Goal: Task Accomplishment & Management: Manage account settings

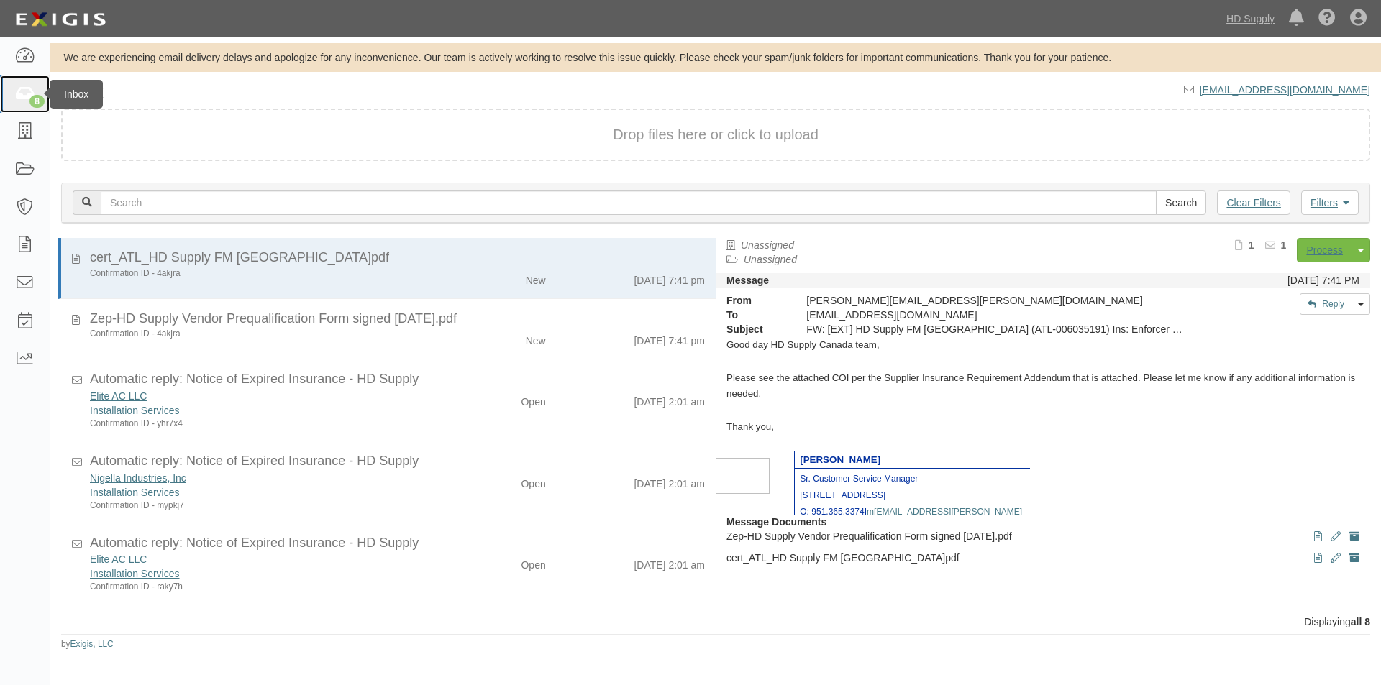
click at [20, 91] on icon at bounding box center [24, 94] width 20 height 17
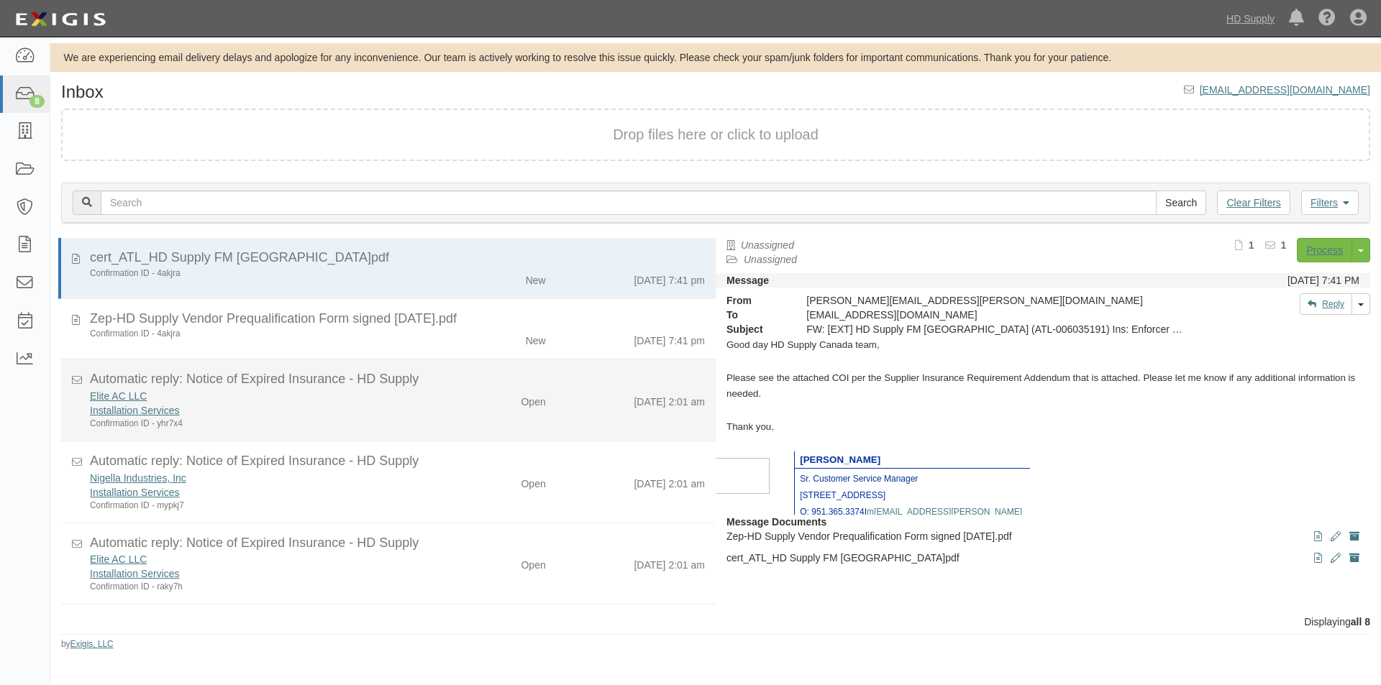
click at [466, 552] on div "Open" at bounding box center [503, 562] width 106 height 20
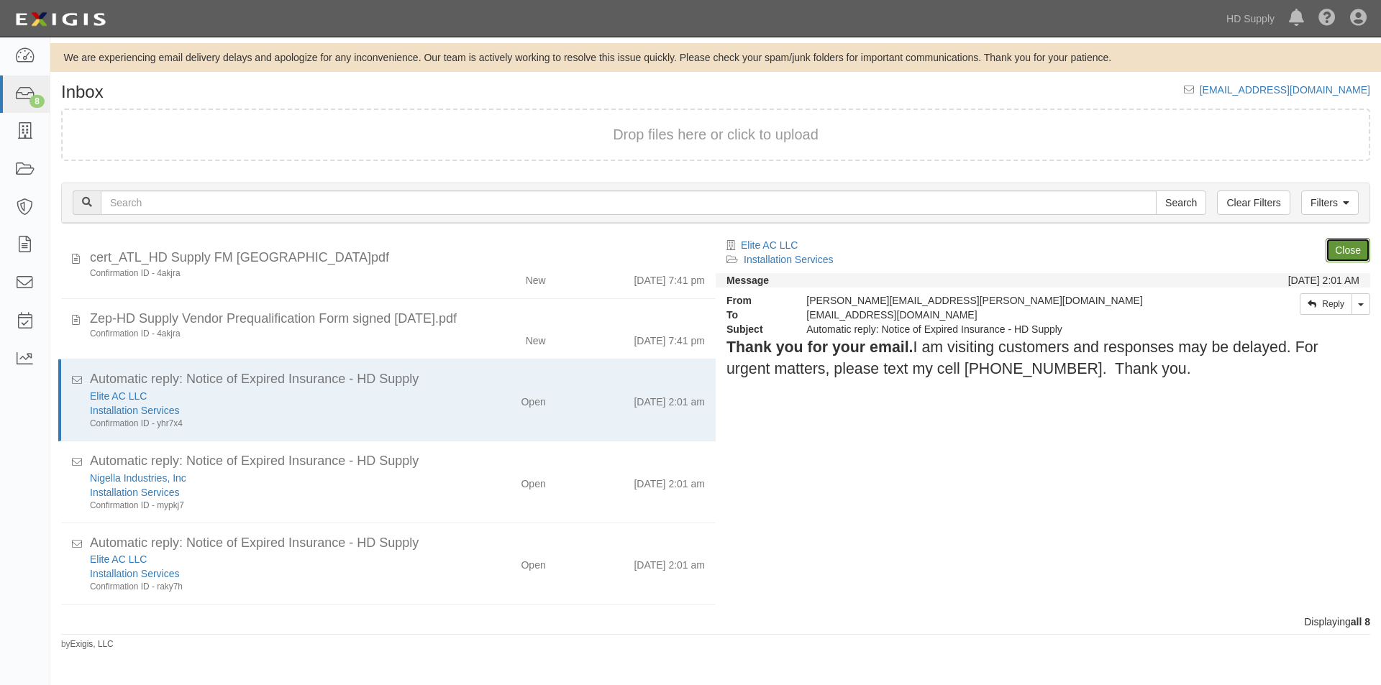
click at [1341, 251] on link "Close" at bounding box center [1348, 250] width 45 height 24
click at [1343, 246] on link "Close" at bounding box center [1348, 250] width 45 height 24
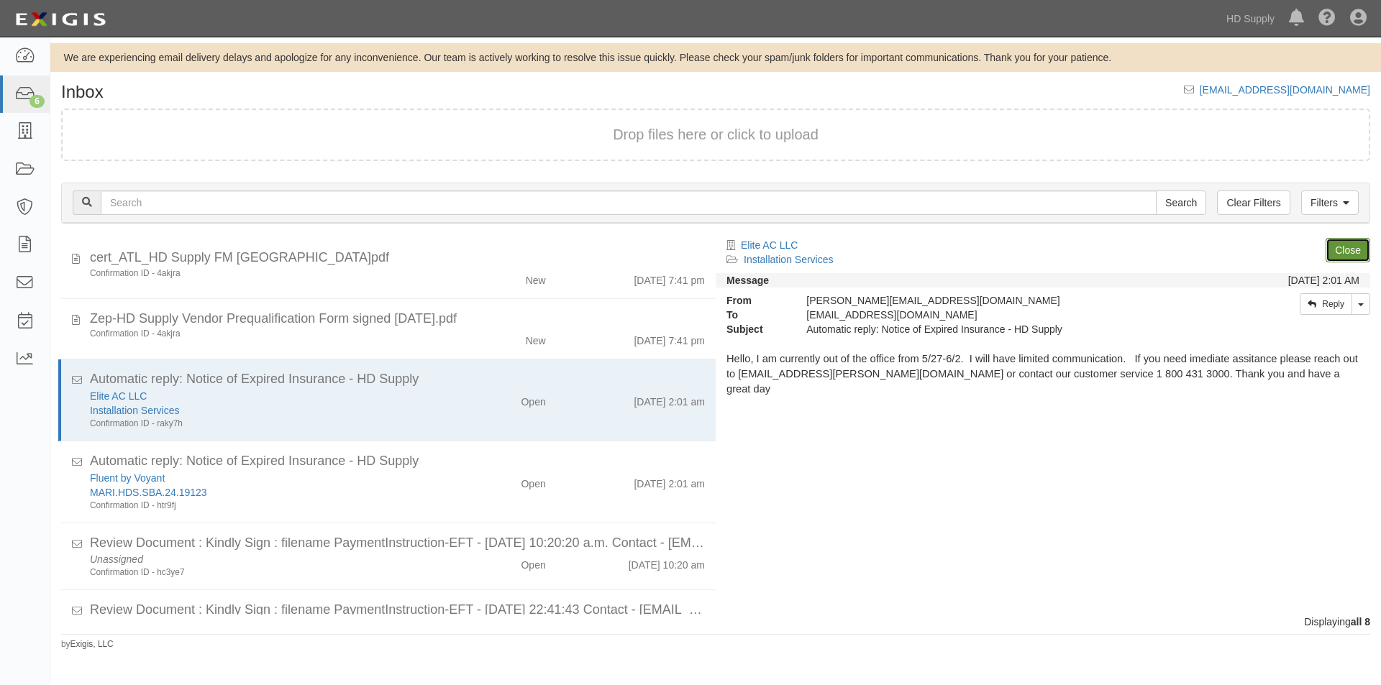
click at [1343, 246] on link "Close" at bounding box center [1348, 250] width 45 height 24
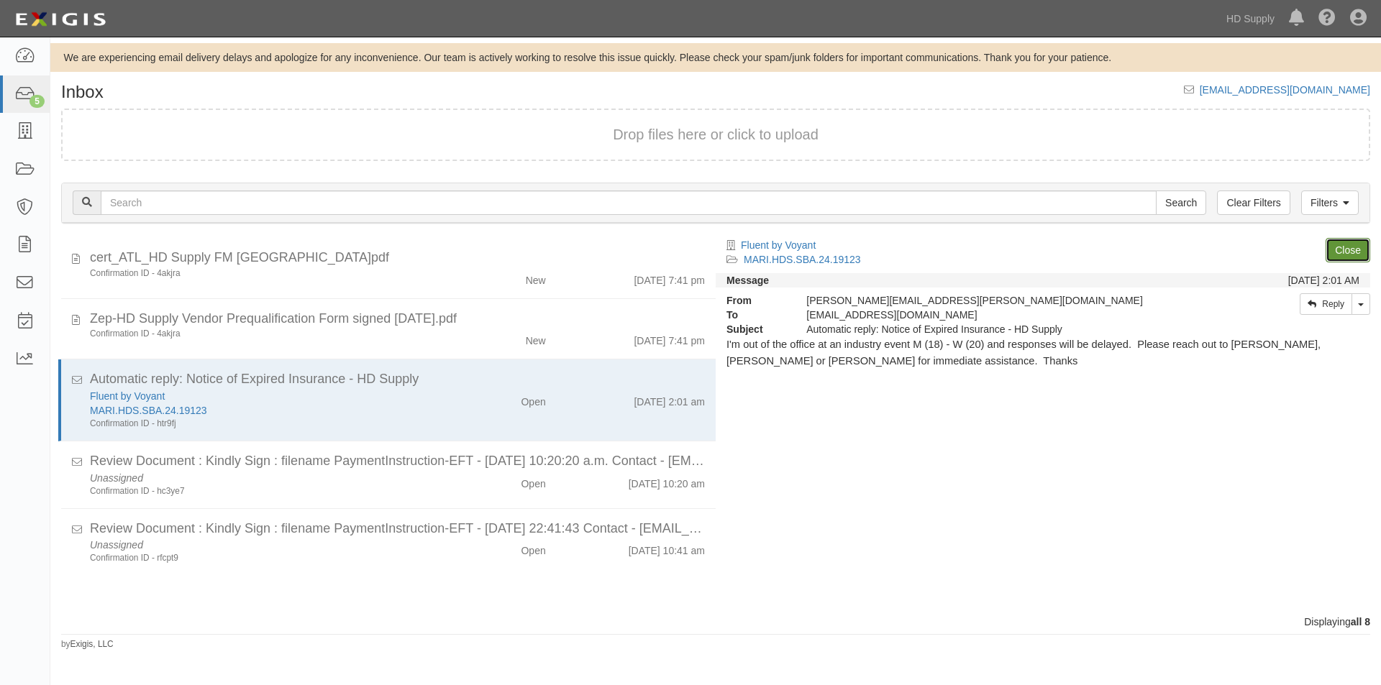
click at [1343, 246] on link "Close" at bounding box center [1348, 250] width 45 height 24
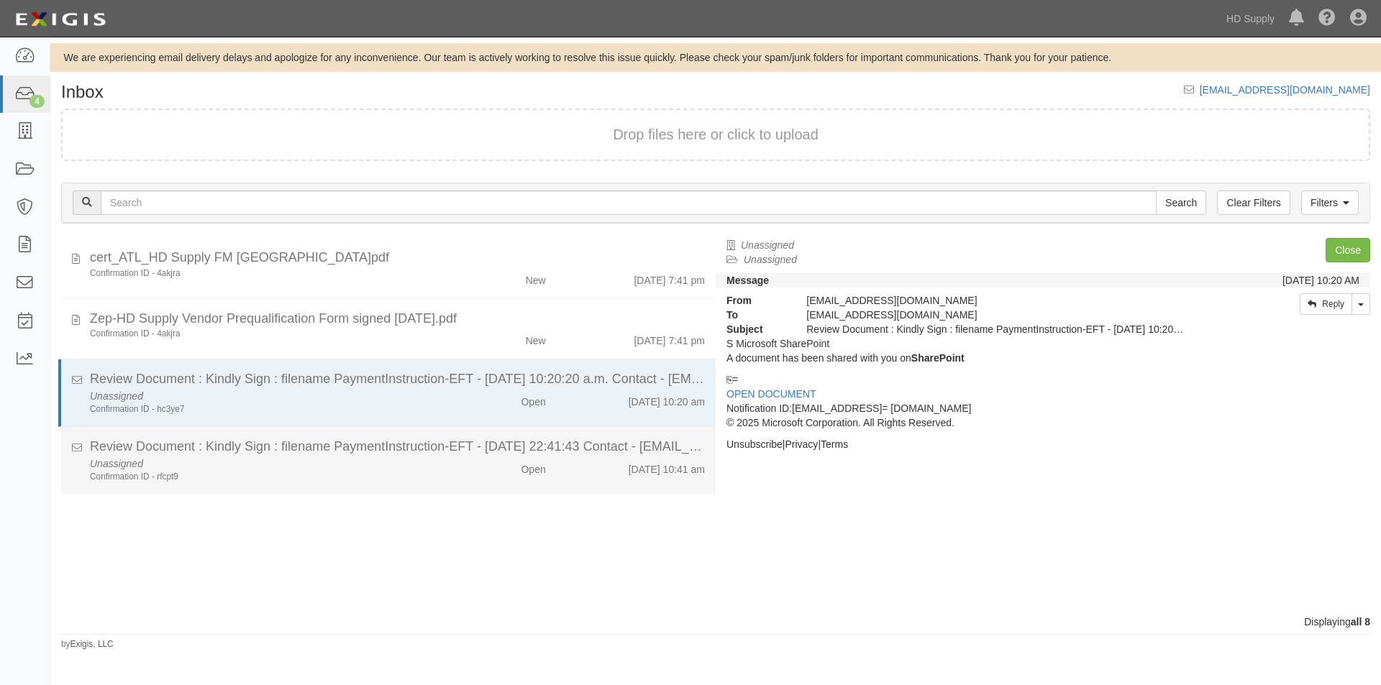
click at [393, 483] on div "Confirmation ID - rfcpt9" at bounding box center [265, 477] width 350 height 12
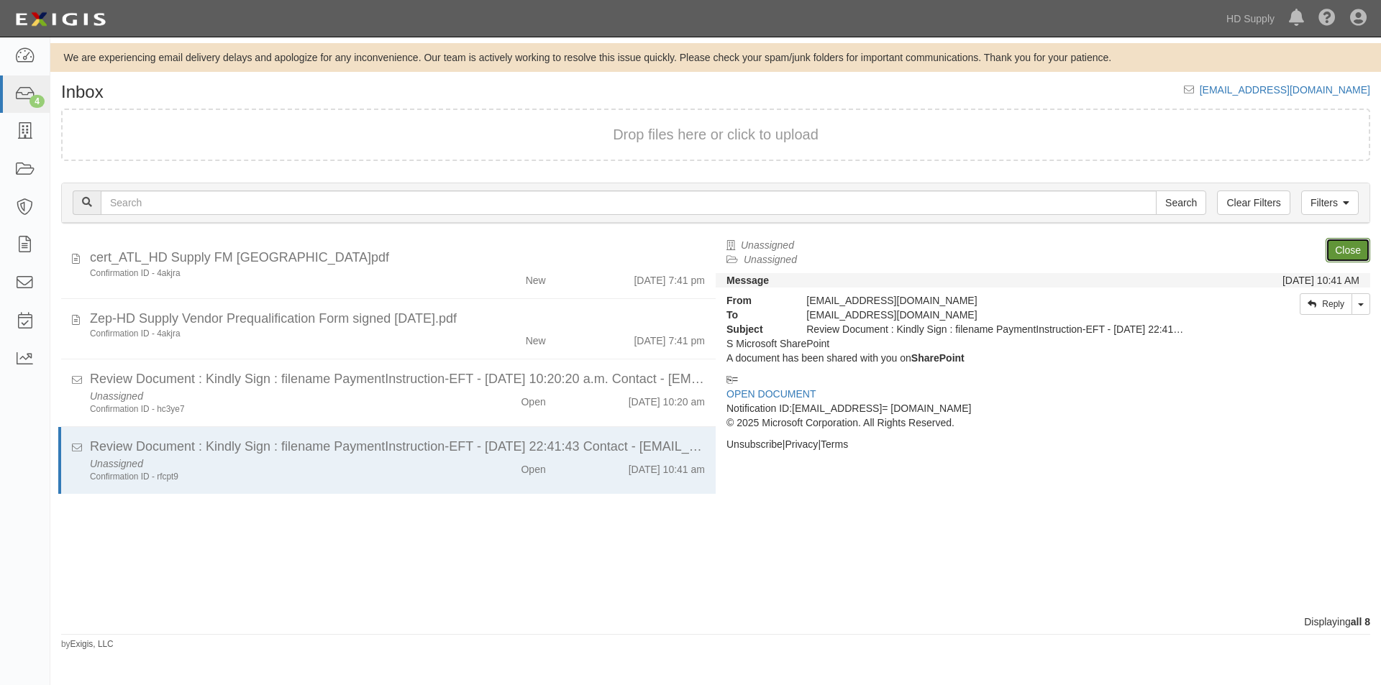
click at [1342, 245] on link "Close" at bounding box center [1348, 250] width 45 height 24
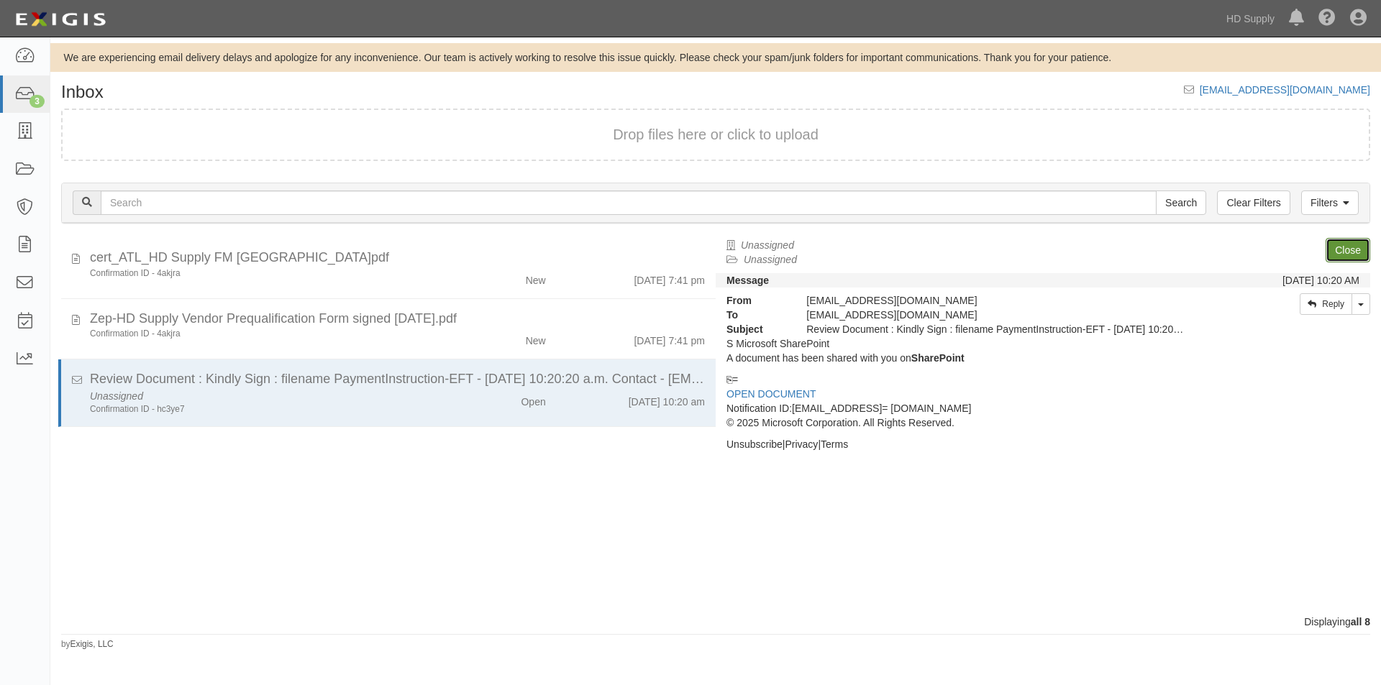
click at [1342, 245] on link "Close" at bounding box center [1348, 250] width 45 height 24
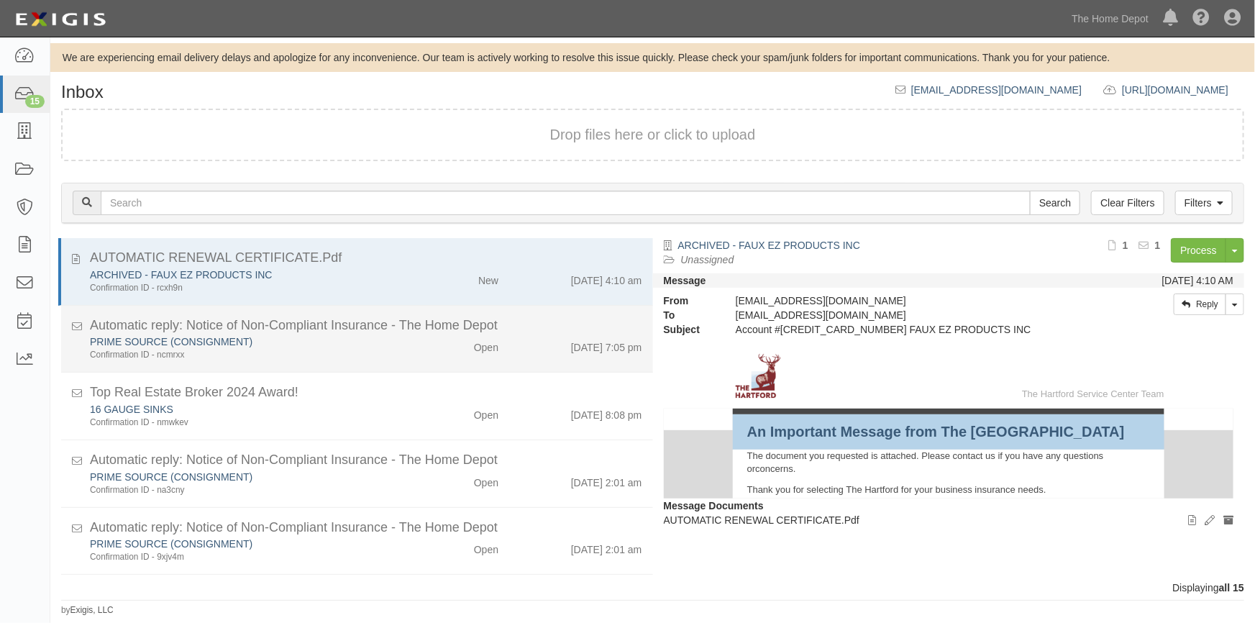
click at [353, 402] on div "PRIME SOURCE (CONSIGNMENT)" at bounding box center [246, 409] width 313 height 14
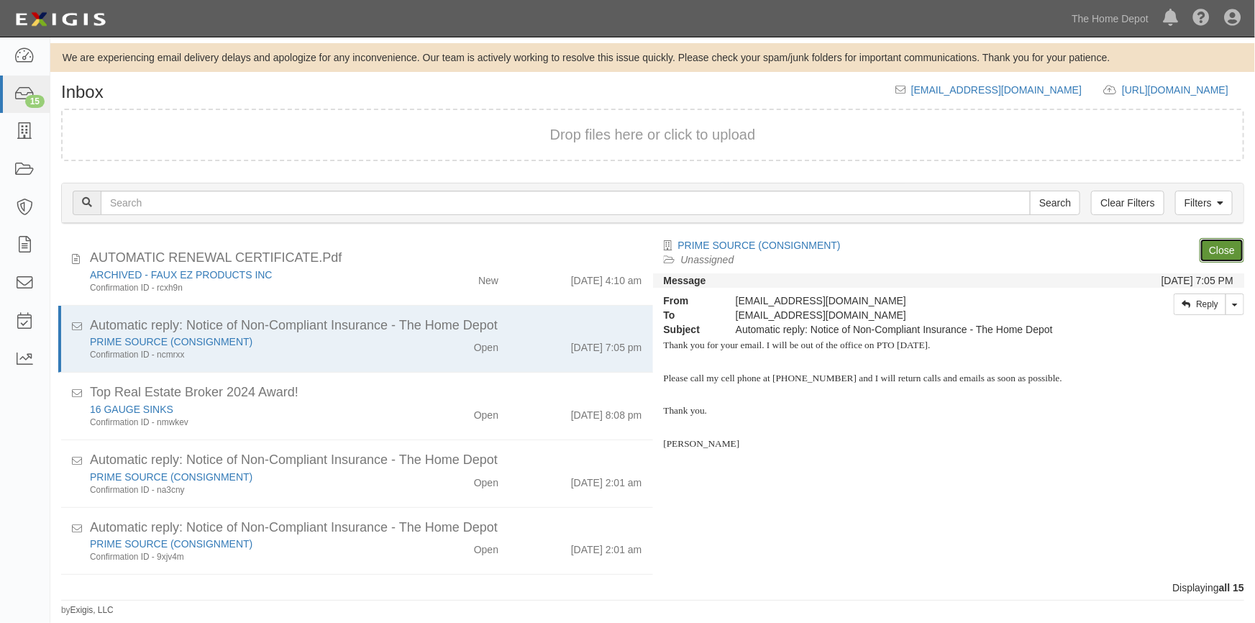
click at [1203, 246] on link "Close" at bounding box center [1222, 250] width 45 height 24
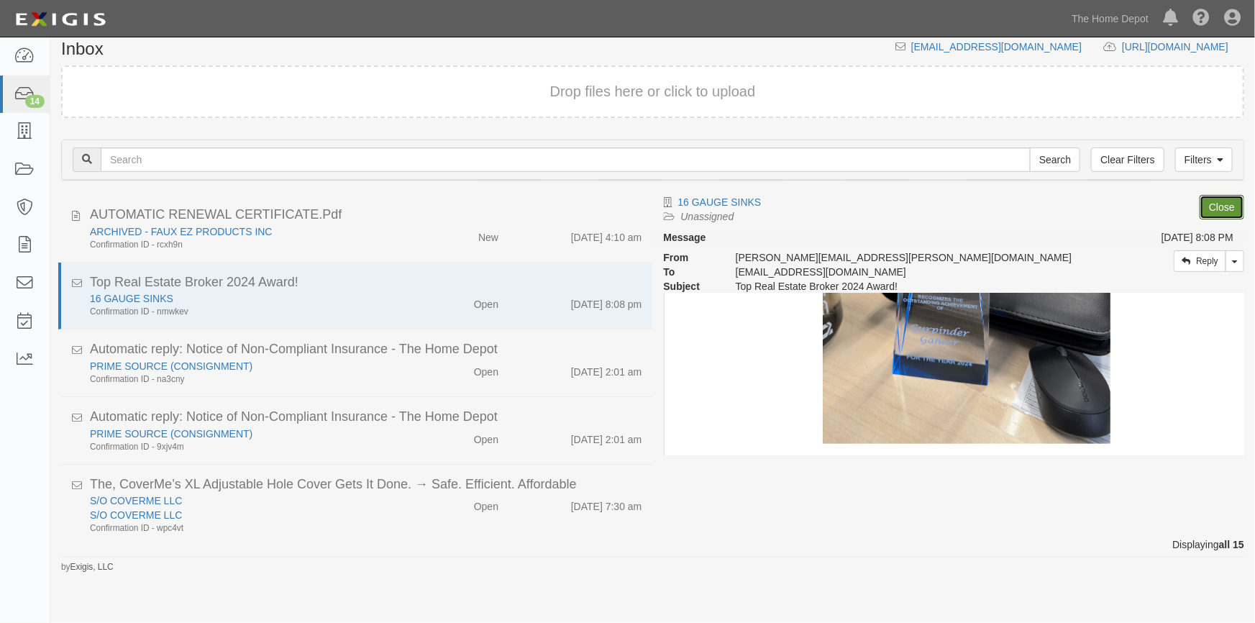
scroll to position [523, 0]
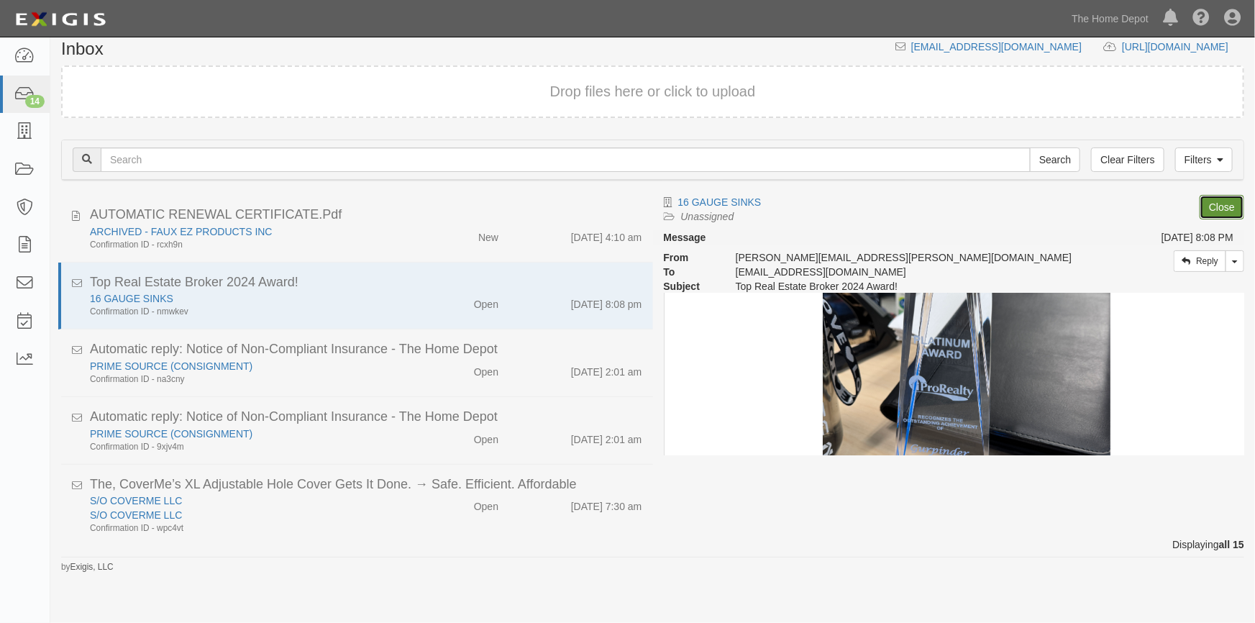
click at [1212, 203] on link "Close" at bounding box center [1222, 207] width 45 height 24
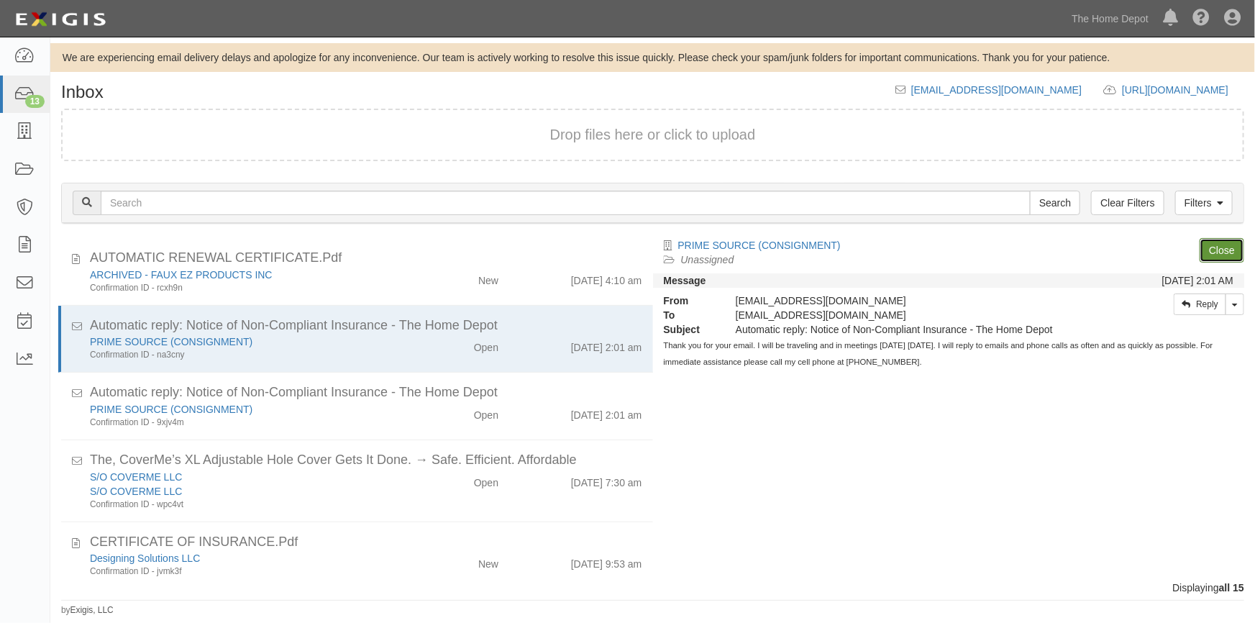
click at [1234, 255] on link "Close" at bounding box center [1222, 250] width 45 height 24
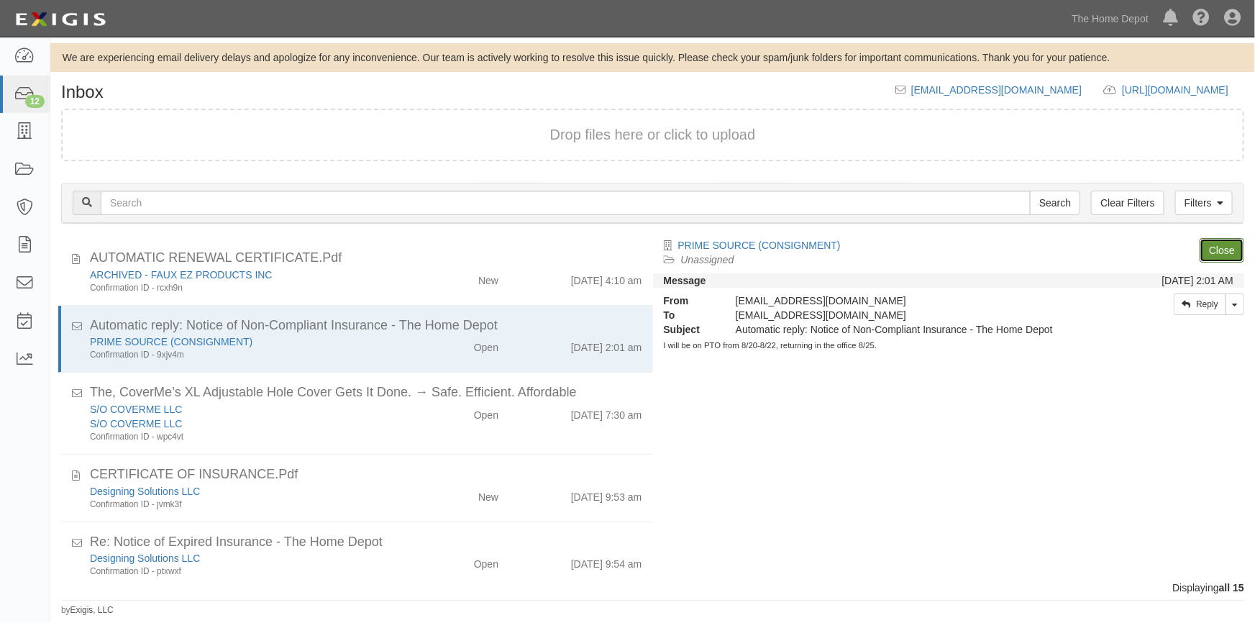
click at [1220, 248] on link "Close" at bounding box center [1222, 250] width 45 height 24
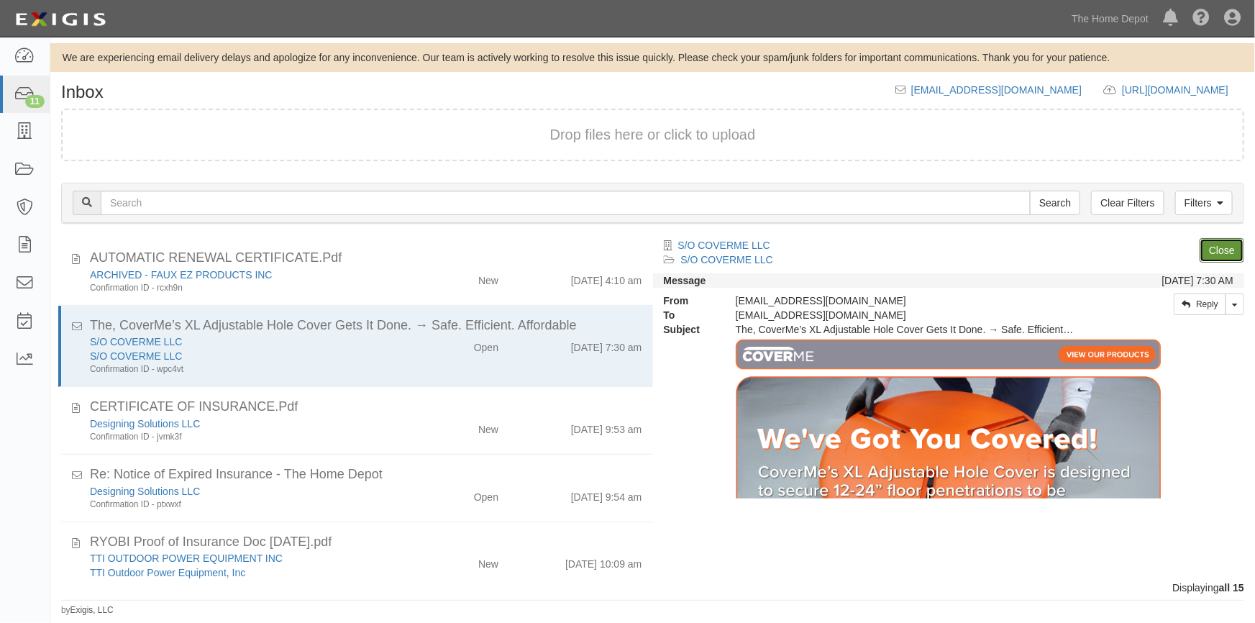
click at [1220, 248] on link "Close" at bounding box center [1222, 250] width 45 height 24
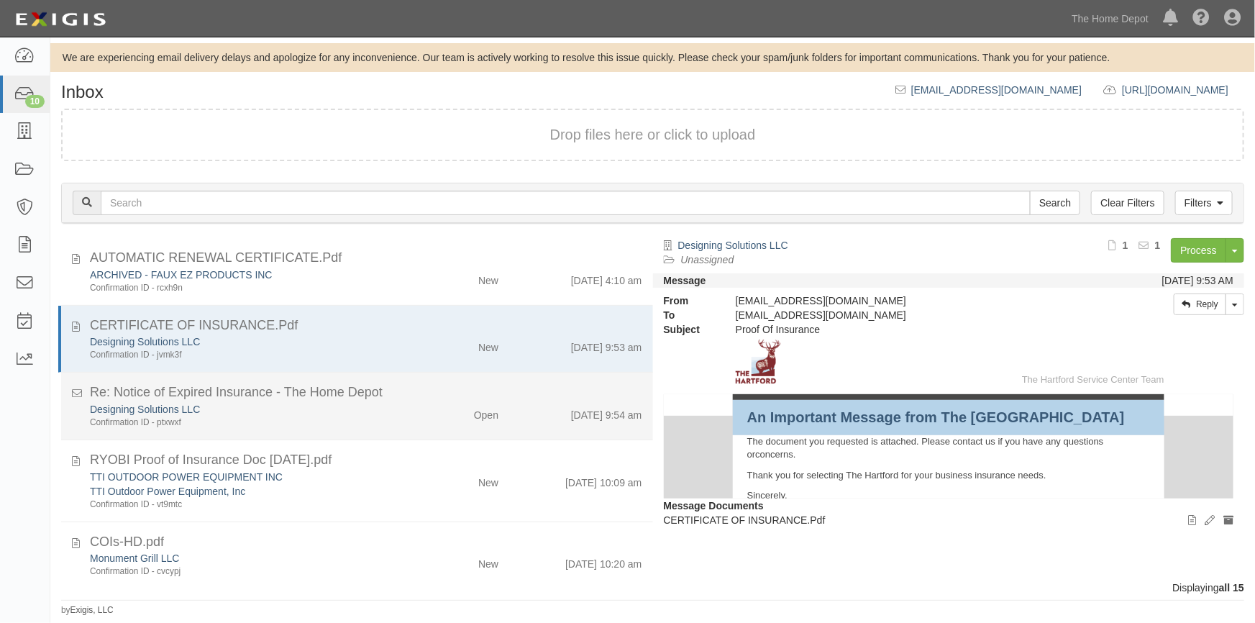
click at [423, 424] on div "Designing Solutions LLC Confirmation ID - ptxwxf Open 8/20/25 9:54 am" at bounding box center [366, 415] width 574 height 27
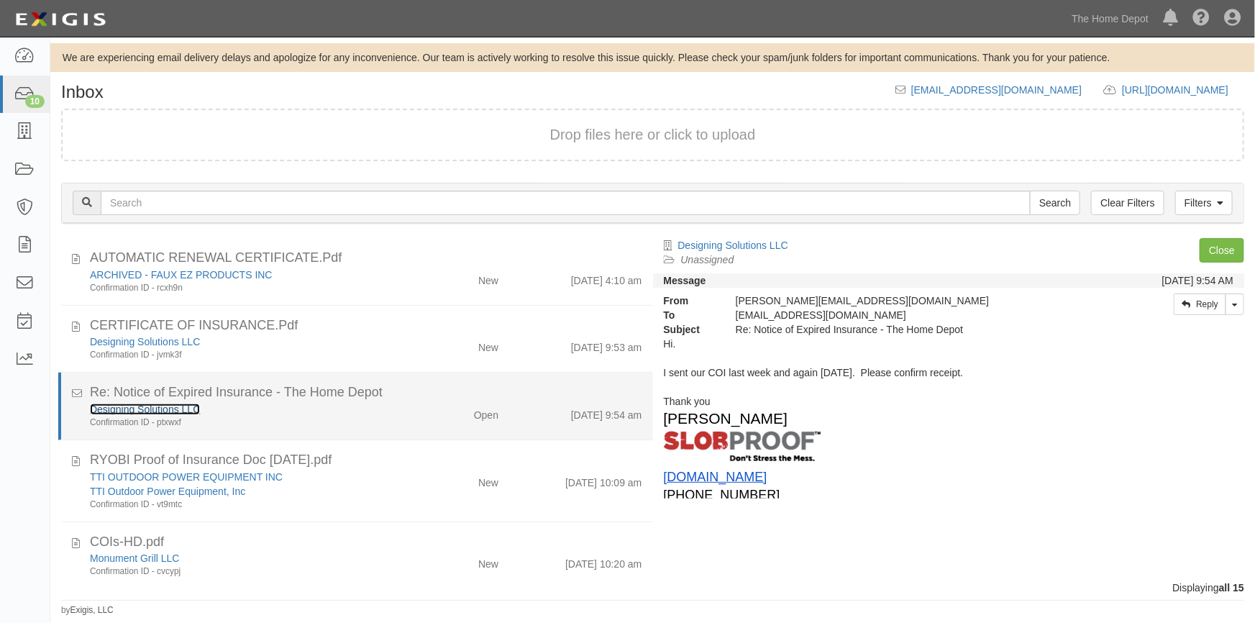
click at [152, 411] on link "Designing Solutions LLC" at bounding box center [145, 410] width 110 height 12
click at [185, 404] on link "Designing Solutions LLC" at bounding box center [145, 410] width 110 height 12
click at [350, 415] on div "Designing Solutions LLC" at bounding box center [246, 409] width 313 height 14
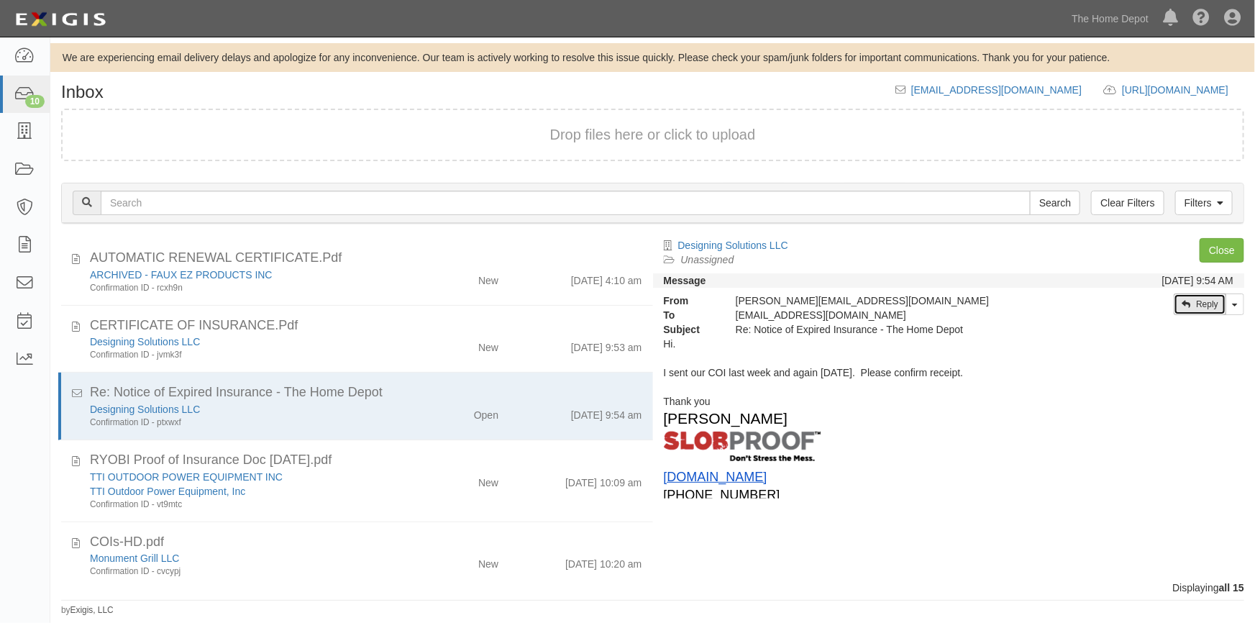
click at [1204, 298] on link "Reply" at bounding box center [1200, 304] width 53 height 22
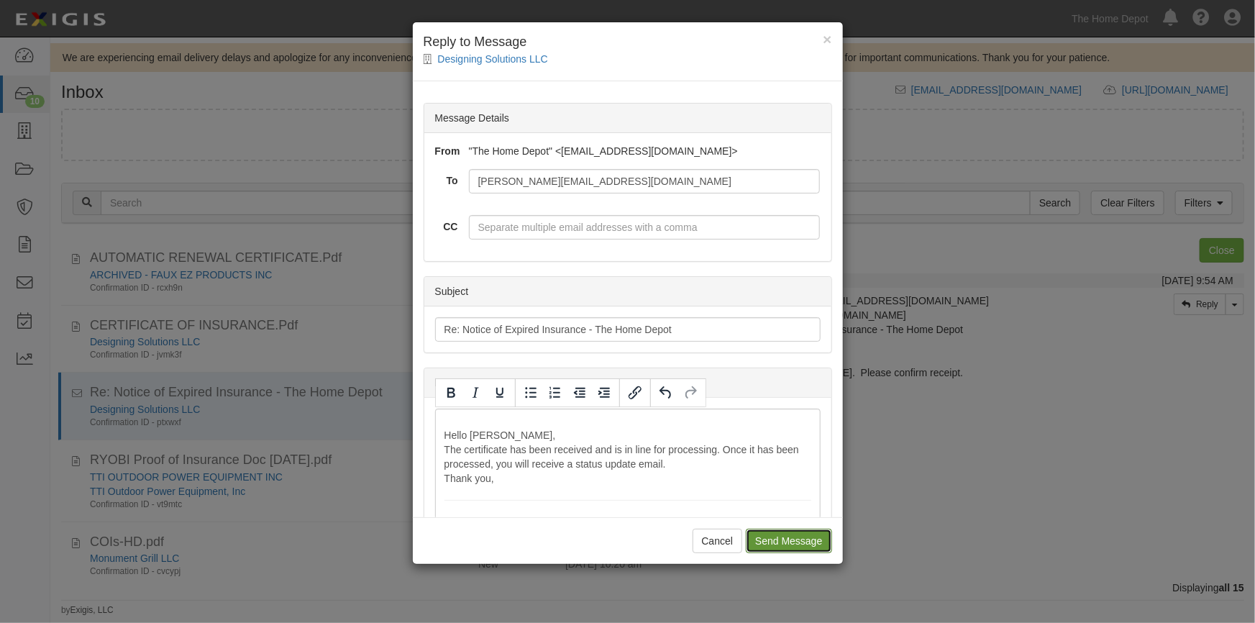
click at [784, 542] on input "Send Message" at bounding box center [789, 541] width 86 height 24
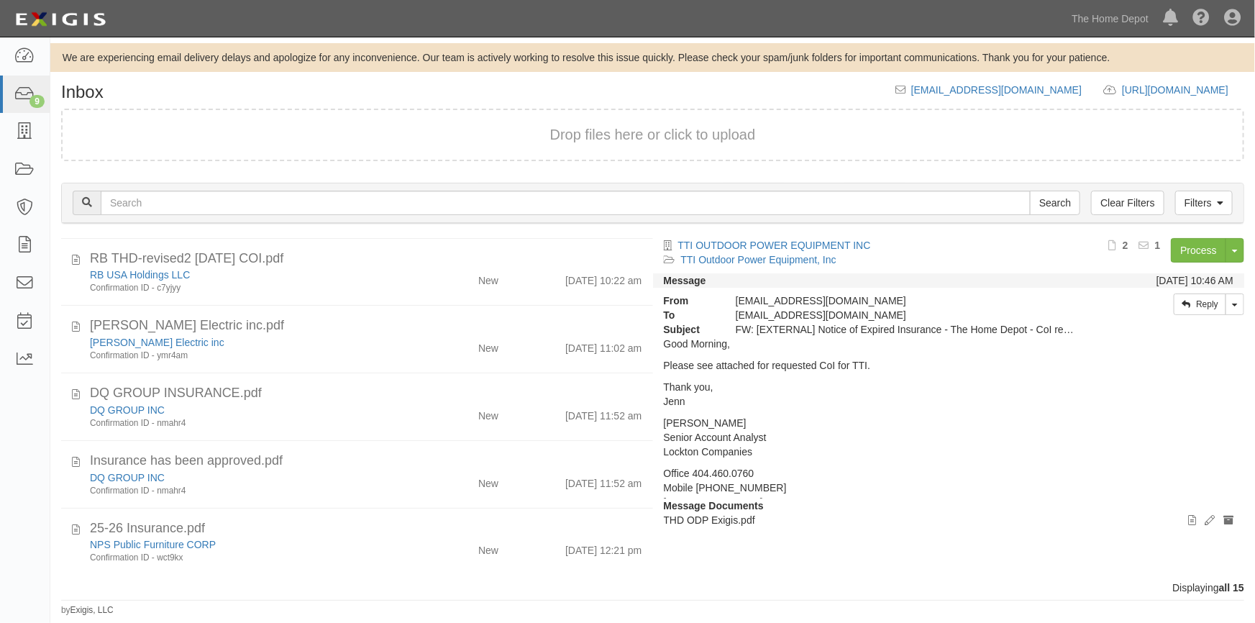
scroll to position [0, 0]
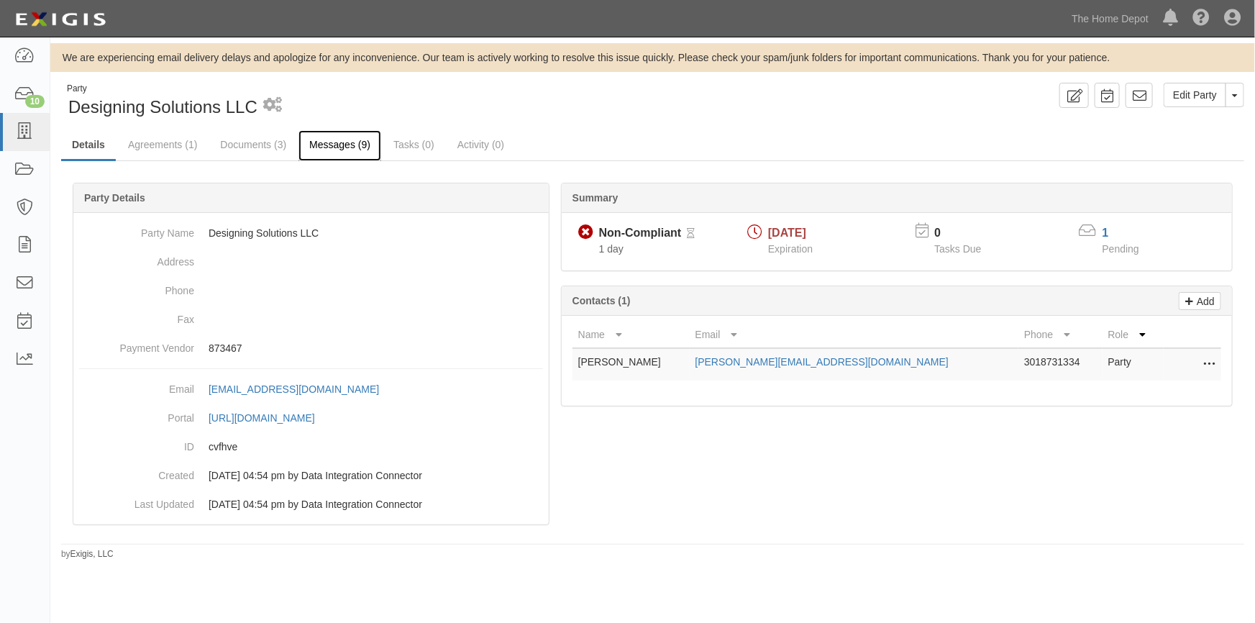
click at [343, 144] on link "Messages (9)" at bounding box center [339, 145] width 83 height 31
click at [260, 142] on link "Documents (3)" at bounding box center [253, 145] width 88 height 31
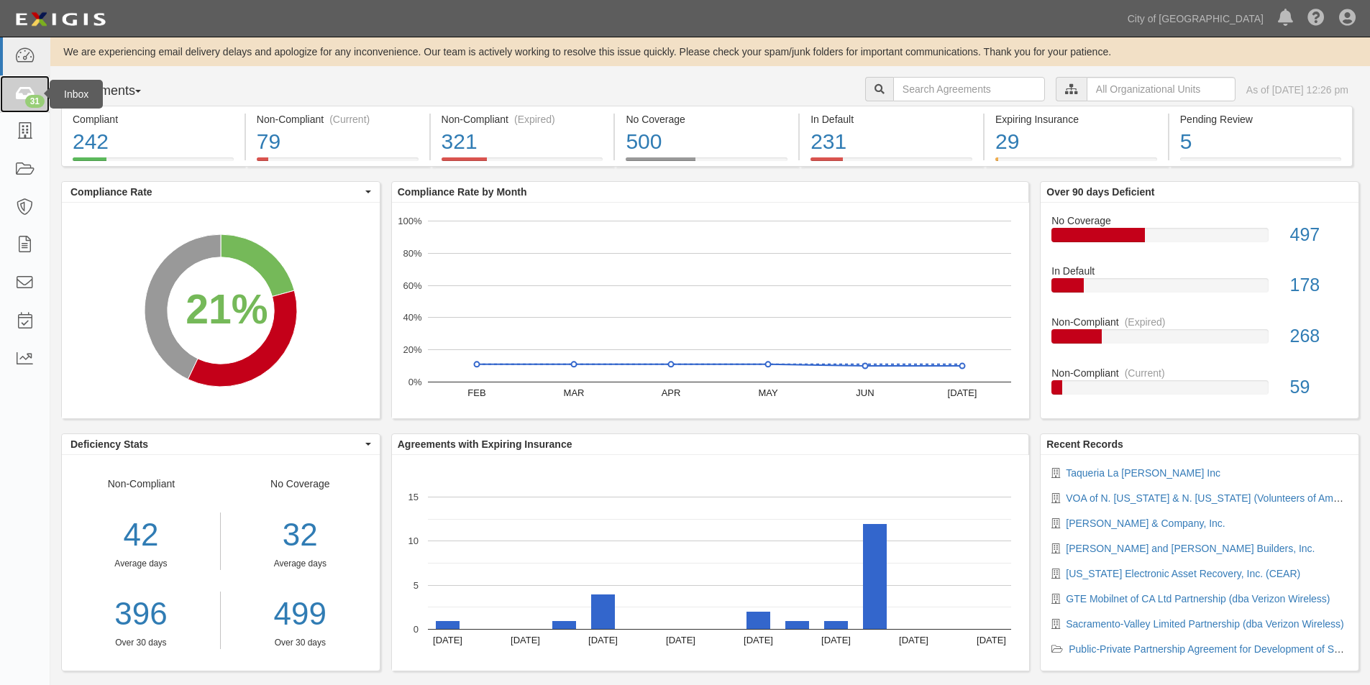
click at [15, 88] on icon at bounding box center [24, 94] width 20 height 17
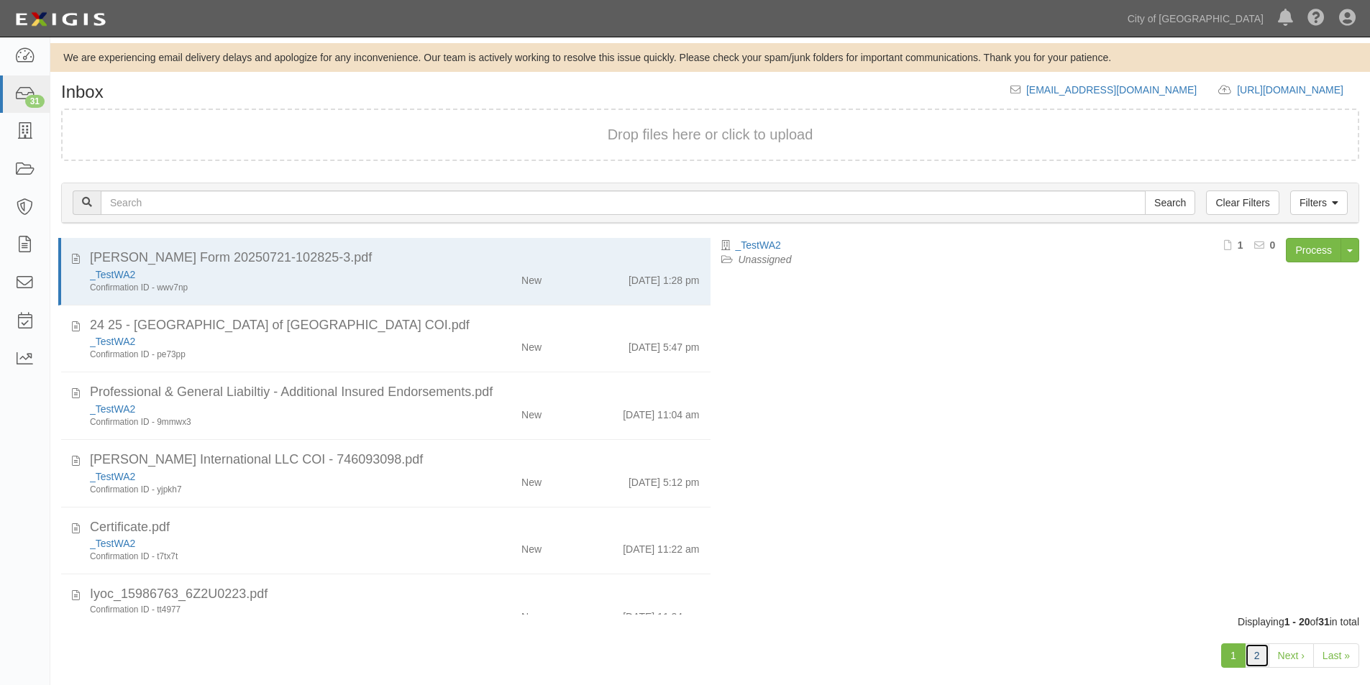
click at [1260, 653] on link "2" at bounding box center [1257, 656] width 24 height 24
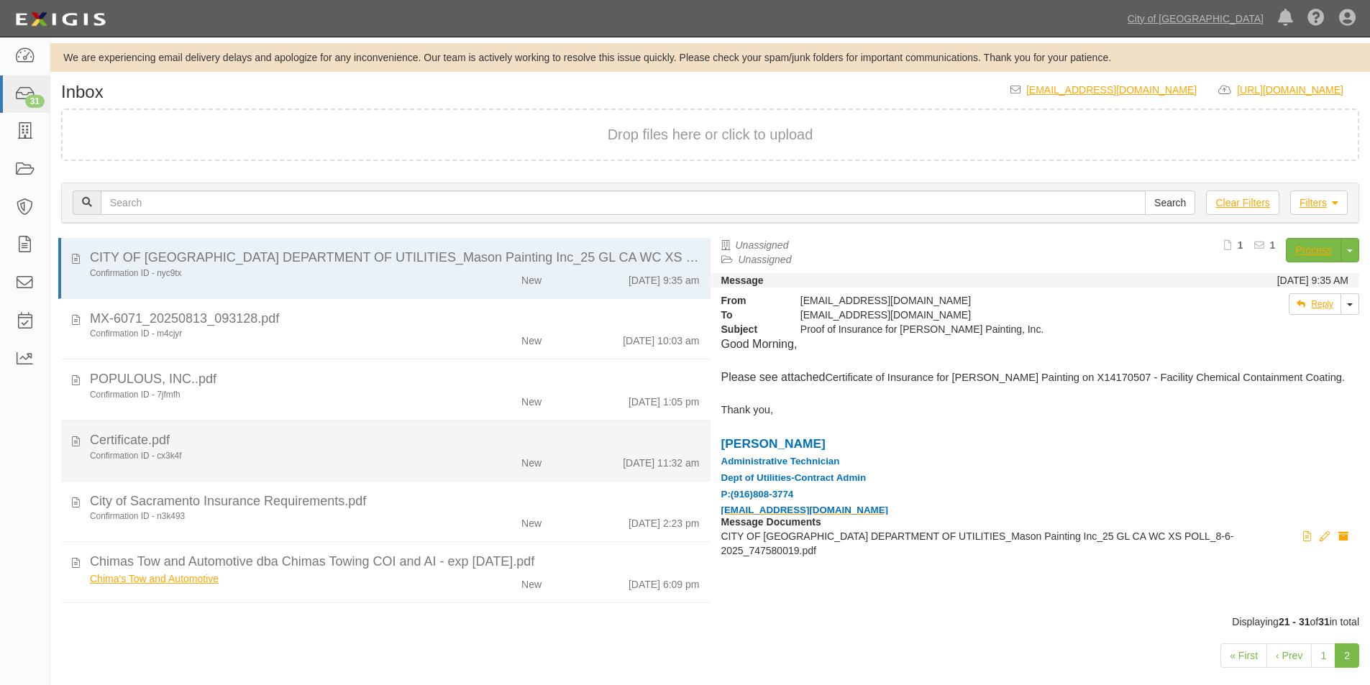
drag, startPoint x: 699, startPoint y: 360, endPoint x: 685, endPoint y: 454, distance: 95.2
click at [685, 454] on ul "CITY OF SACRAMENTO DEPARTMENT OF UTILITIES_Mason Painting Inc_25 GL CA WC XS PO…" at bounding box center [385, 576] width 649 height 676
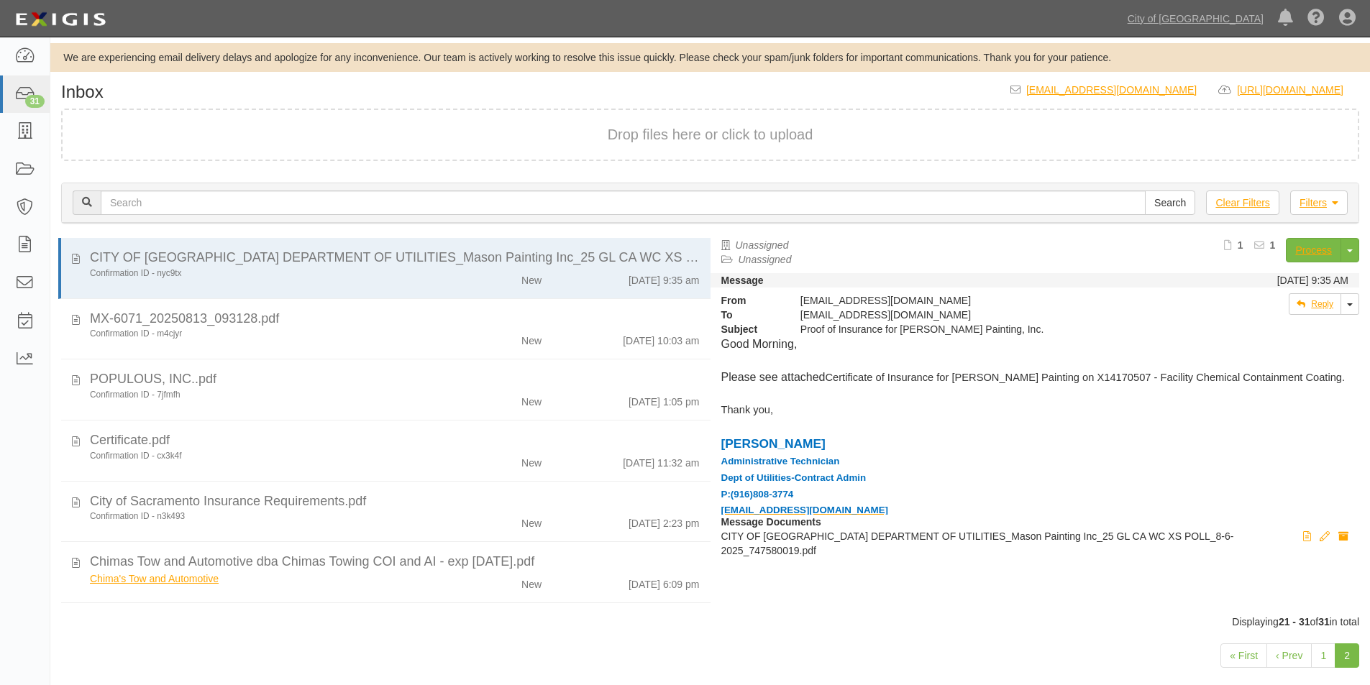
click at [511, 87] on div "Inbox inbox@cos.complianz.com https://complianz.com/organizations/cos/portal/ne…" at bounding box center [710, 395] width 1320 height 624
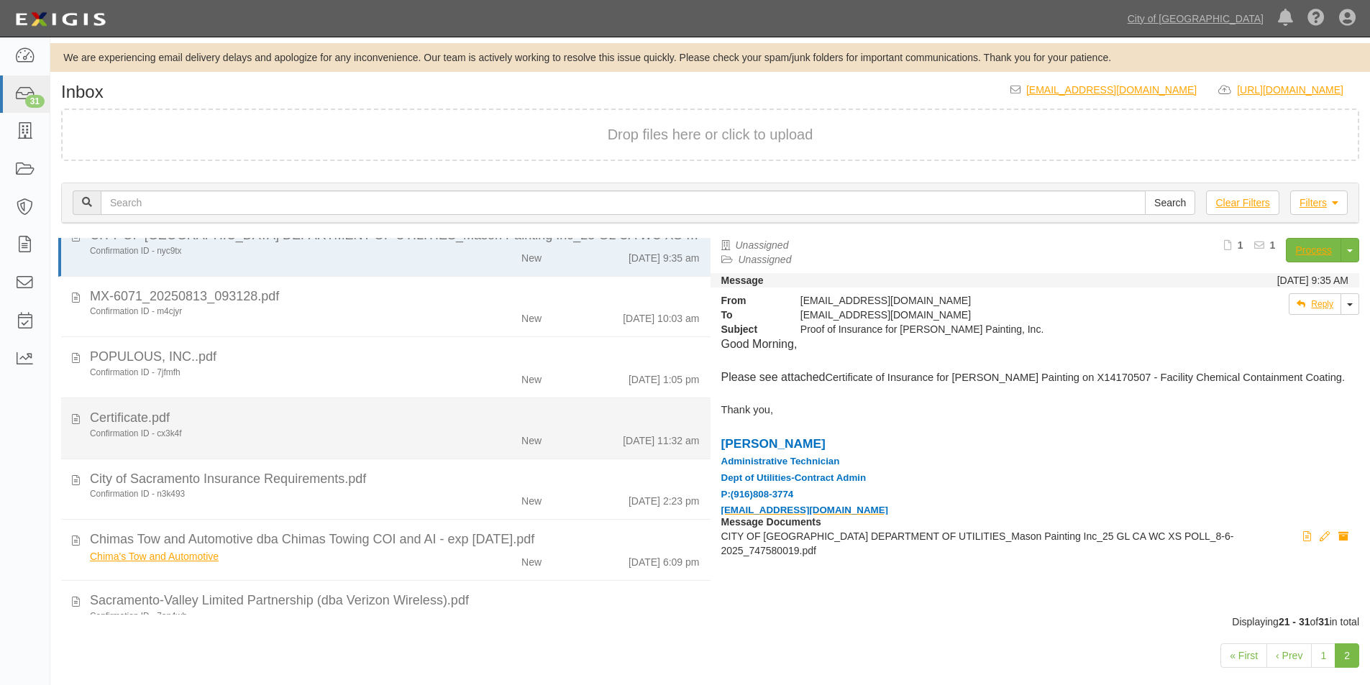
scroll to position [15, 0]
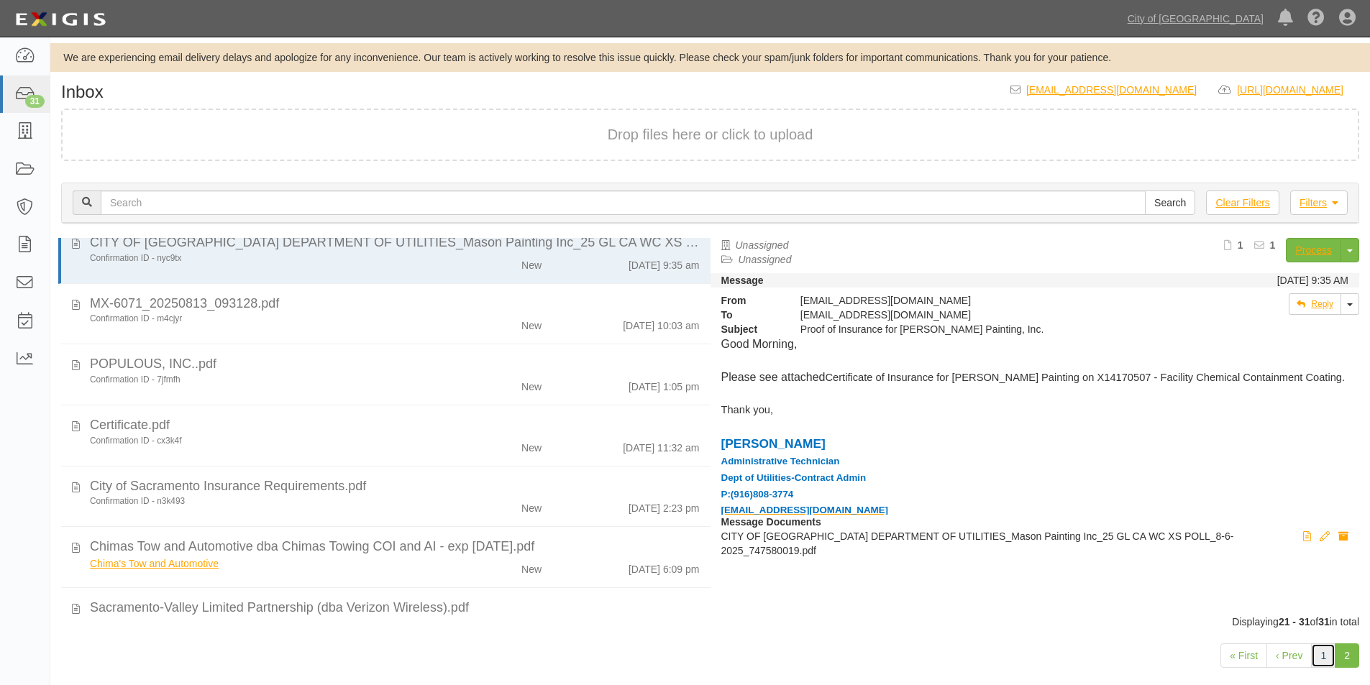
click at [1320, 654] on link "1" at bounding box center [1323, 656] width 24 height 24
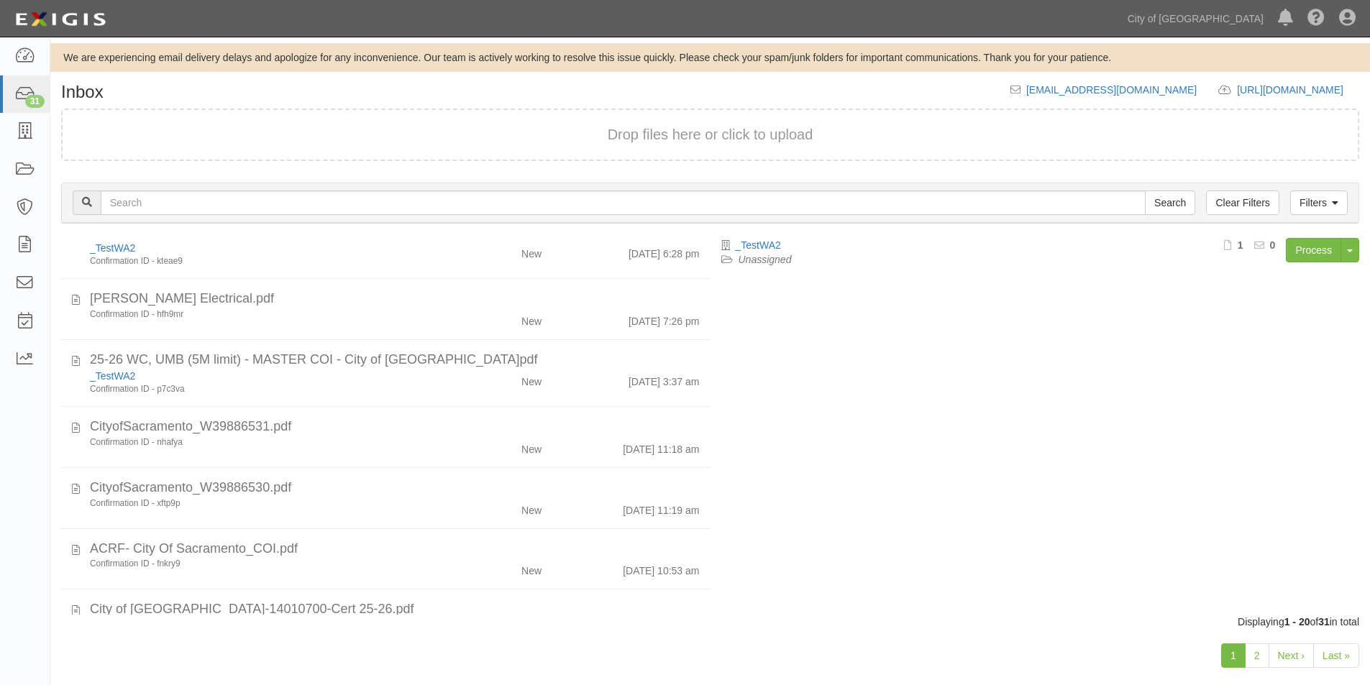
scroll to position [432, 0]
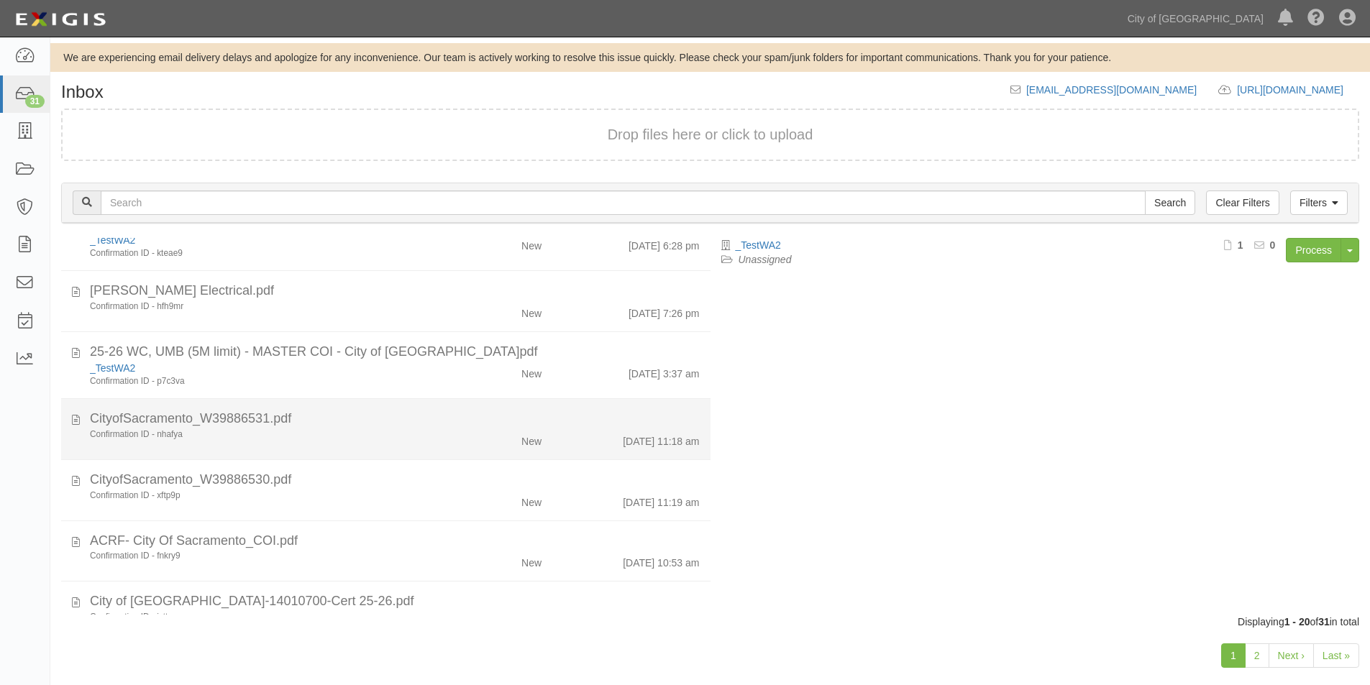
click at [411, 450] on li "CityofSacramento_W39886531.pdf Confirmation ID - nhafya New 7/30/25 11:18 am" at bounding box center [385, 429] width 649 height 61
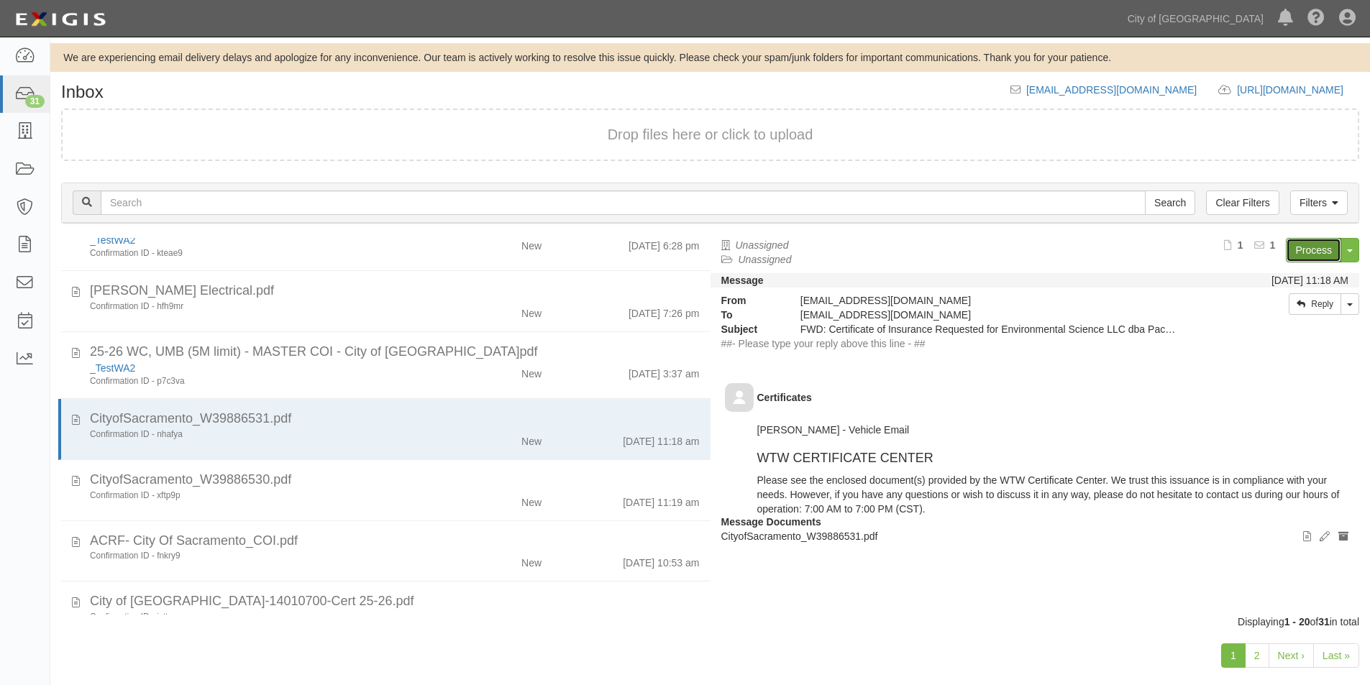
click at [1309, 253] on link "Process" at bounding box center [1313, 250] width 55 height 24
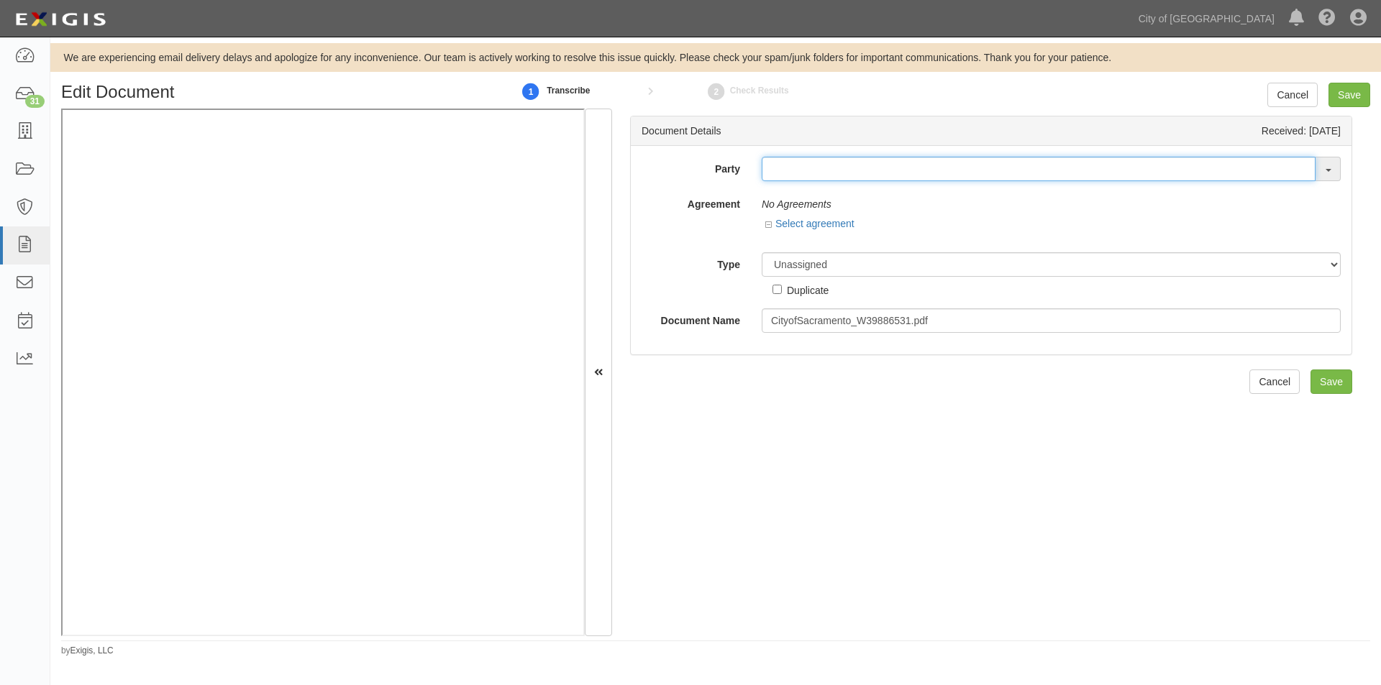
click at [775, 172] on input "text" at bounding box center [1039, 169] width 554 height 24
type input "p"
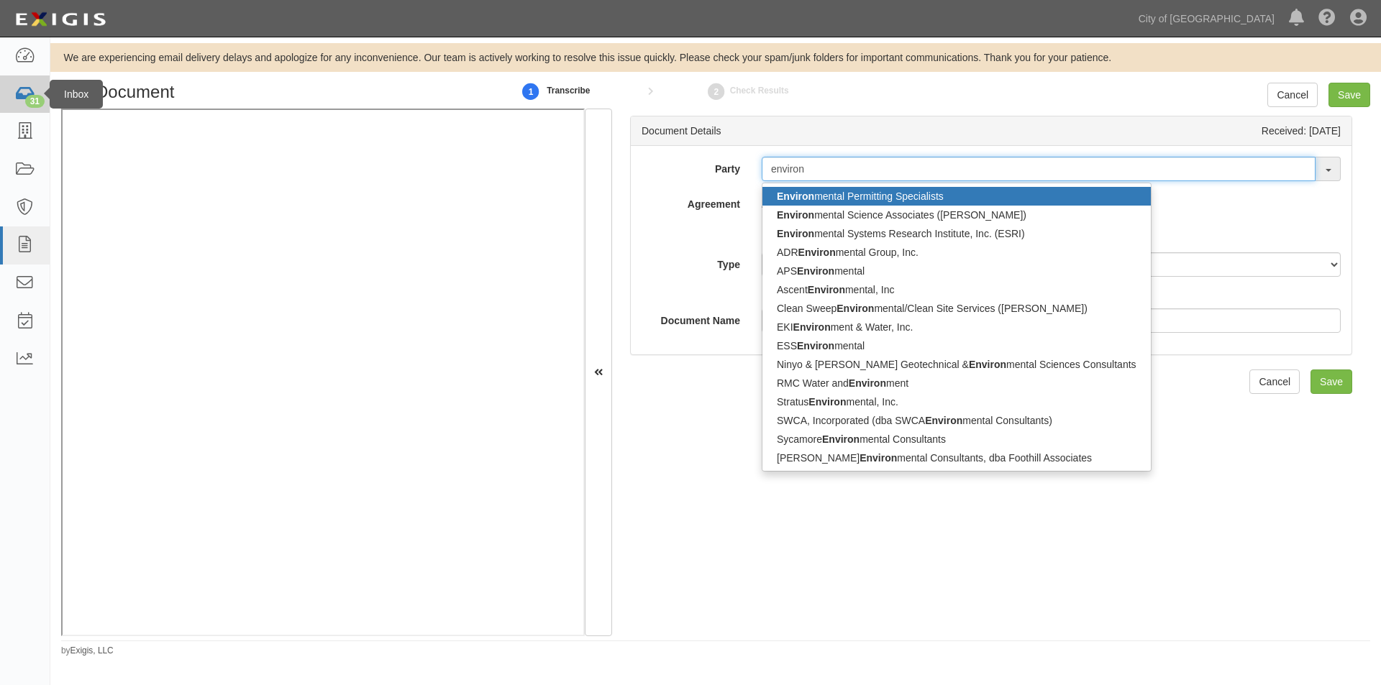
type input "environ"
click at [16, 99] on icon at bounding box center [24, 94] width 20 height 17
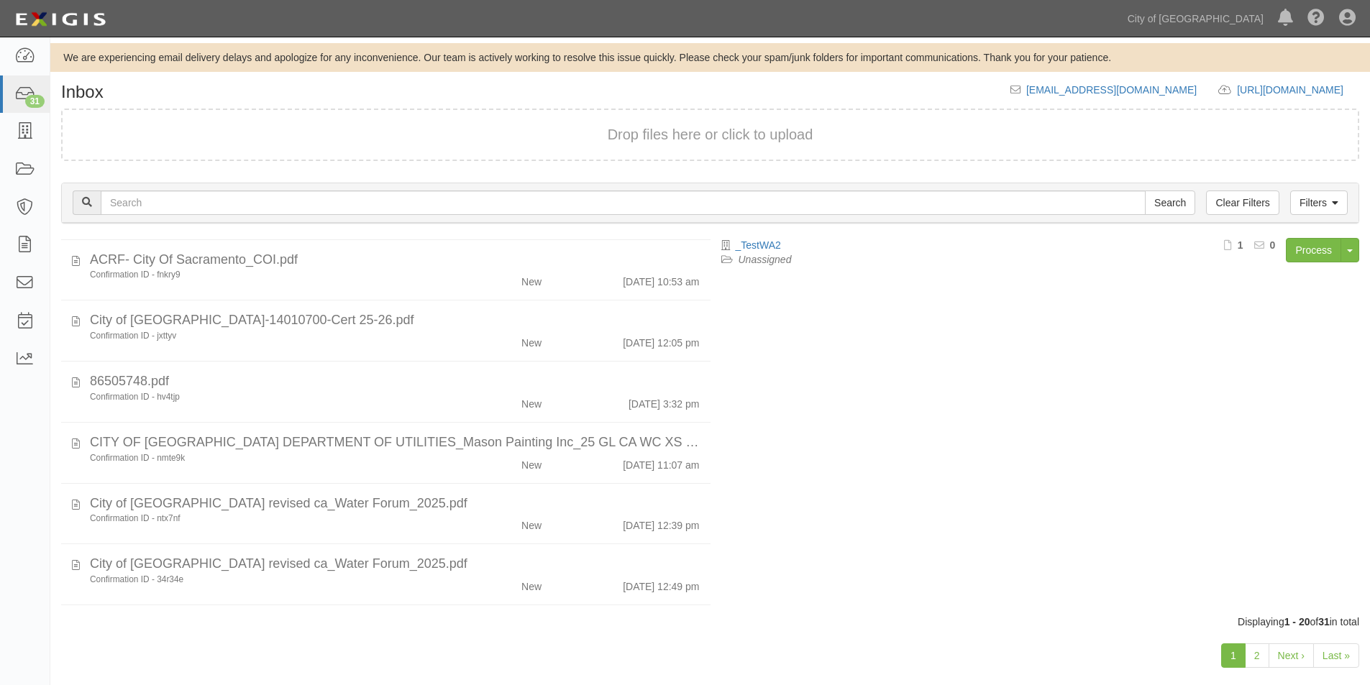
scroll to position [893, 0]
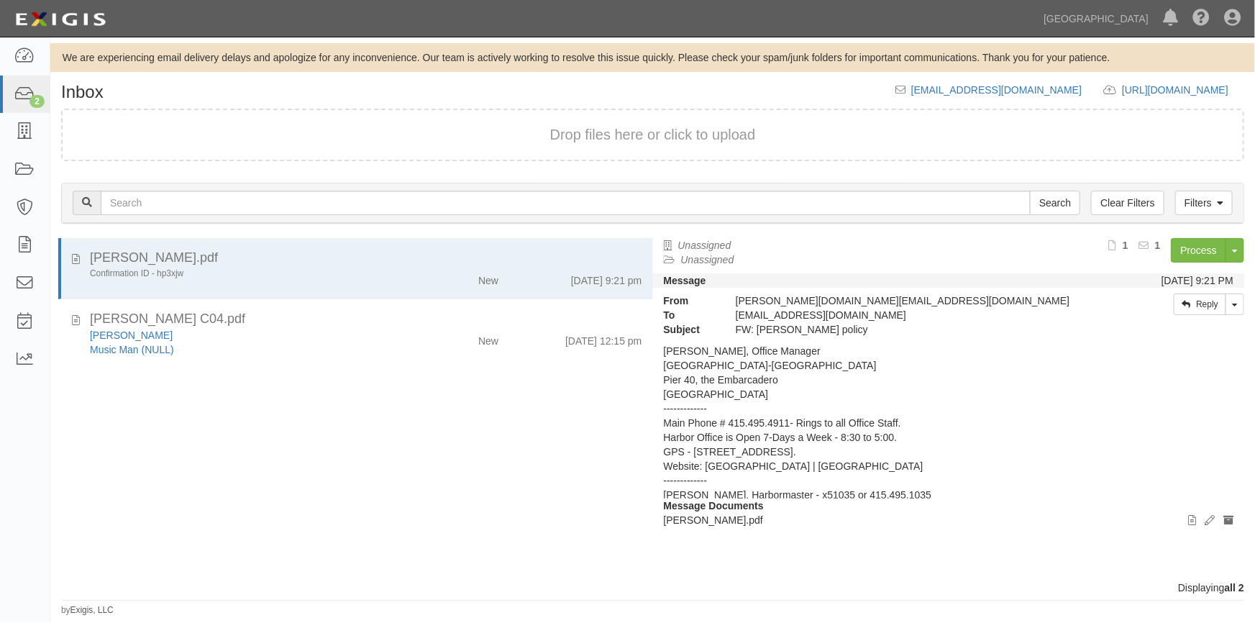
click at [58, 473] on div "John Baron.pdf Confirmation ID - hp3xjw New 8/19/25 9:21 pm Melvin Seals C04.pd…" at bounding box center [351, 409] width 603 height 342
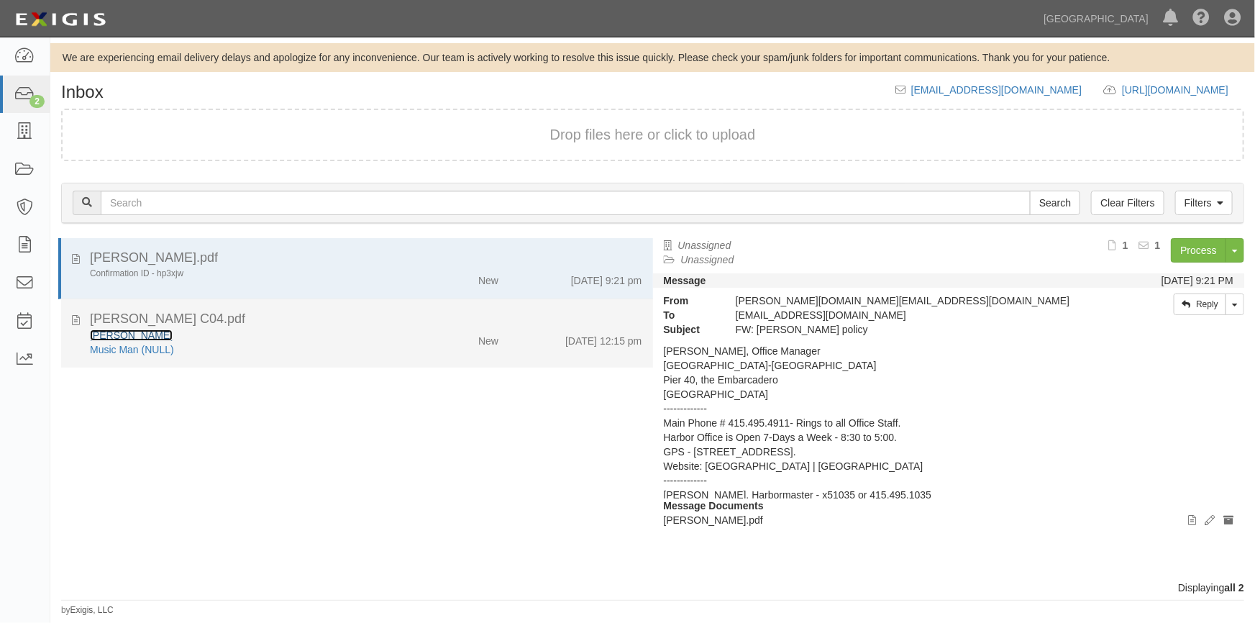
click at [141, 333] on link "Melvin D Seals" at bounding box center [131, 335] width 83 height 12
click at [76, 322] on icon at bounding box center [76, 318] width 8 height 16
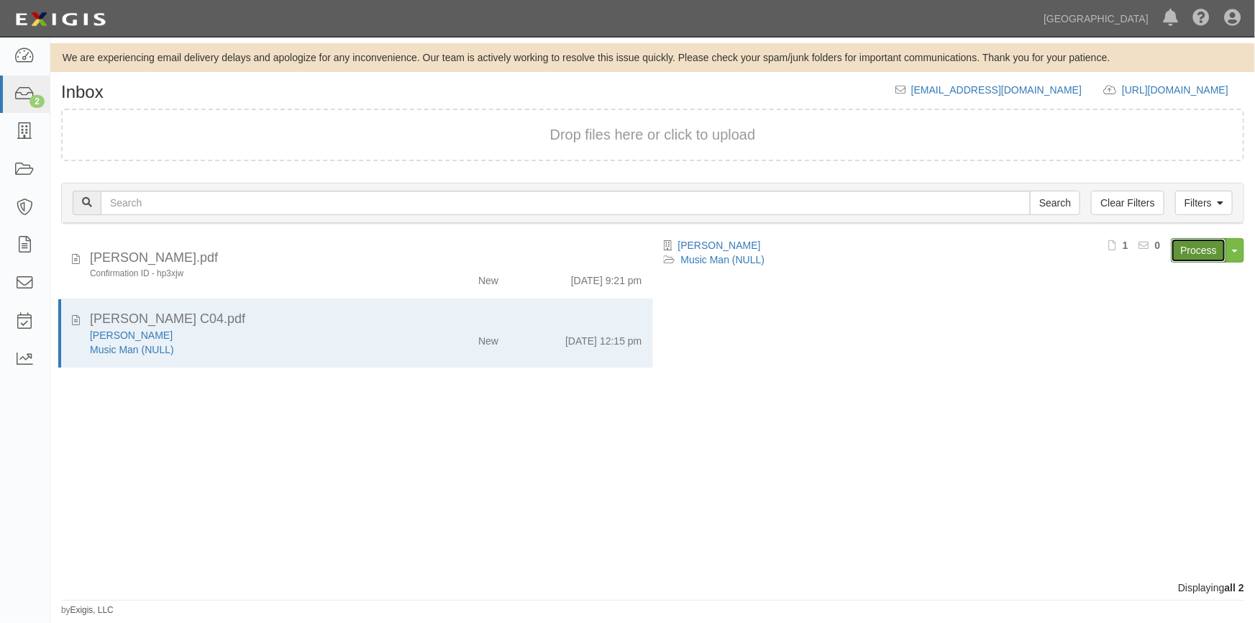
click at [1202, 255] on link "Process" at bounding box center [1198, 250] width 55 height 24
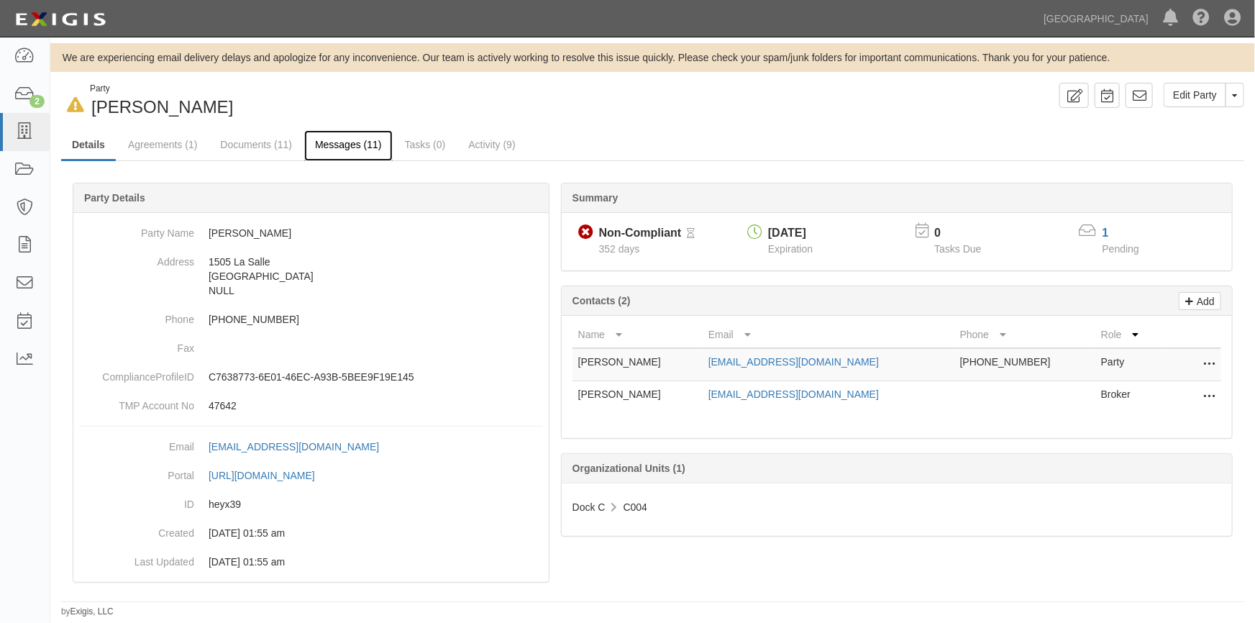
click at [341, 147] on link "Messages (11)" at bounding box center [348, 145] width 88 height 31
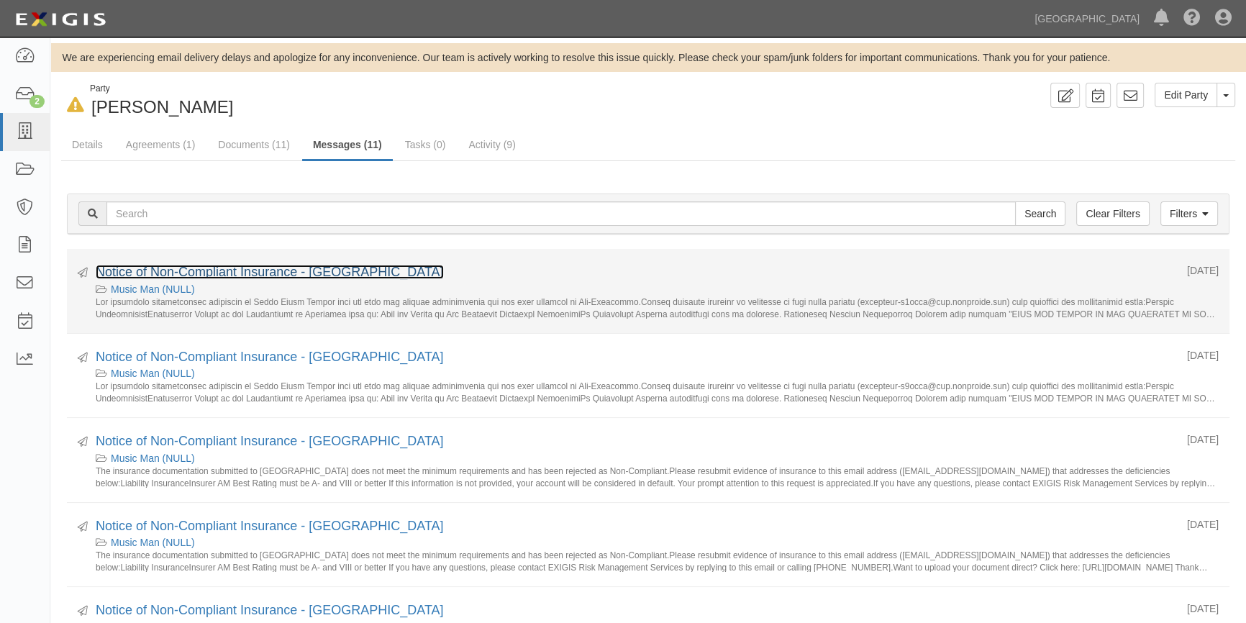
click at [210, 275] on link "Notice of Non-Compliant Insurance - [GEOGRAPHIC_DATA]" at bounding box center [270, 272] width 348 height 14
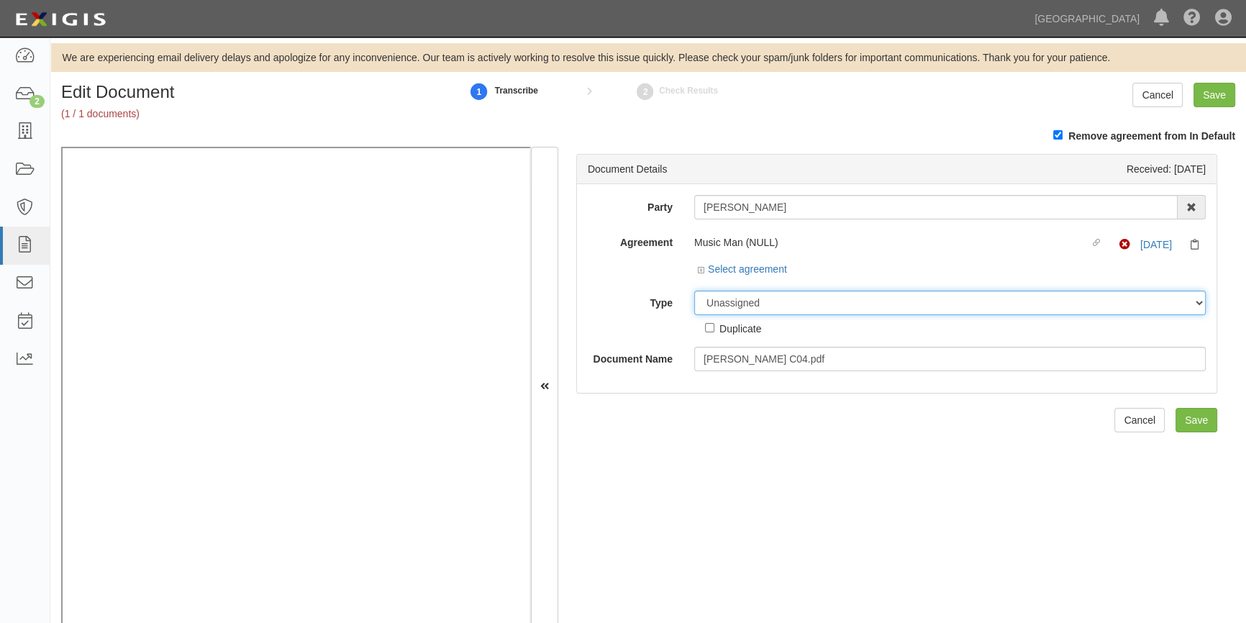
click at [748, 309] on select "Unassigned Binder Cancellation Notice Certificate Contract Endorsement Insuranc…" at bounding box center [949, 303] width 511 height 24
select select "CertificateDetail"
click at [694, 291] on select "Unassigned Binder Cancellation Notice Certificate Contract Endorsement Insuranc…" at bounding box center [949, 303] width 511 height 24
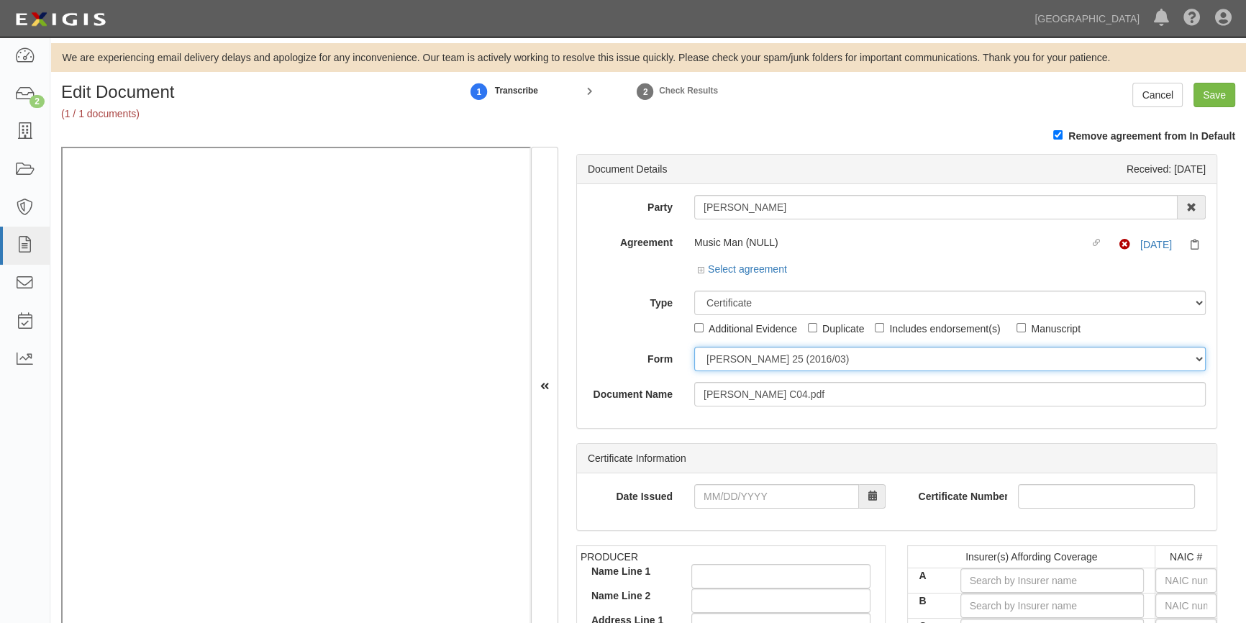
click at [729, 359] on select "ACORD 25 (2016/03) ACORD 101 ACORD 855 NY (2014/05) General" at bounding box center [949, 359] width 511 height 24
select select "GeneralFormDetail"
click at [694, 347] on select "ACORD 25 (2016/03) ACORD 101 ACORD 855 NY (2014/05) General" at bounding box center [949, 359] width 511 height 24
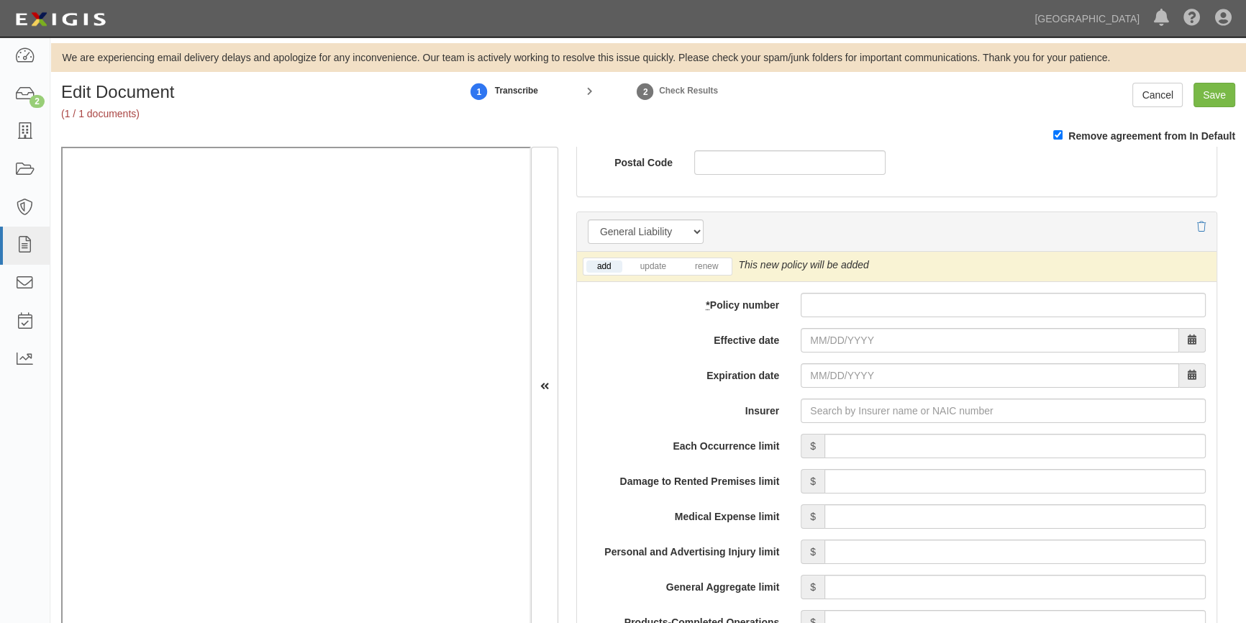
scroll to position [946, 0]
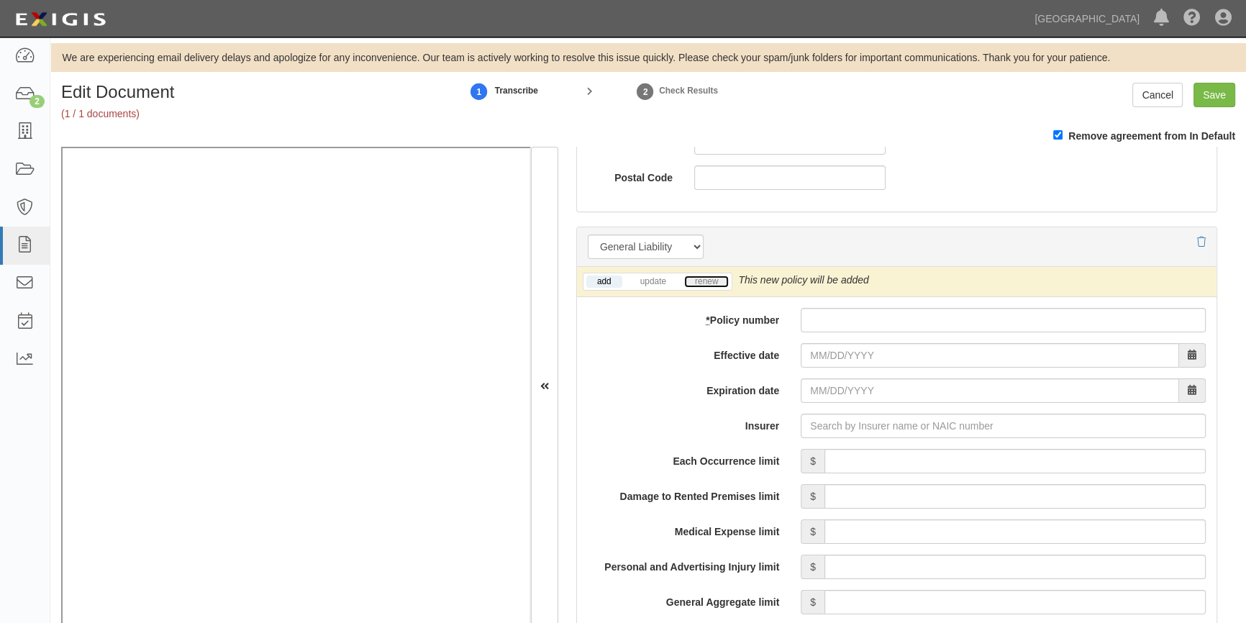
click at [700, 277] on link "renew" at bounding box center [706, 281] width 45 height 12
click at [23, 101] on icon at bounding box center [24, 94] width 20 height 17
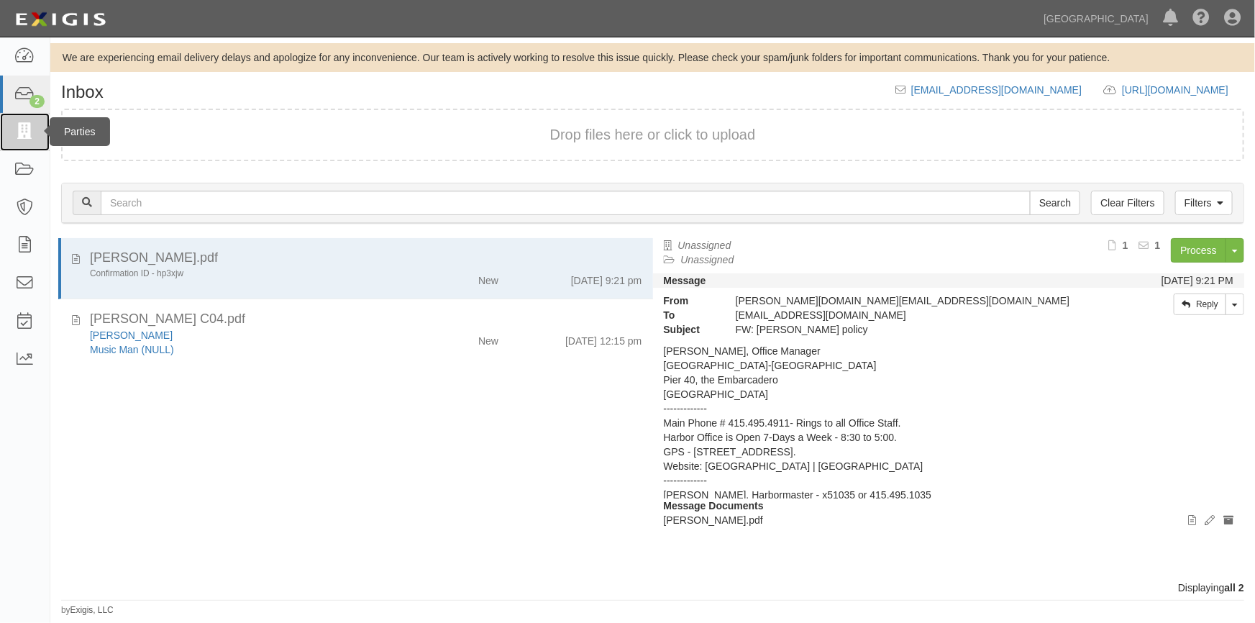
click at [15, 122] on link at bounding box center [25, 132] width 50 height 38
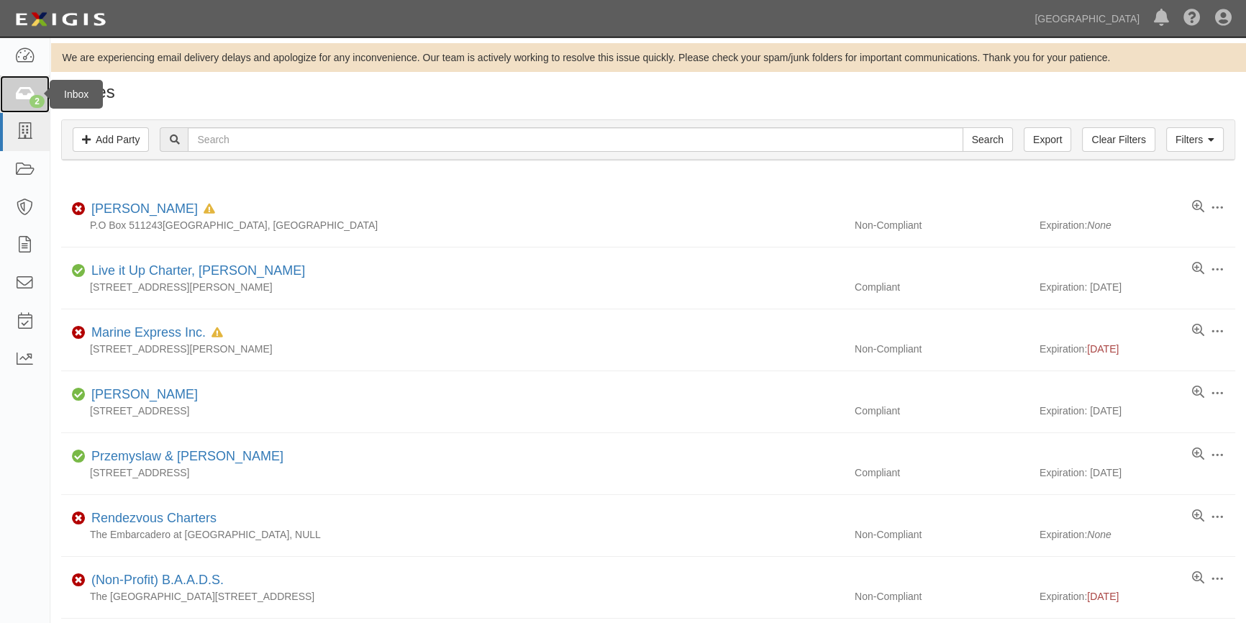
click at [27, 99] on icon at bounding box center [24, 94] width 20 height 17
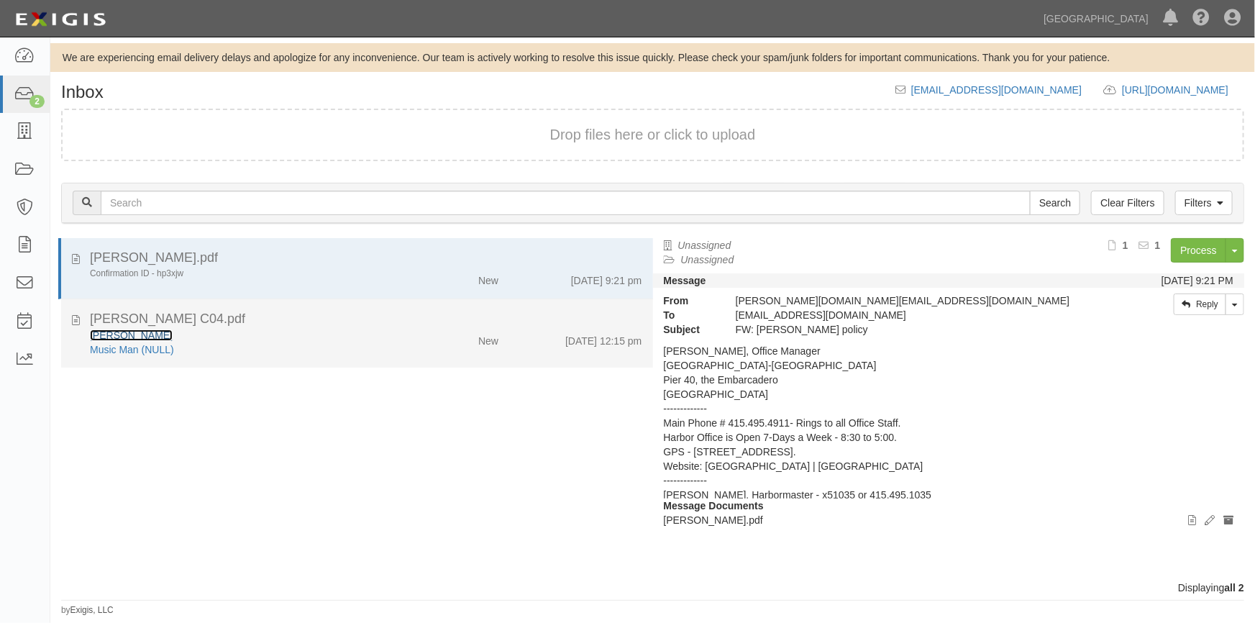
click at [124, 337] on link "[PERSON_NAME]" at bounding box center [131, 335] width 83 height 12
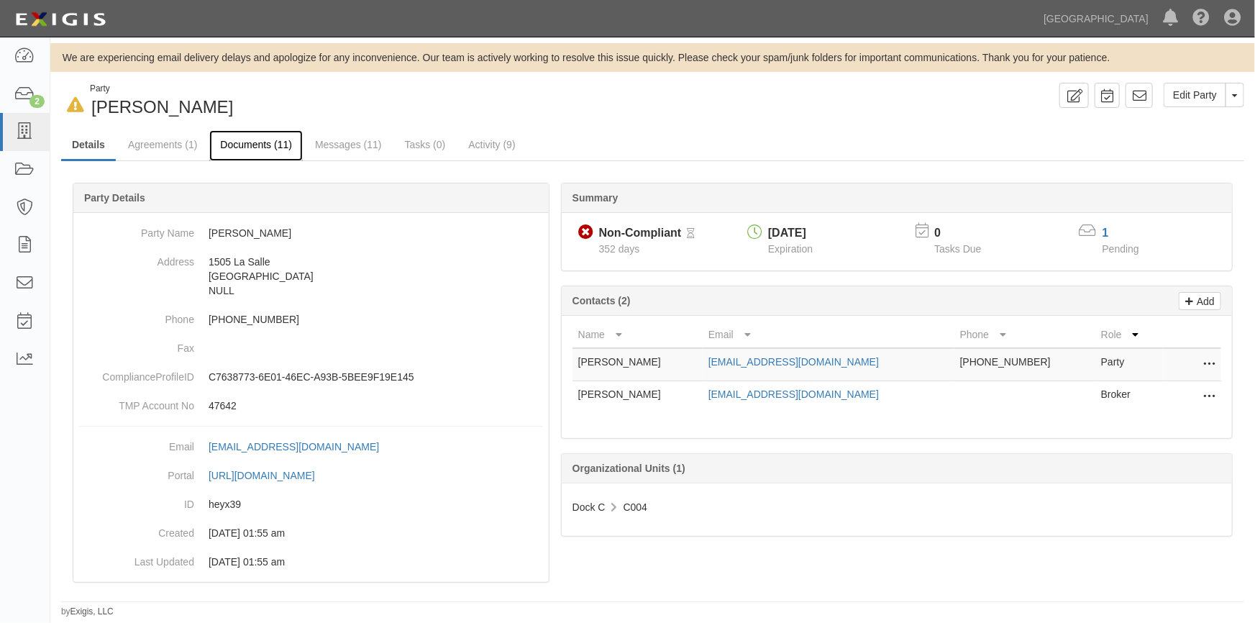
click at [252, 147] on link "Documents (11)" at bounding box center [256, 145] width 94 height 31
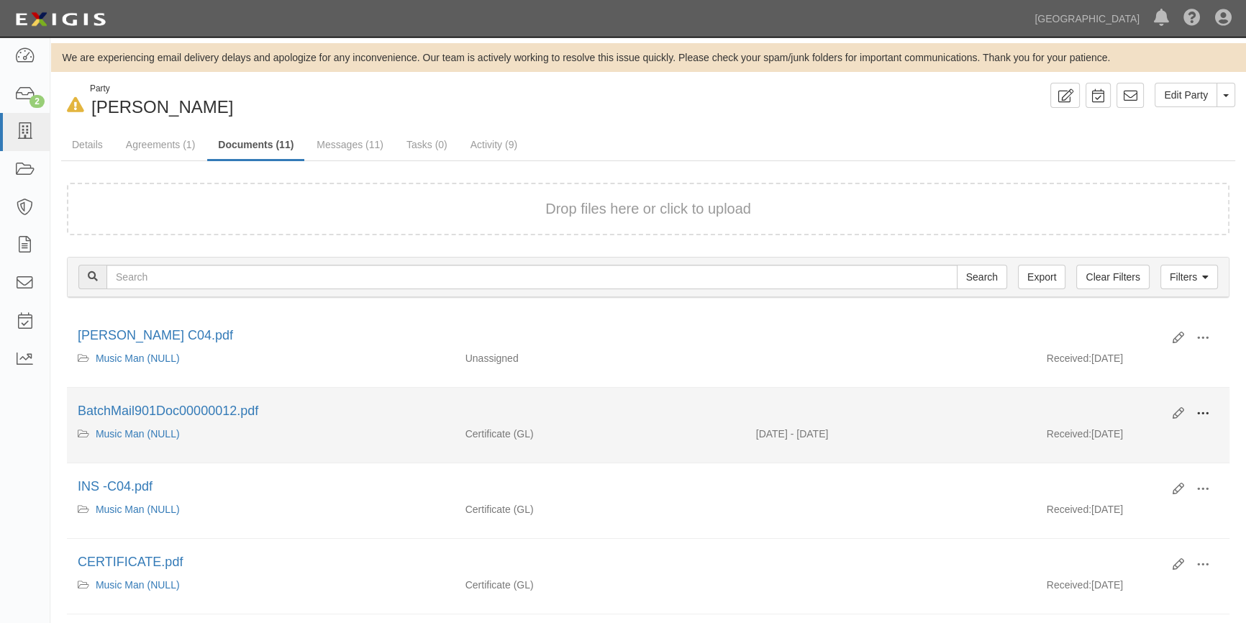
click at [1213, 414] on button at bounding box center [1203, 414] width 32 height 24
click at [1141, 437] on link "View" at bounding box center [1133, 434] width 114 height 26
click at [1173, 410] on icon at bounding box center [1178, 414] width 12 height 12
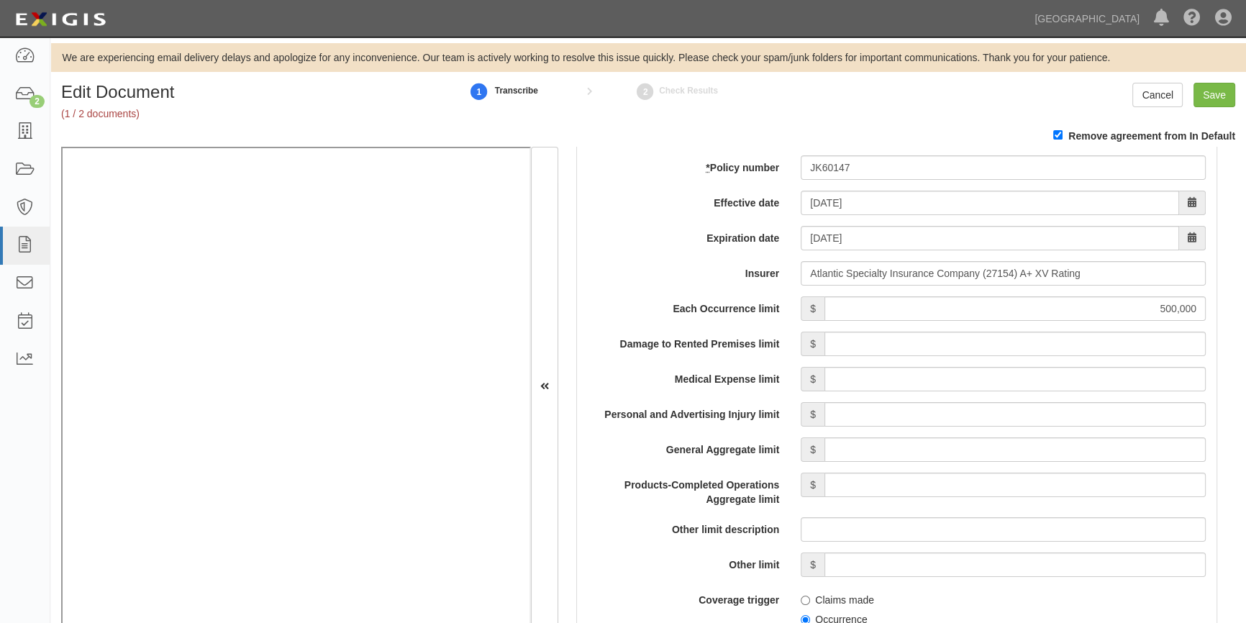
scroll to position [806, 0]
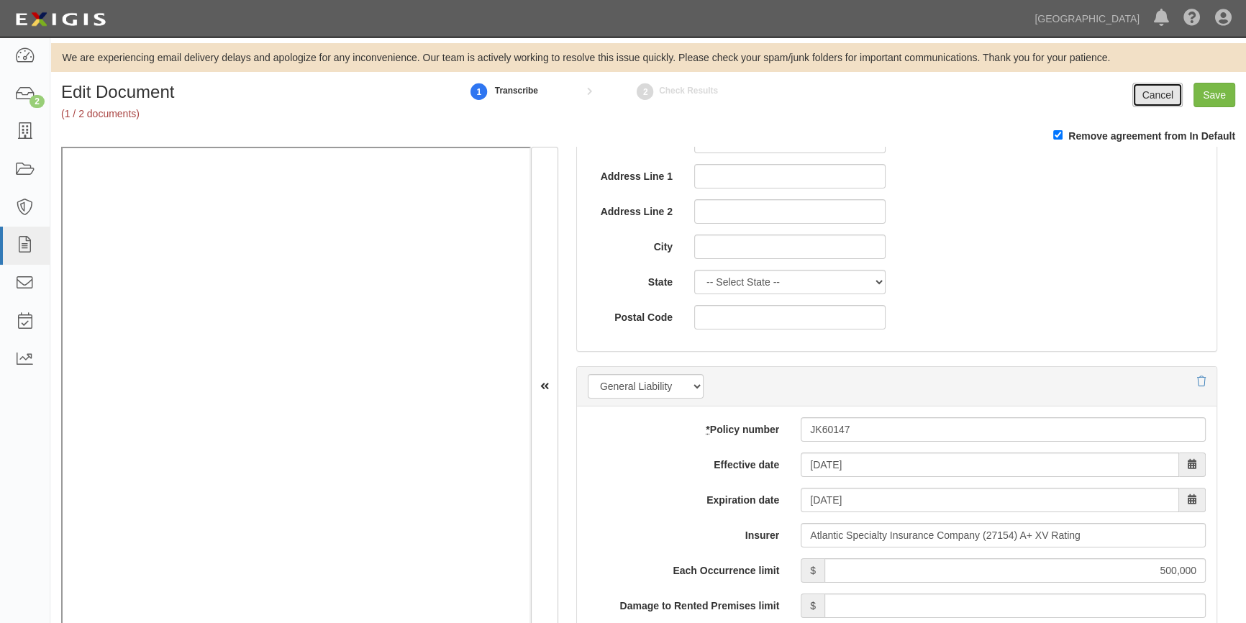
click at [1173, 94] on link "Cancel" at bounding box center [1157, 95] width 50 height 24
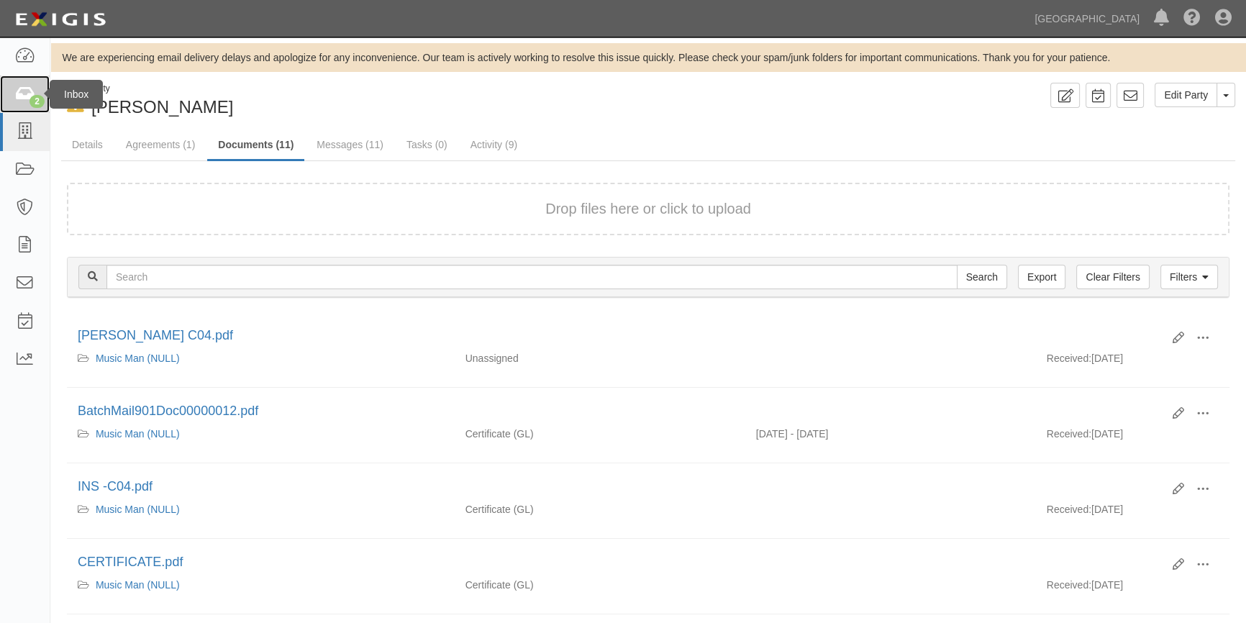
click at [14, 99] on icon at bounding box center [24, 94] width 20 height 17
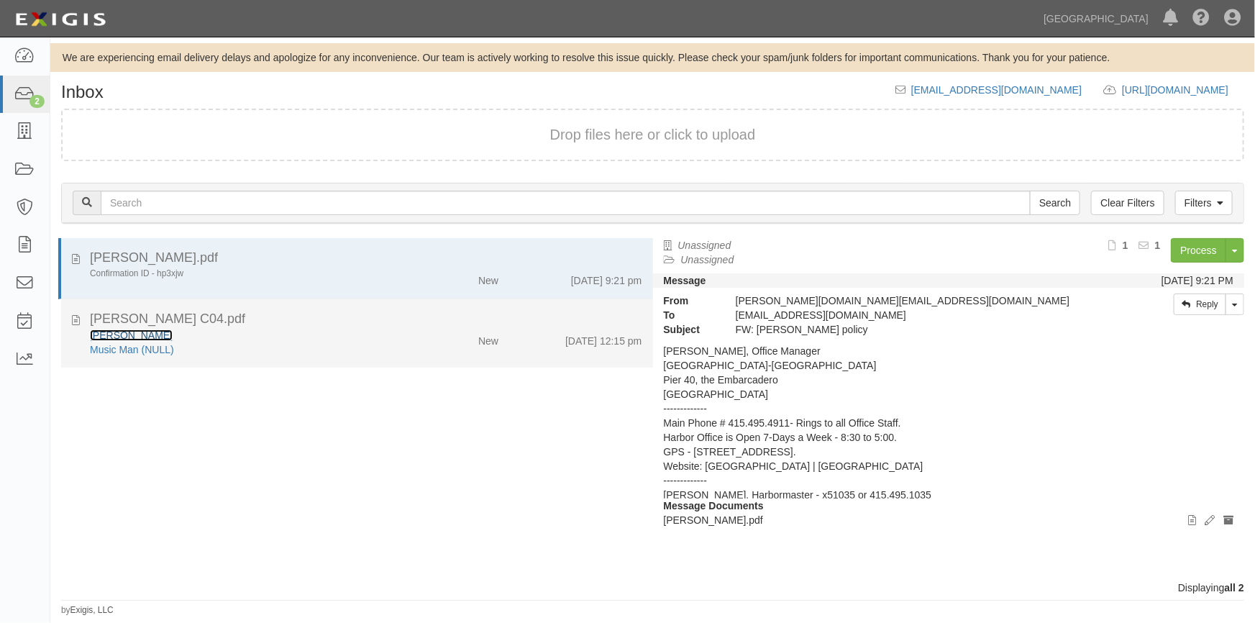
click at [119, 332] on link "[PERSON_NAME]" at bounding box center [131, 335] width 83 height 12
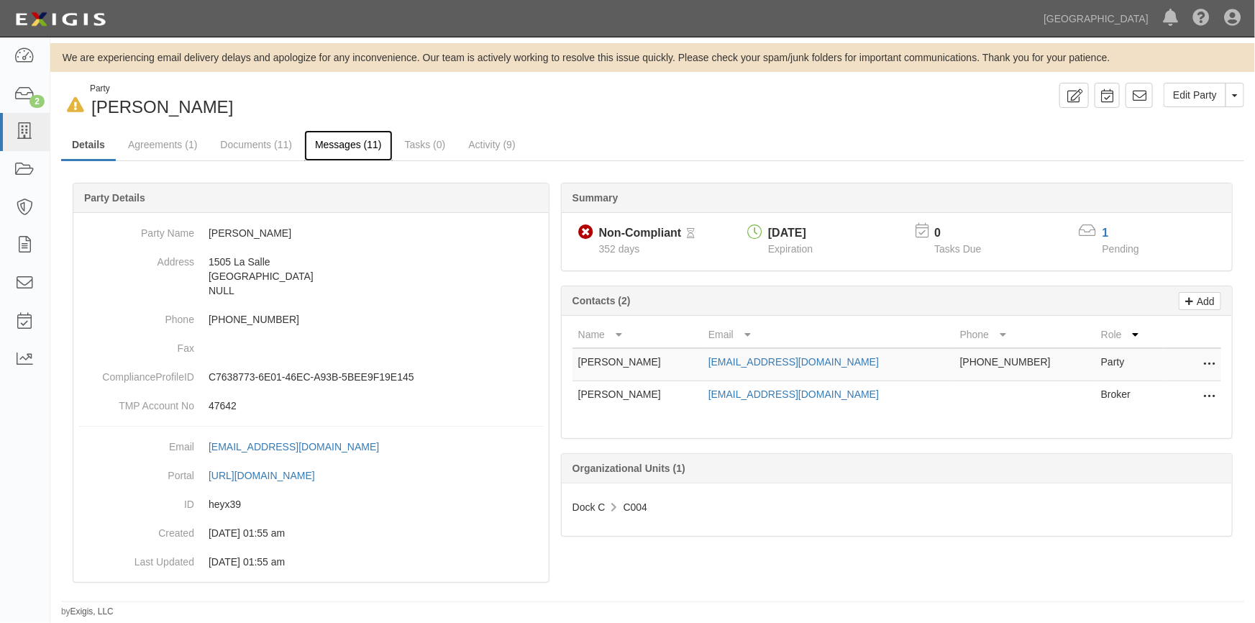
click at [345, 147] on link "Messages (11)" at bounding box center [348, 145] width 88 height 31
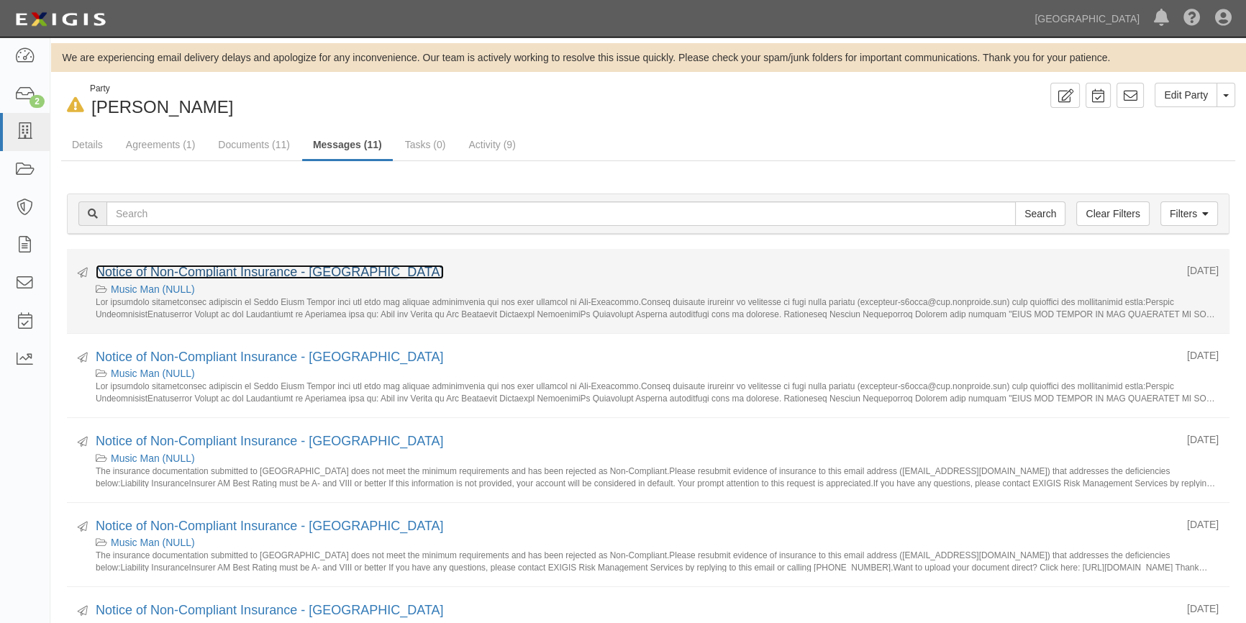
click at [262, 269] on link "Notice of Non-Compliant Insurance - [GEOGRAPHIC_DATA]" at bounding box center [270, 272] width 348 height 14
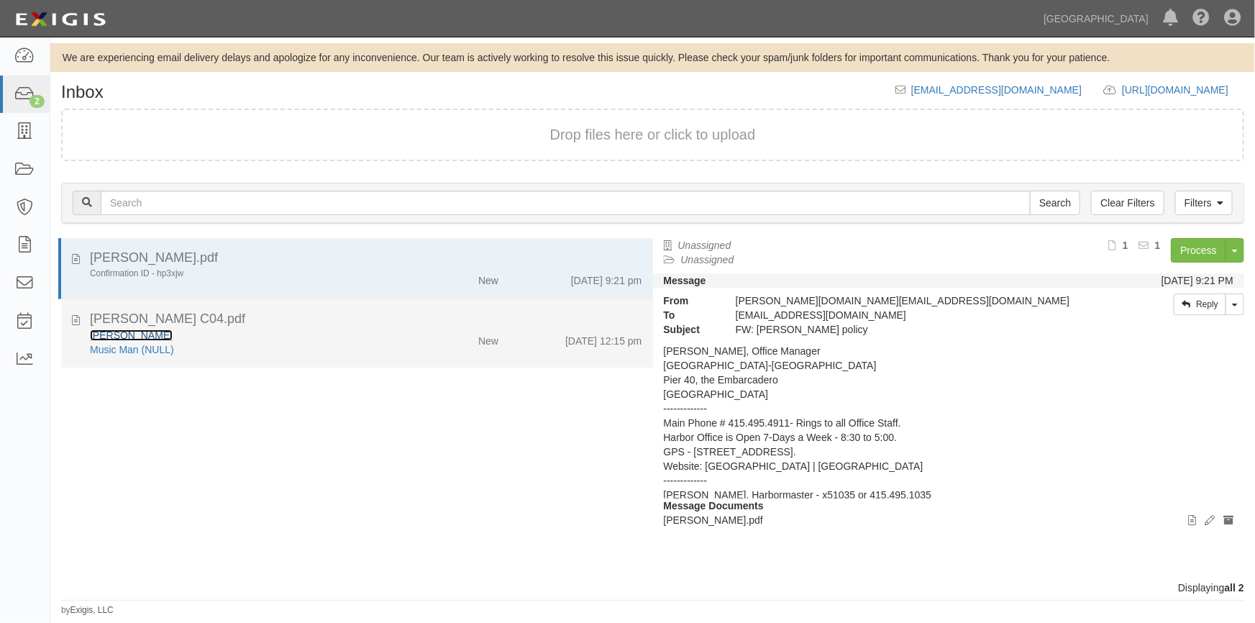
click at [152, 338] on link "[PERSON_NAME]" at bounding box center [131, 335] width 83 height 12
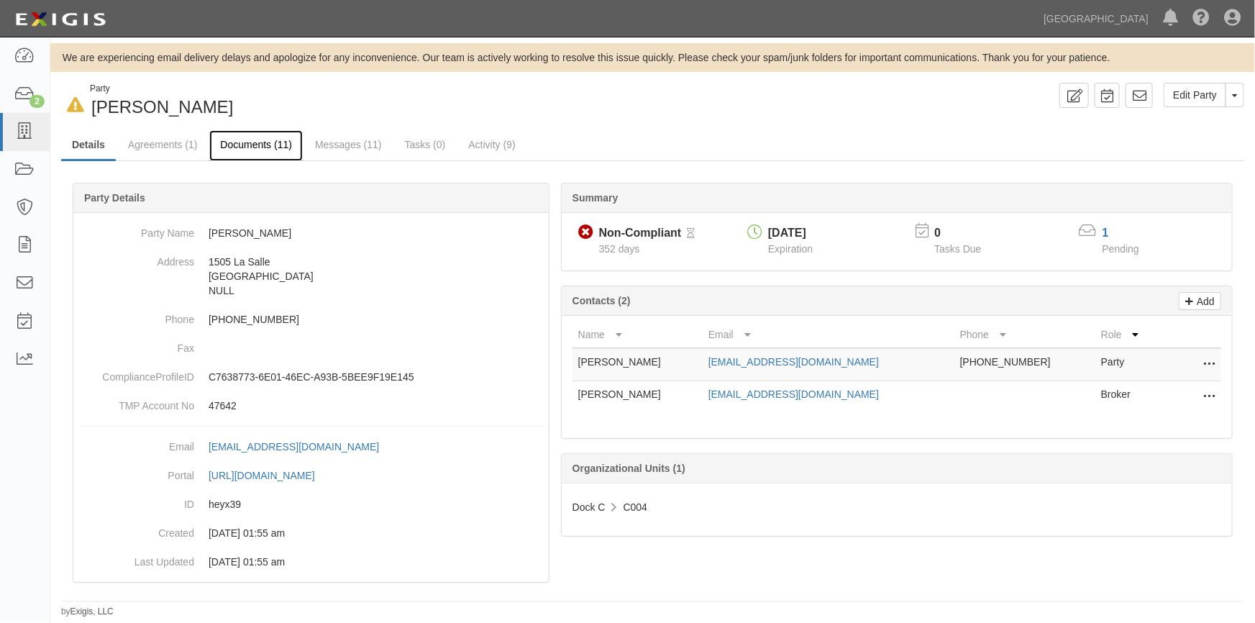
click at [275, 147] on link "Documents (11)" at bounding box center [256, 145] width 94 height 31
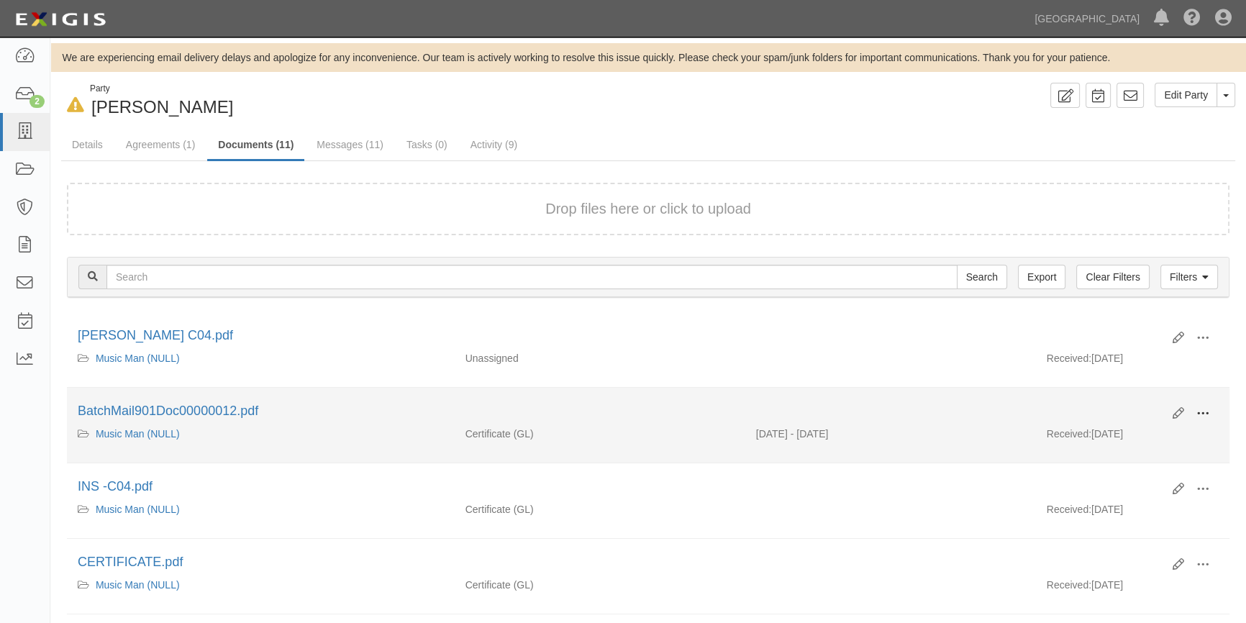
click at [1205, 410] on span at bounding box center [1202, 413] width 13 height 13
click at [1122, 434] on link "View" at bounding box center [1133, 434] width 114 height 26
click at [1172, 411] on icon at bounding box center [1178, 414] width 12 height 12
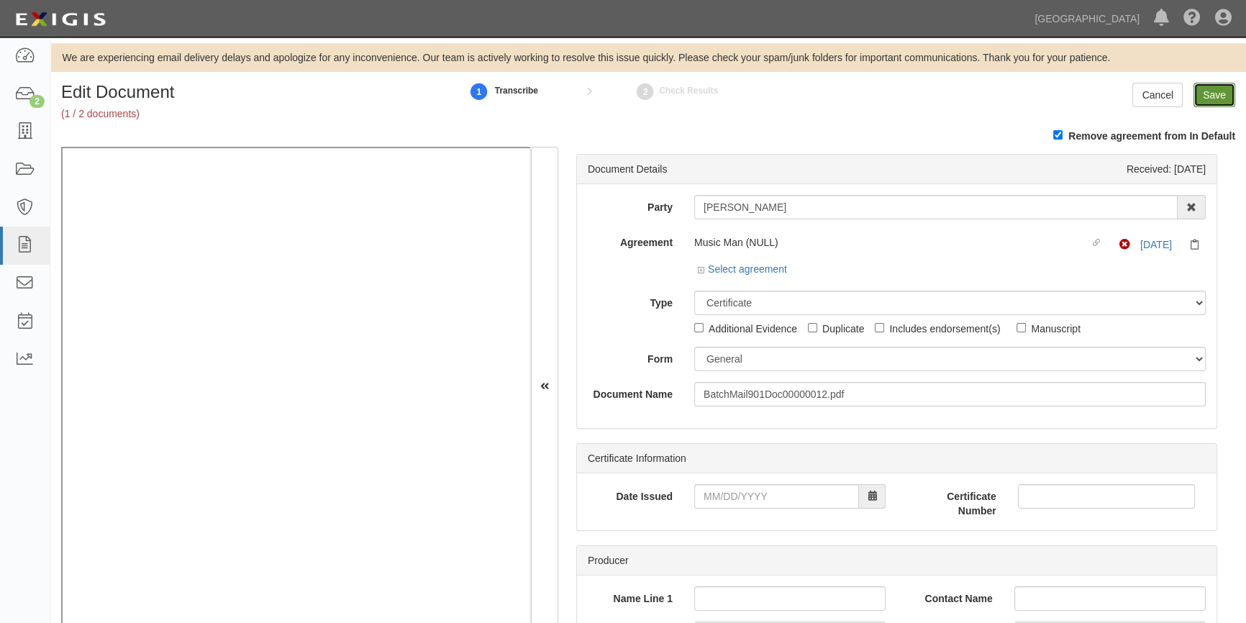
click at [1216, 88] on input "Save" at bounding box center [1214, 95] width 42 height 24
type input "500000"
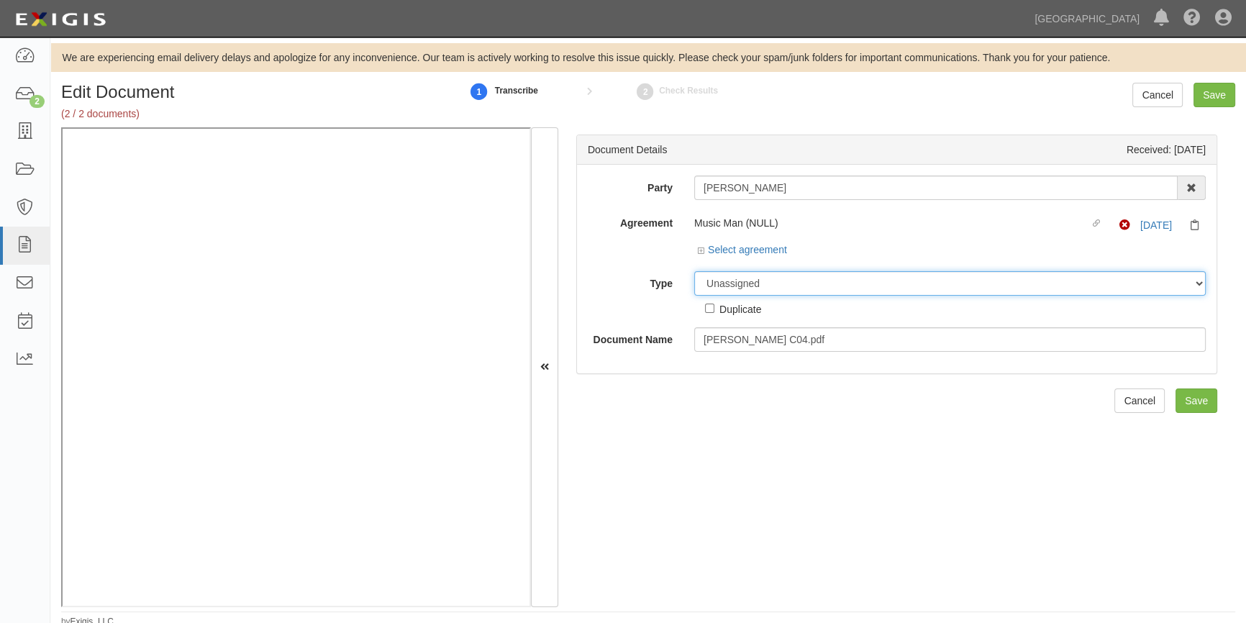
click at [753, 283] on select "Unassigned Binder Cancellation Notice Certificate Contract Endorsement Insuranc…" at bounding box center [949, 283] width 511 height 24
select select "OtherDetail"
click at [694, 271] on select "Unassigned Binder Cancellation Notice Certificate Contract Endorsement Insuranc…" at bounding box center [949, 283] width 511 height 24
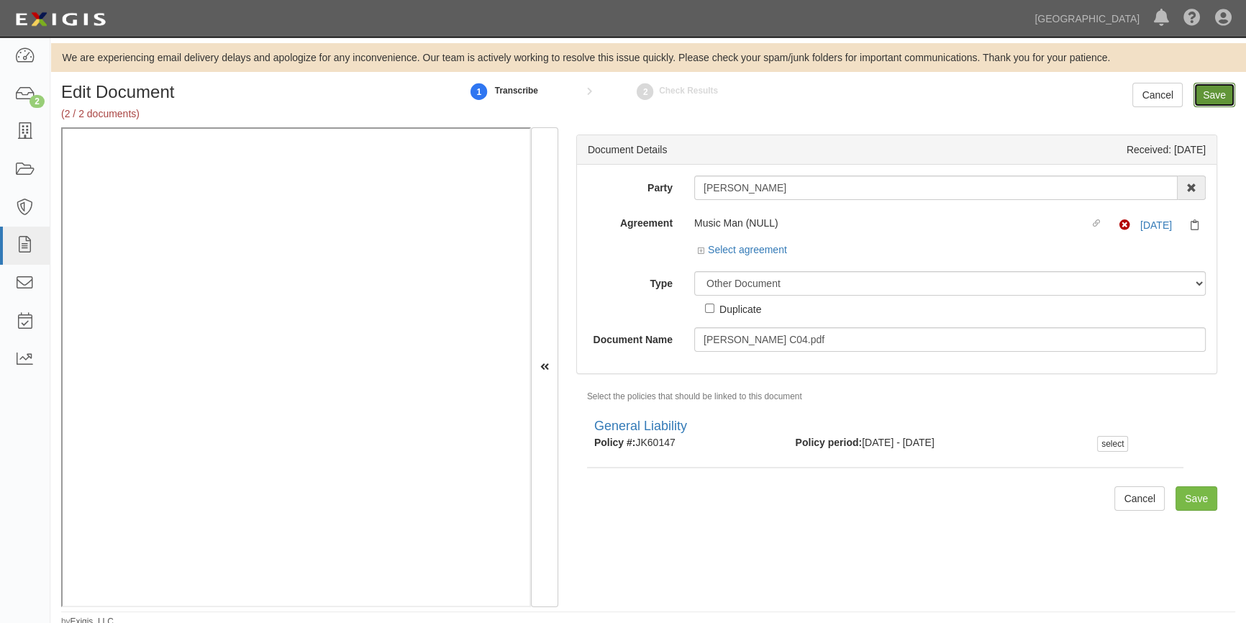
click at [1209, 95] on input "Save" at bounding box center [1214, 95] width 42 height 24
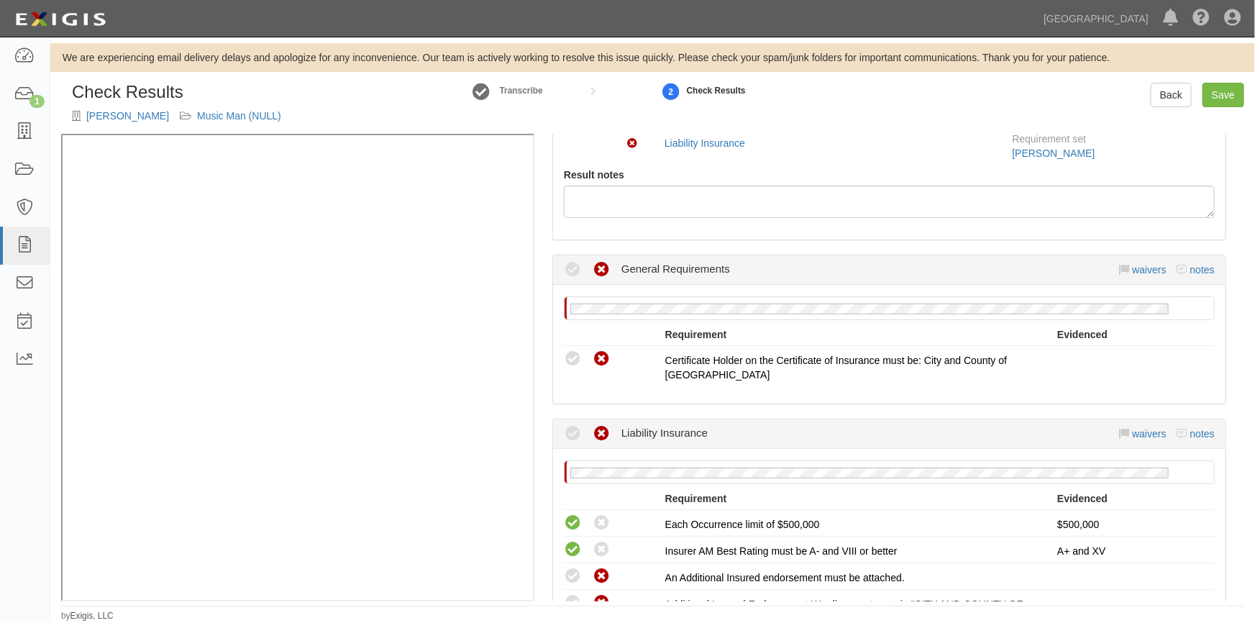
scroll to position [196, 0]
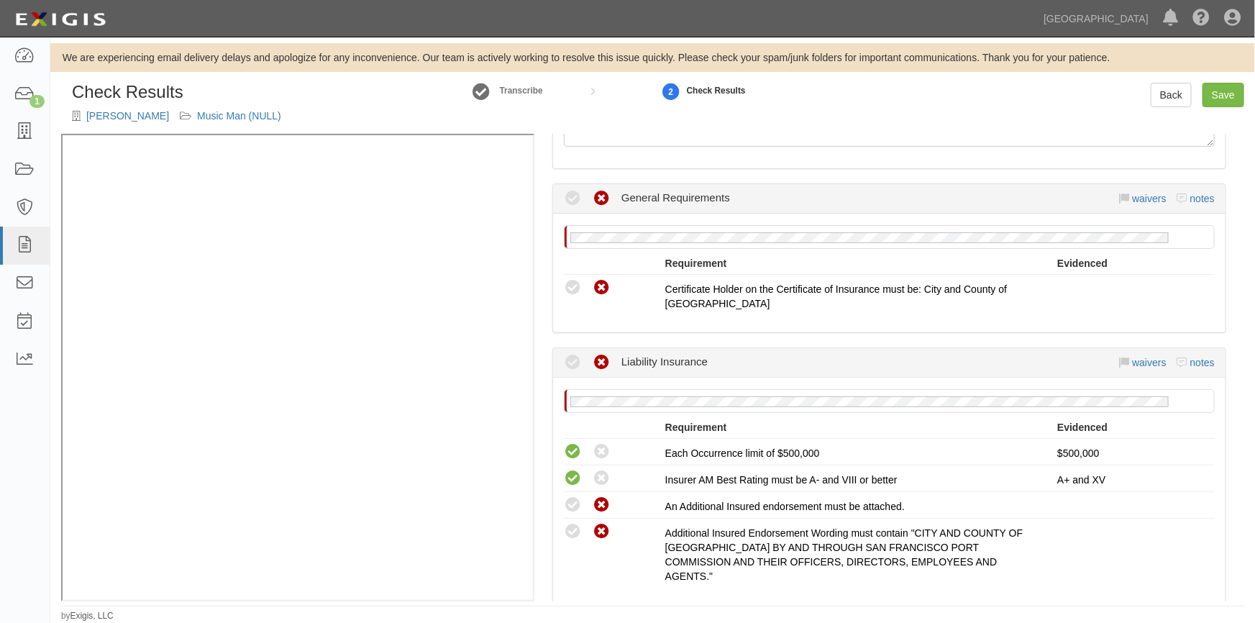
click at [570, 359] on icon at bounding box center [573, 363] width 18 height 18
click at [569, 501] on icon at bounding box center [573, 505] width 18 height 18
radio input "true"
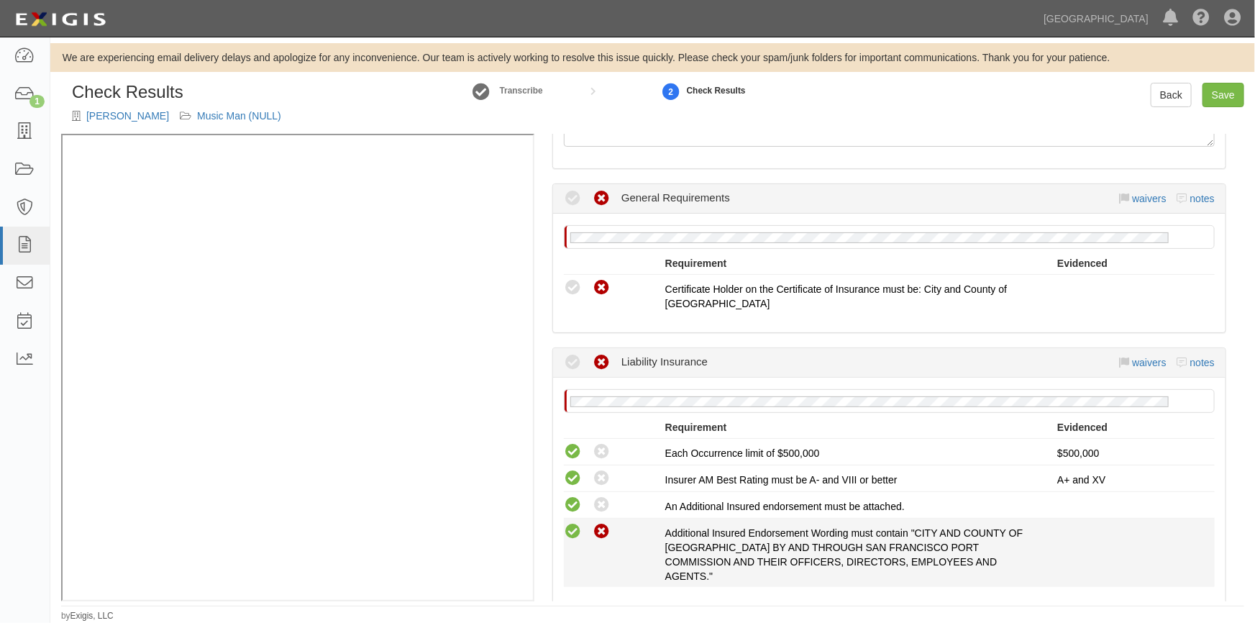
click at [567, 532] on icon at bounding box center [573, 532] width 18 height 18
radio input "true"
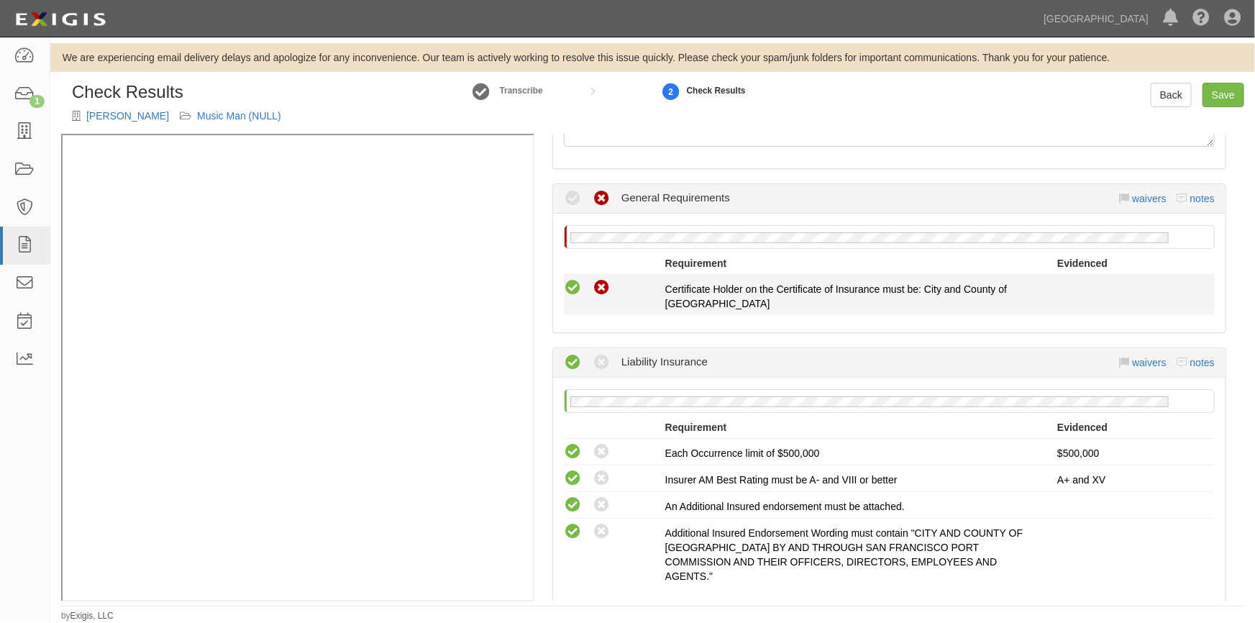
click at [575, 290] on icon at bounding box center [573, 288] width 18 height 18
radio input "true"
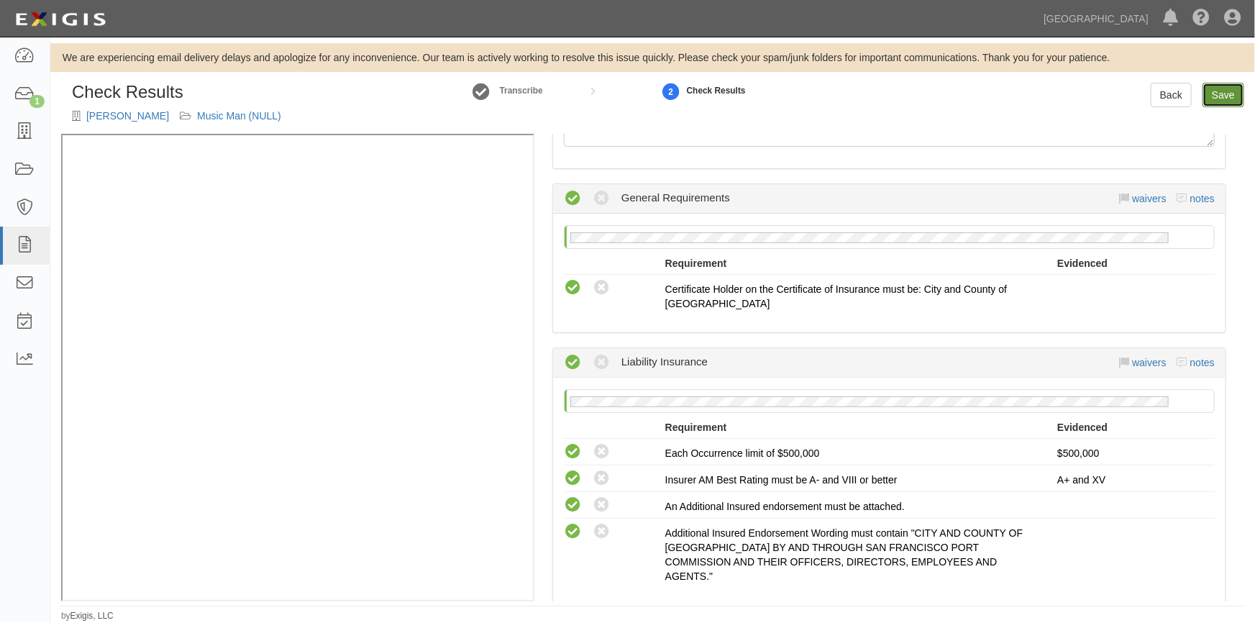
click at [1230, 89] on link "Save" at bounding box center [1224, 95] width 42 height 24
radio input "true"
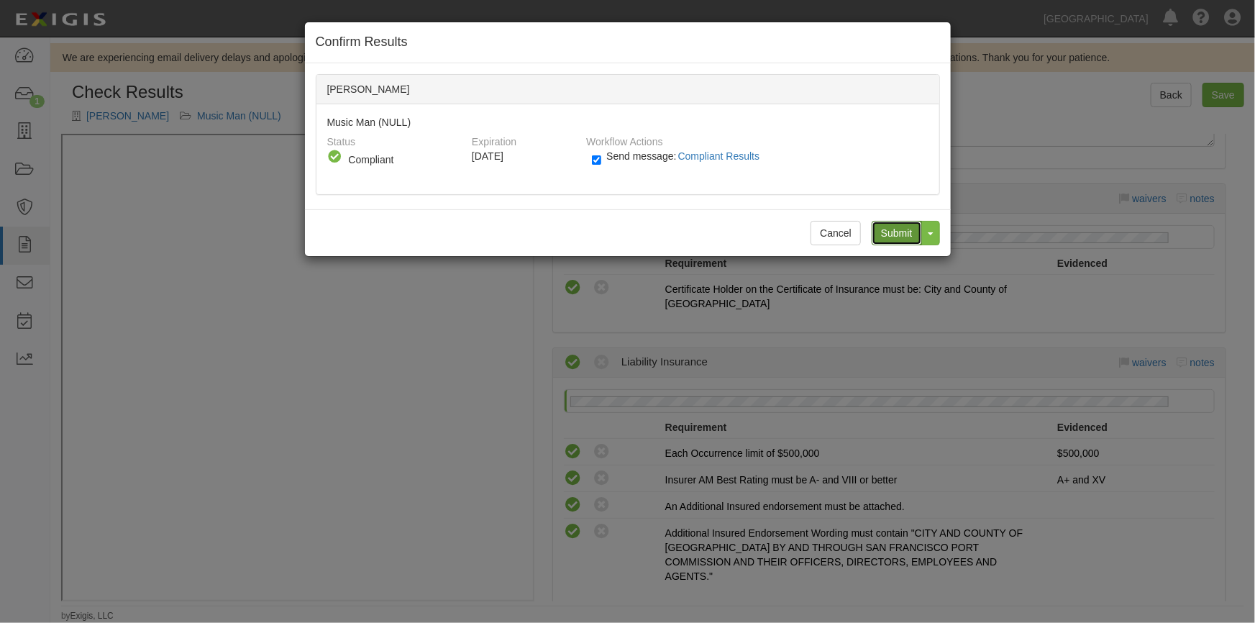
click at [896, 232] on input "Submit" at bounding box center [897, 233] width 50 height 24
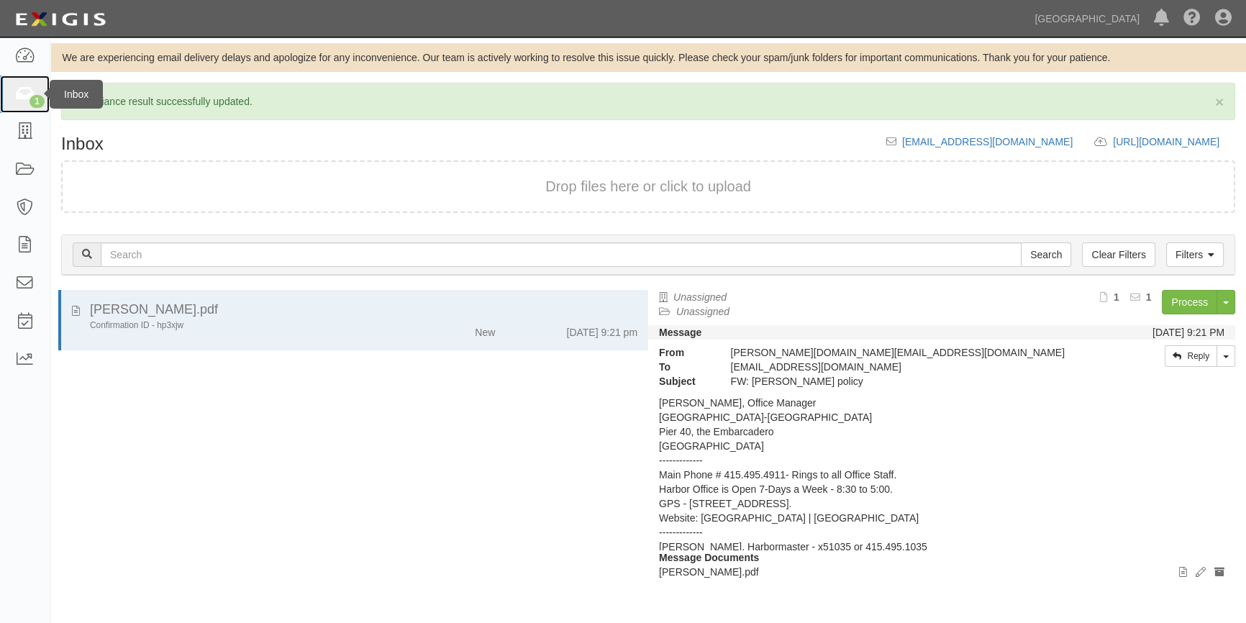
click at [21, 97] on icon at bounding box center [24, 94] width 20 height 17
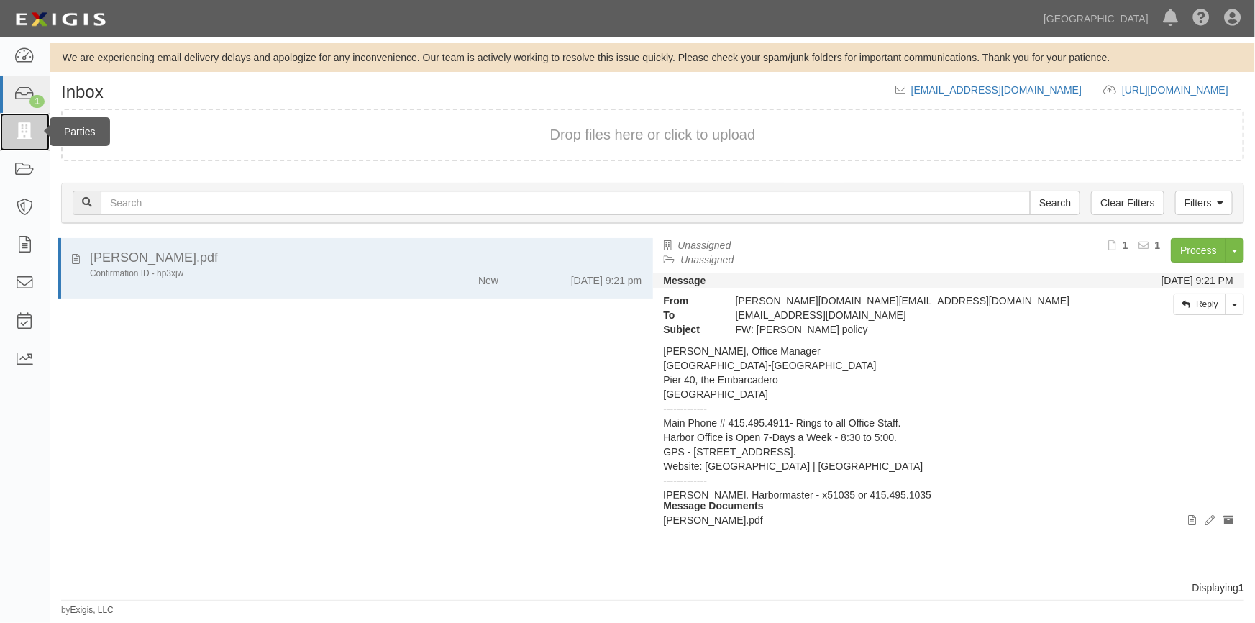
click at [22, 126] on icon at bounding box center [24, 132] width 20 height 17
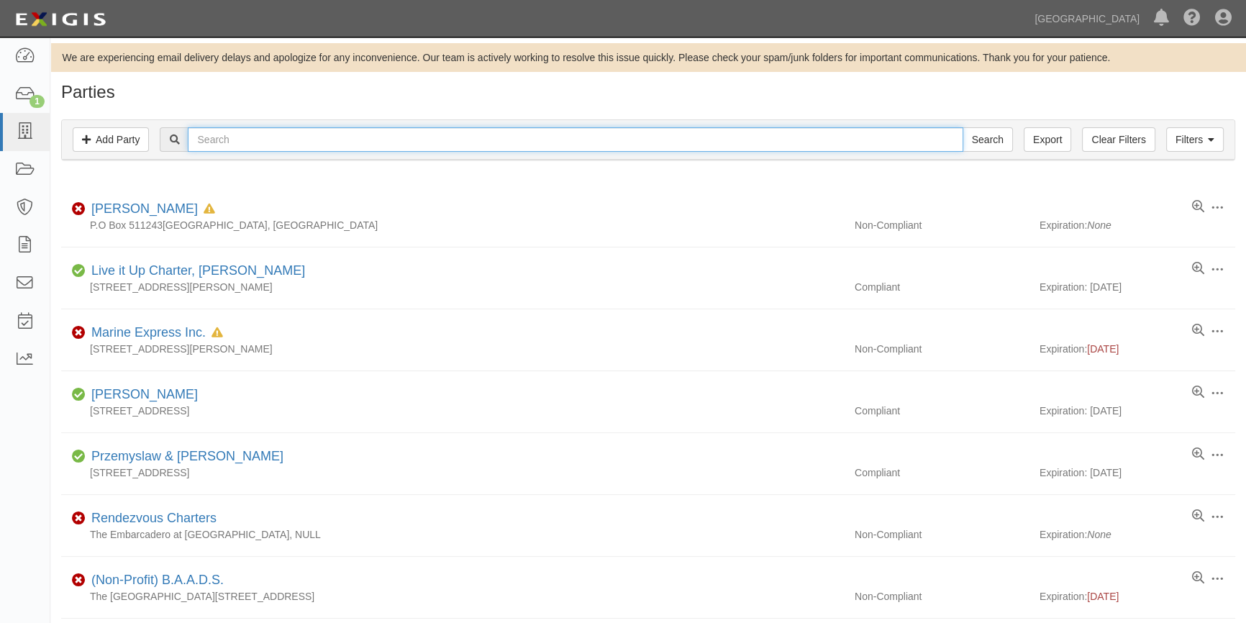
click at [216, 143] on input "text" at bounding box center [575, 139] width 775 height 24
type input "[PERSON_NAME]"
click at [962, 127] on input "Search" at bounding box center [987, 139] width 50 height 24
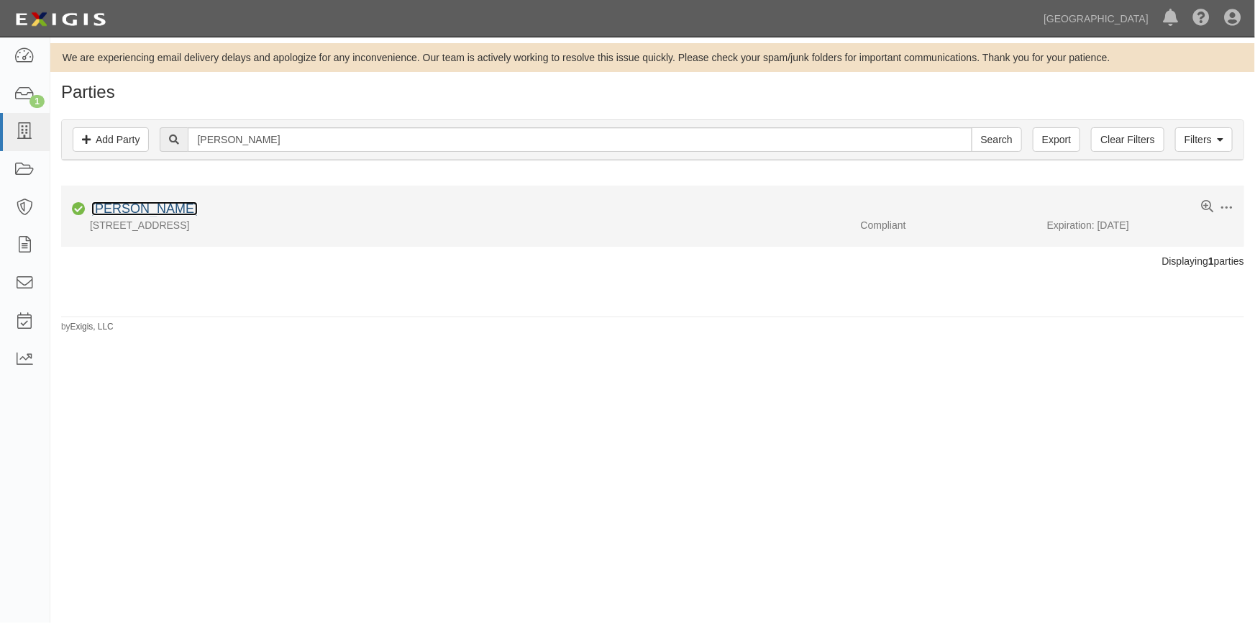
click at [120, 210] on link "Melvin D Seals" at bounding box center [144, 208] width 106 height 14
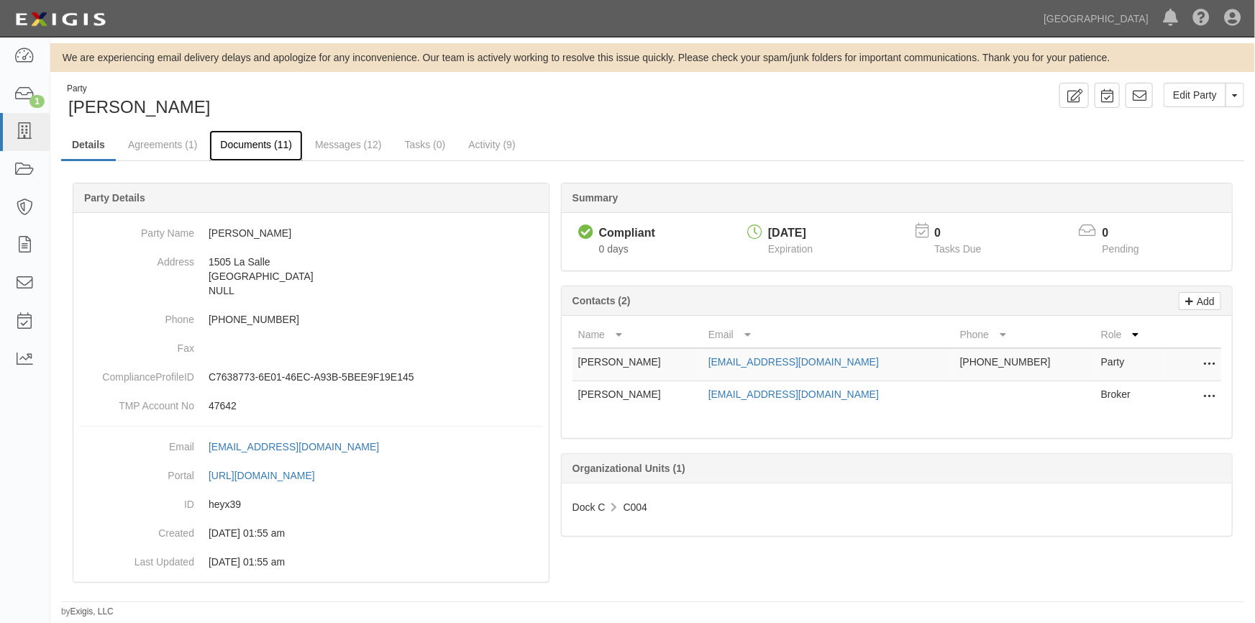
click at [247, 142] on link "Documents (11)" at bounding box center [256, 145] width 94 height 31
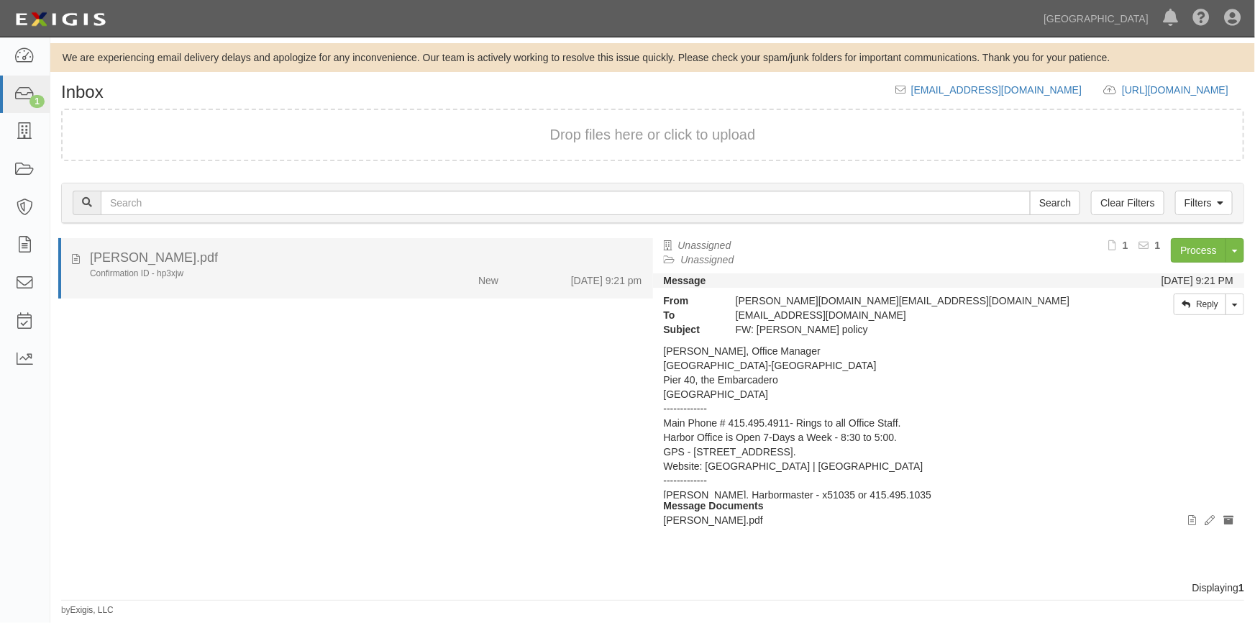
click at [252, 265] on div "[PERSON_NAME].pdf" at bounding box center [366, 258] width 552 height 19
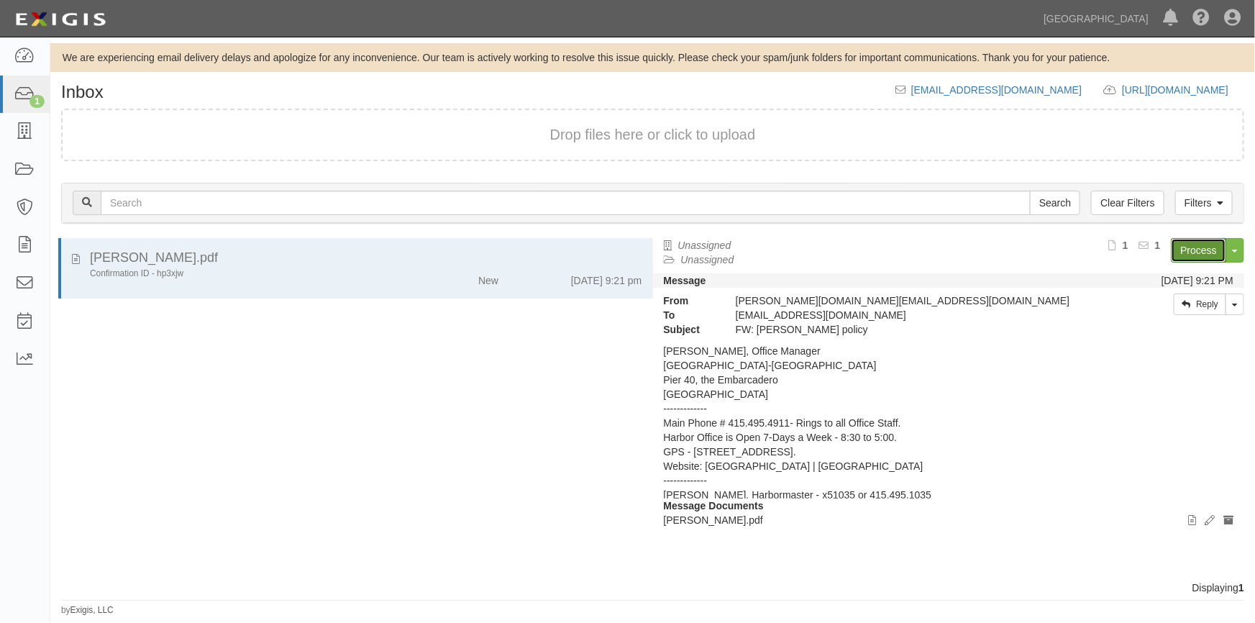
click at [1194, 250] on link "Process" at bounding box center [1198, 250] width 55 height 24
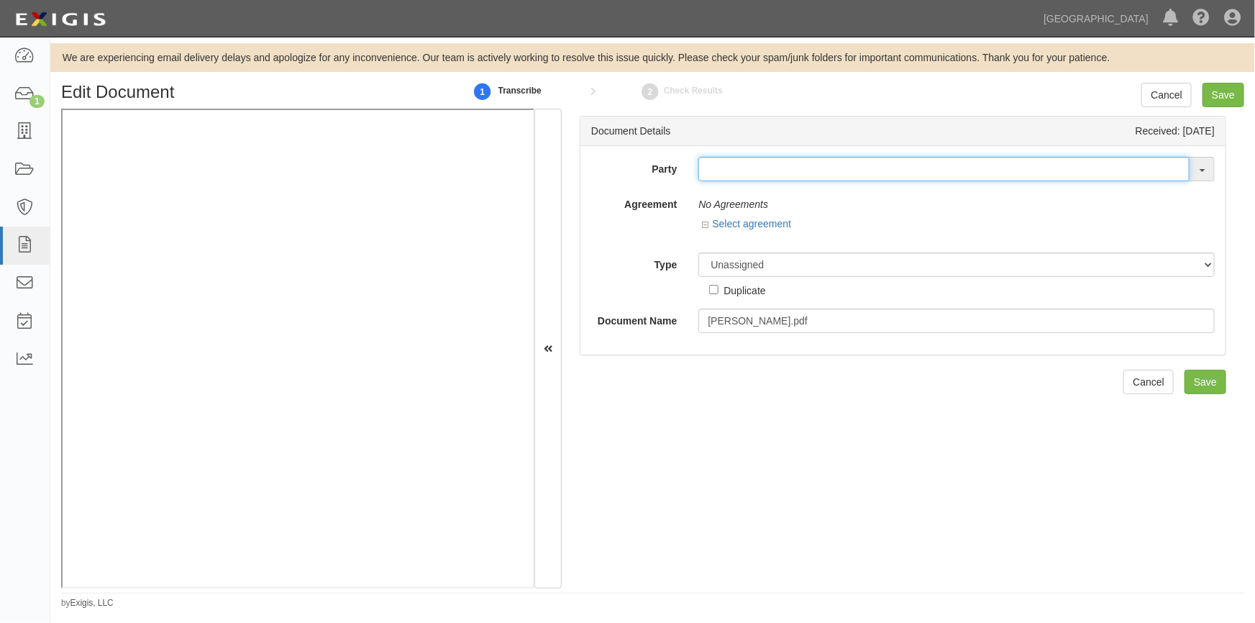
click at [711, 167] on input "text" at bounding box center [943, 169] width 491 height 24
type input "john bar"
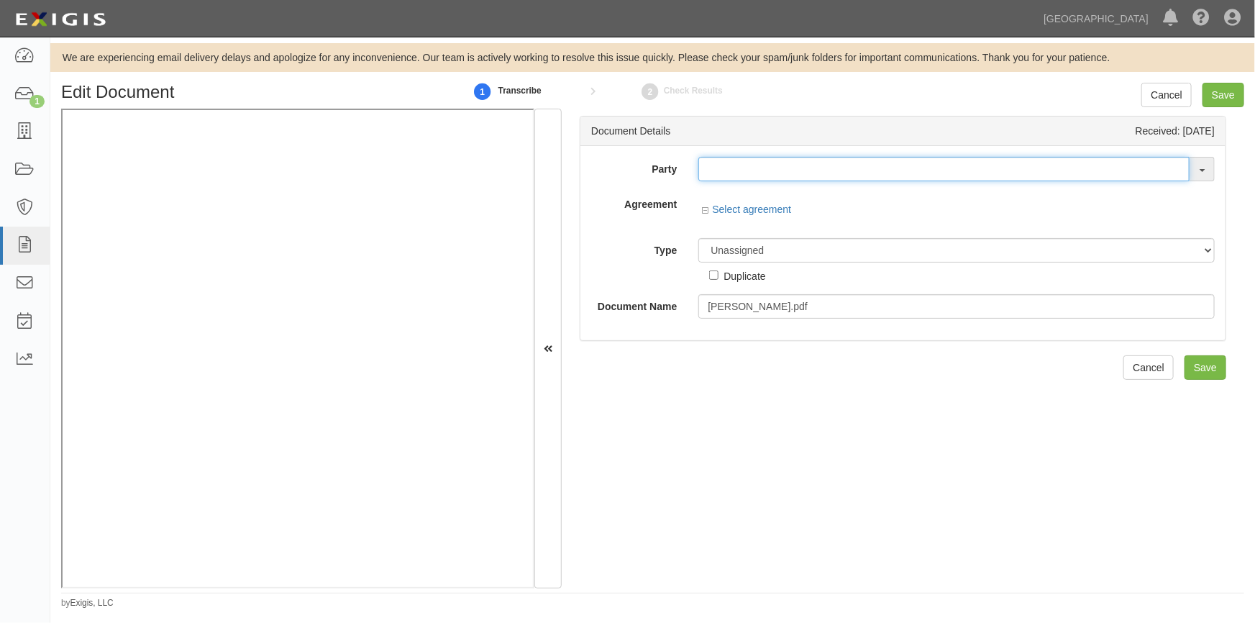
click at [706, 171] on input "text" at bounding box center [943, 169] width 491 height 24
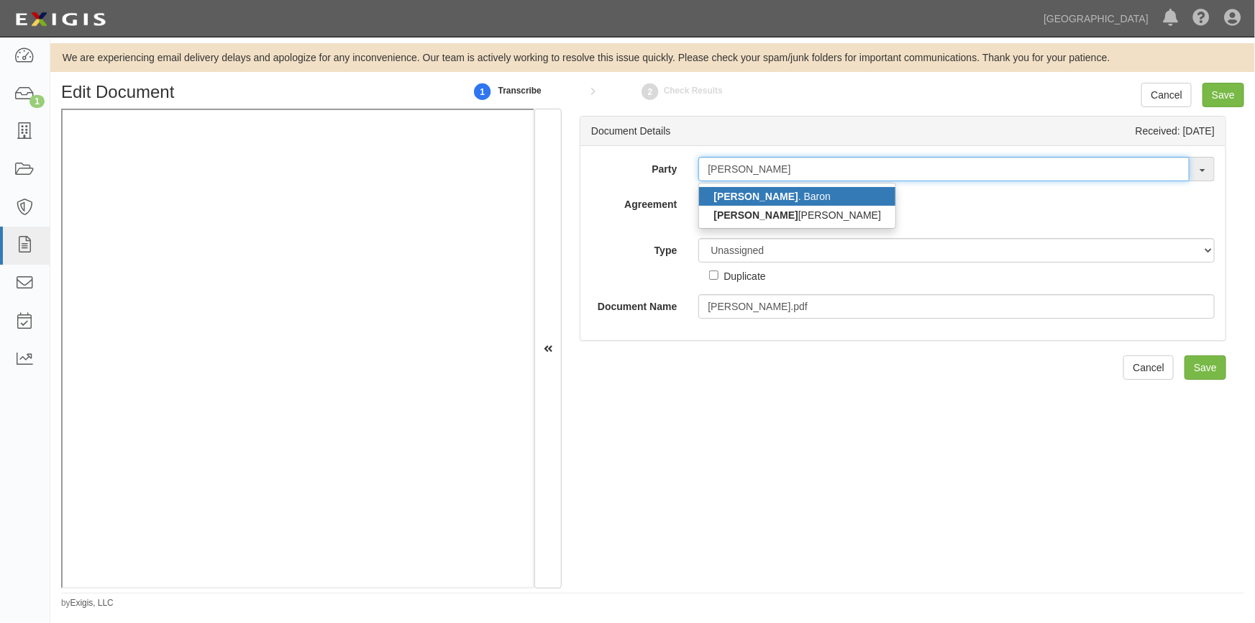
type input "john f"
click at [737, 196] on strong "John F" at bounding box center [756, 197] width 84 height 12
type input "John F. Baron"
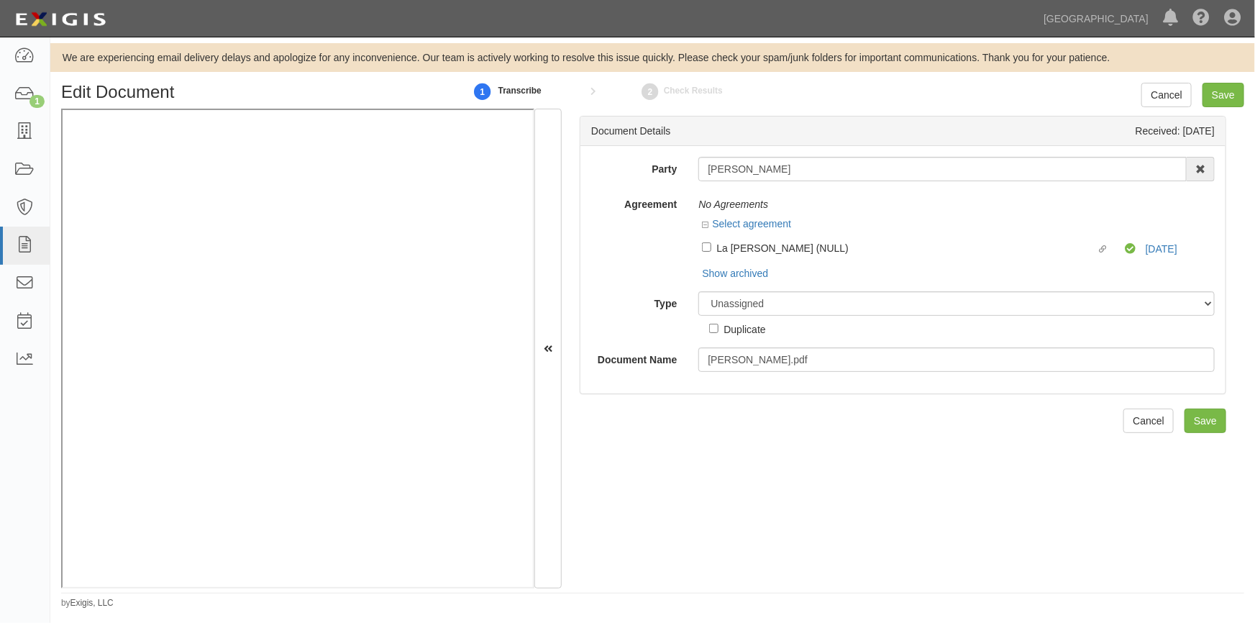
click at [745, 247] on div "La Margarita (NULL)" at bounding box center [906, 248] width 380 height 16
click at [711, 247] on input "Linked agreement La Margarita (NULL) Linked agreement" at bounding box center [706, 246] width 9 height 9
checkbox input "true"
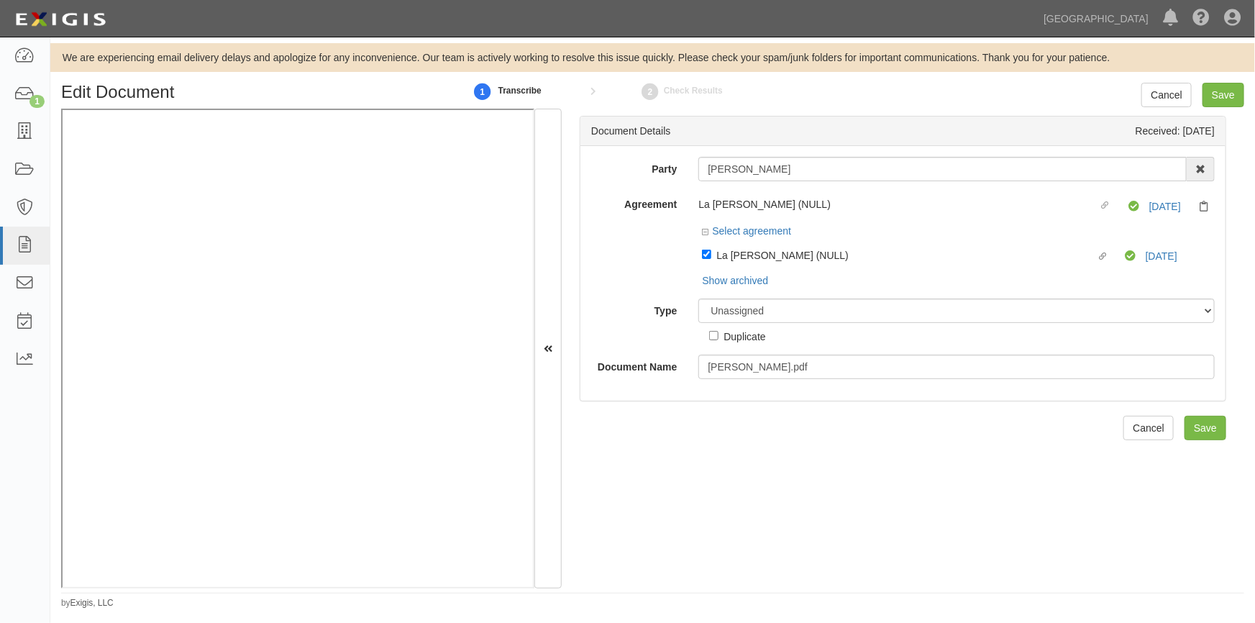
click at [762, 286] on div "Show archived Hide archived" at bounding box center [733, 280] width 70 height 14
click at [770, 309] on select "Unassigned Binder Cancellation Notice Certificate Contract Endorsement Insuranc…" at bounding box center [956, 310] width 516 height 24
select select "OtherDetail"
click at [698, 299] on select "Unassigned Binder Cancellation Notice Certificate Contract Endorsement Insuranc…" at bounding box center [956, 310] width 516 height 24
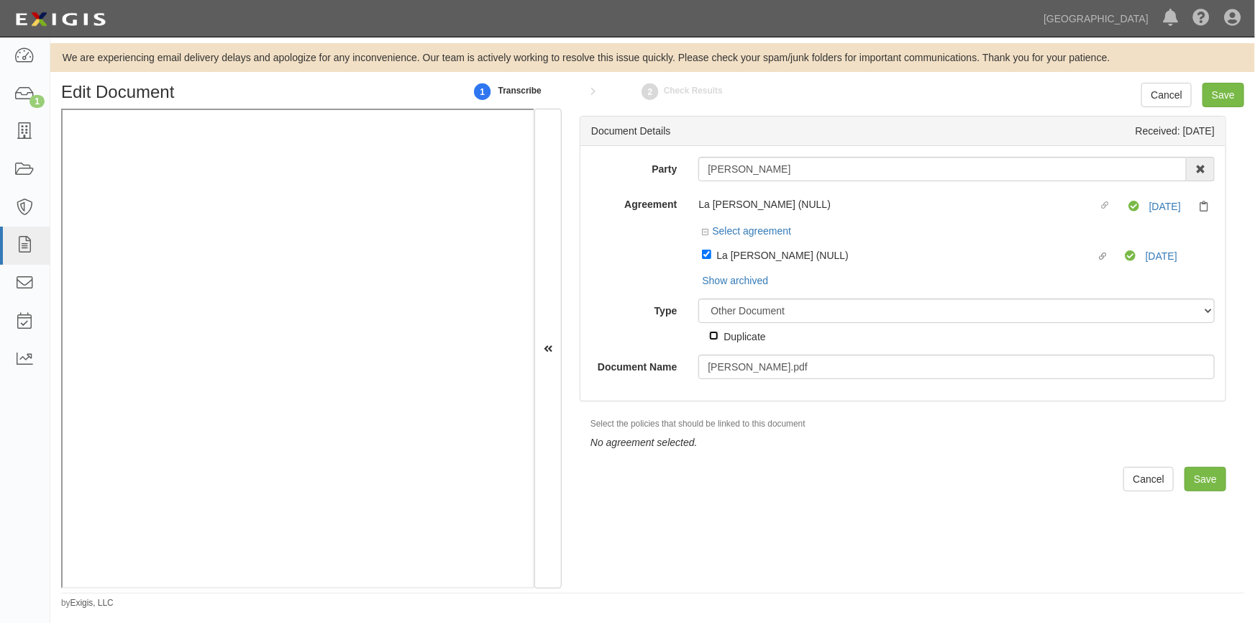
click at [715, 338] on input "Duplicate" at bounding box center [713, 335] width 9 height 9
checkbox input "true"
drag, startPoint x: 778, startPoint y: 166, endPoint x: 703, endPoint y: 170, distance: 74.2
click at [703, 170] on input "John F. Baron" at bounding box center [942, 169] width 488 height 24
click at [1214, 101] on input "Save" at bounding box center [1224, 95] width 42 height 24
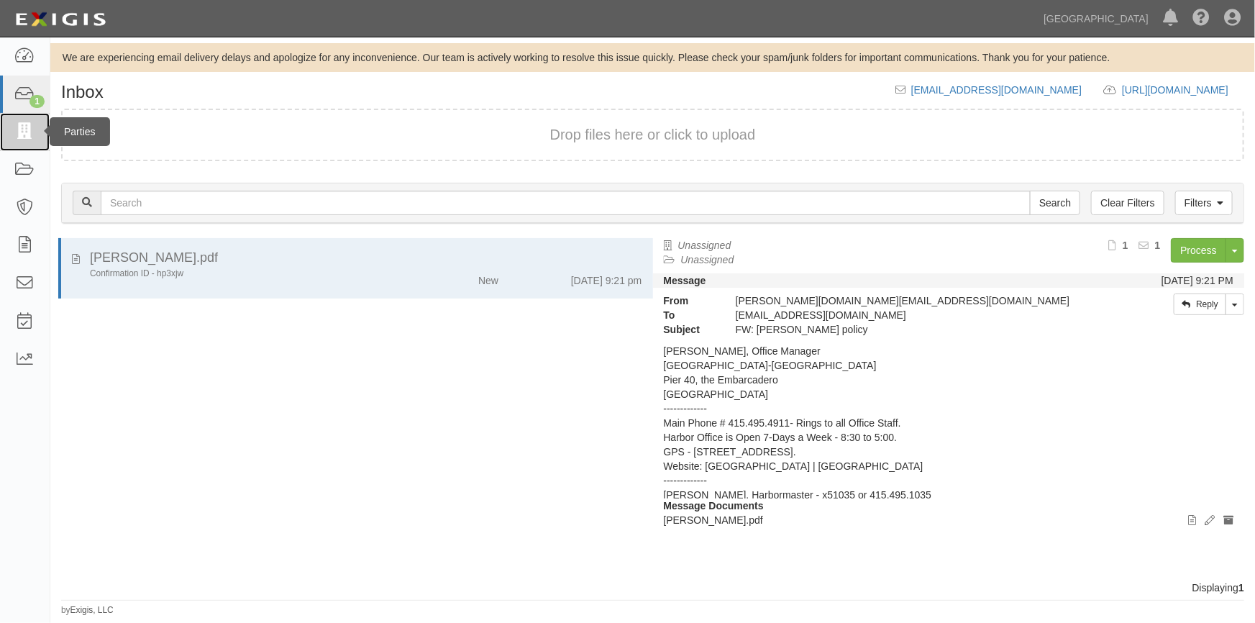
click at [36, 135] on link at bounding box center [25, 132] width 50 height 38
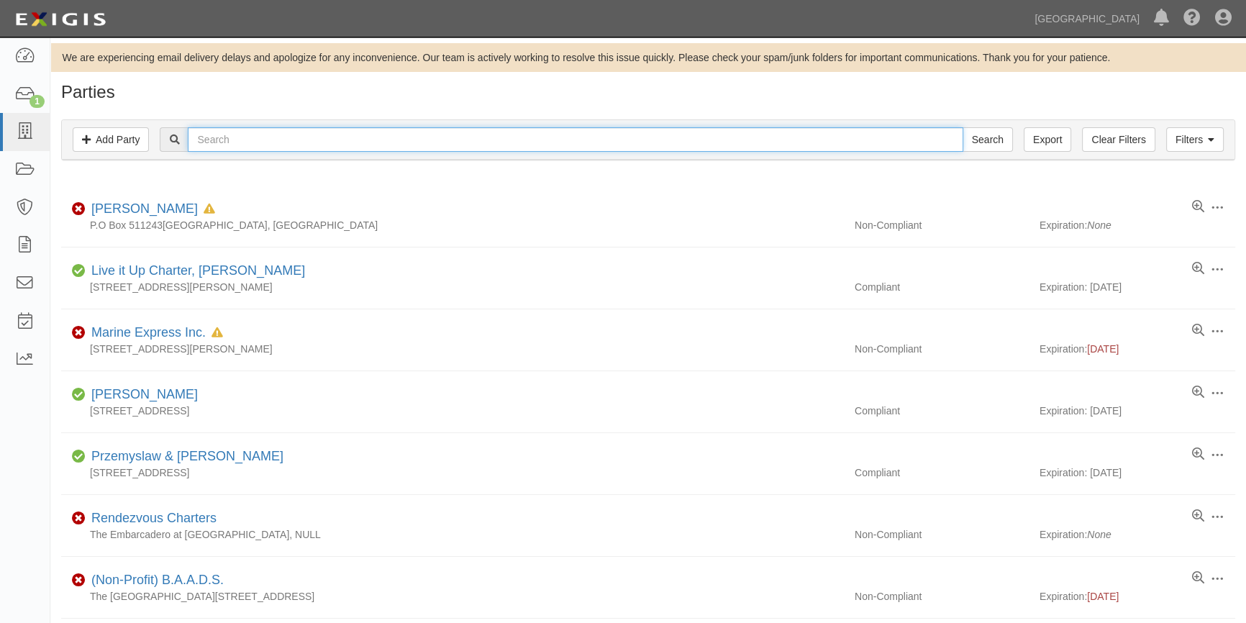
click at [273, 147] on input "text" at bounding box center [575, 139] width 775 height 24
type input "[PERSON_NAME]"
click at [962, 127] on input "Search" at bounding box center [987, 139] width 50 height 24
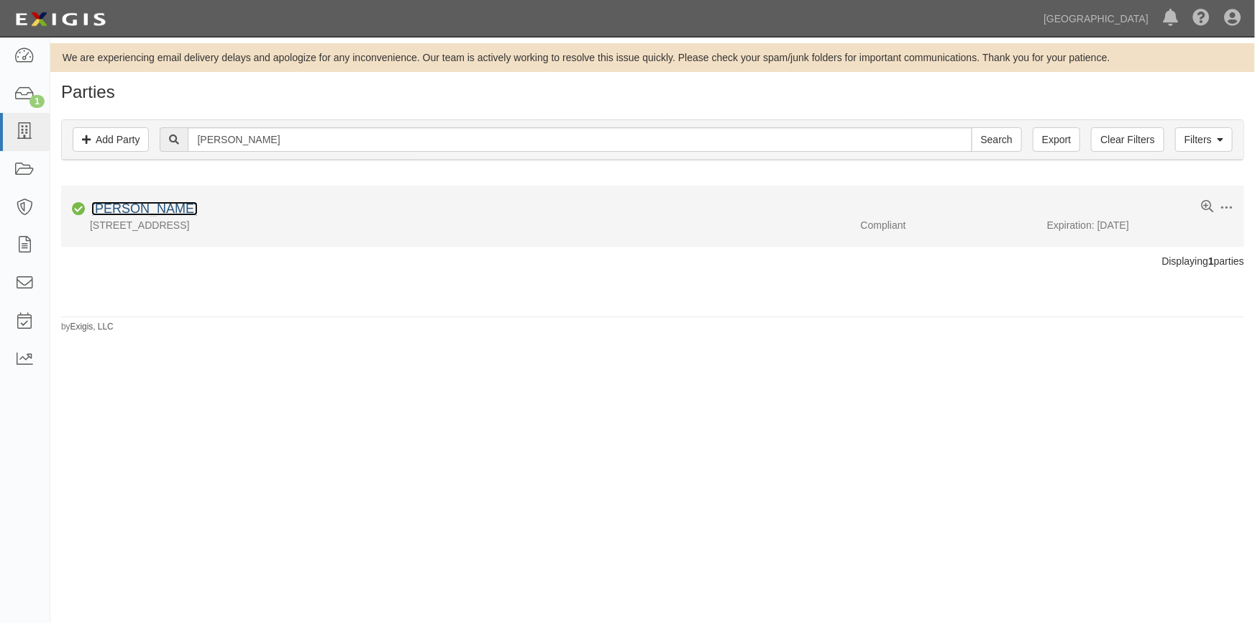
click at [150, 206] on link "[PERSON_NAME]" at bounding box center [144, 208] width 106 height 14
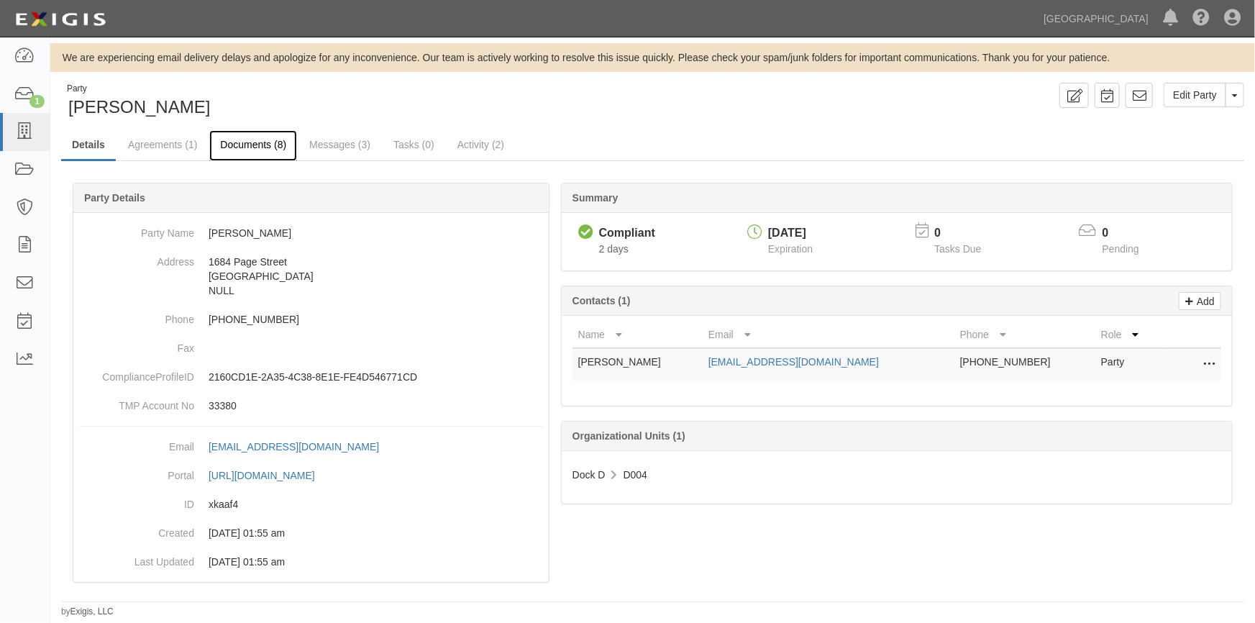
click at [259, 146] on link "Documents (8)" at bounding box center [253, 145] width 88 height 31
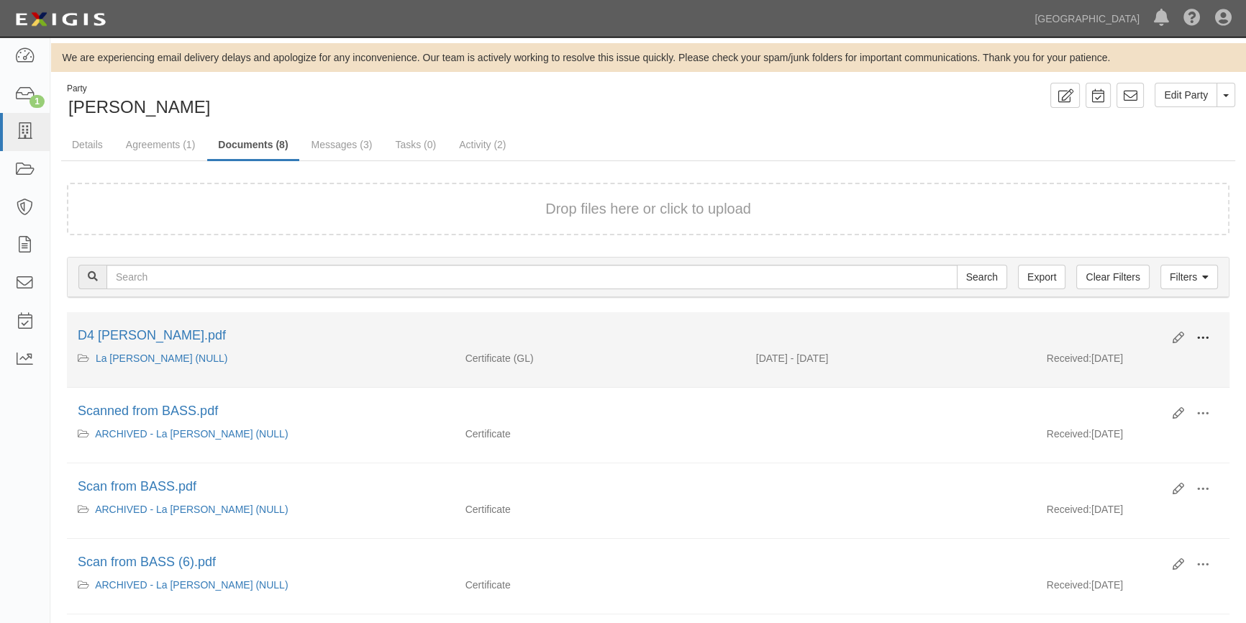
click at [1208, 337] on span at bounding box center [1202, 338] width 13 height 13
click at [1139, 355] on link "View" at bounding box center [1133, 359] width 114 height 26
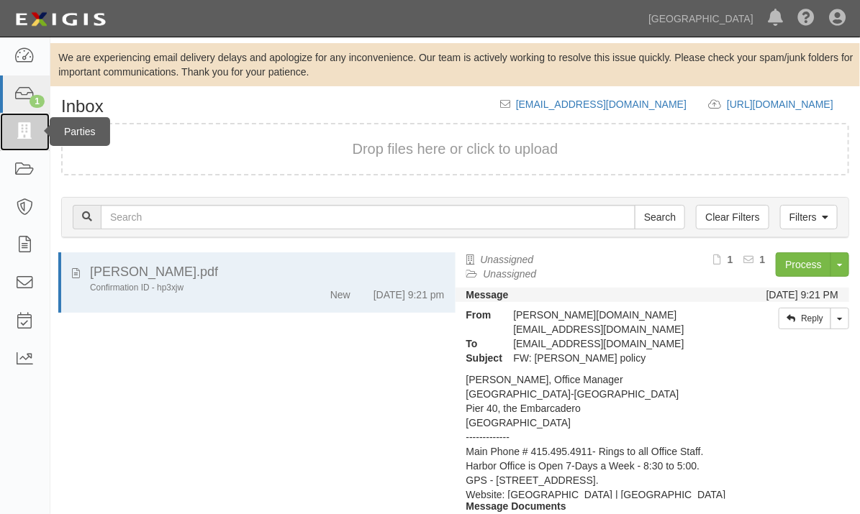
click at [25, 129] on icon at bounding box center [24, 132] width 20 height 17
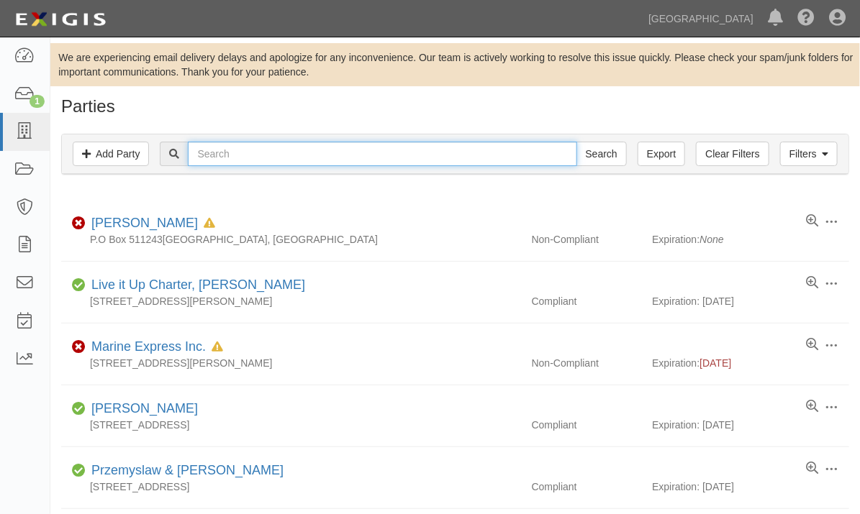
click at [252, 151] on input "text" at bounding box center [382, 154] width 388 height 24
type input "[PERSON_NAME]"
click at [576, 142] on input "Search" at bounding box center [601, 154] width 50 height 24
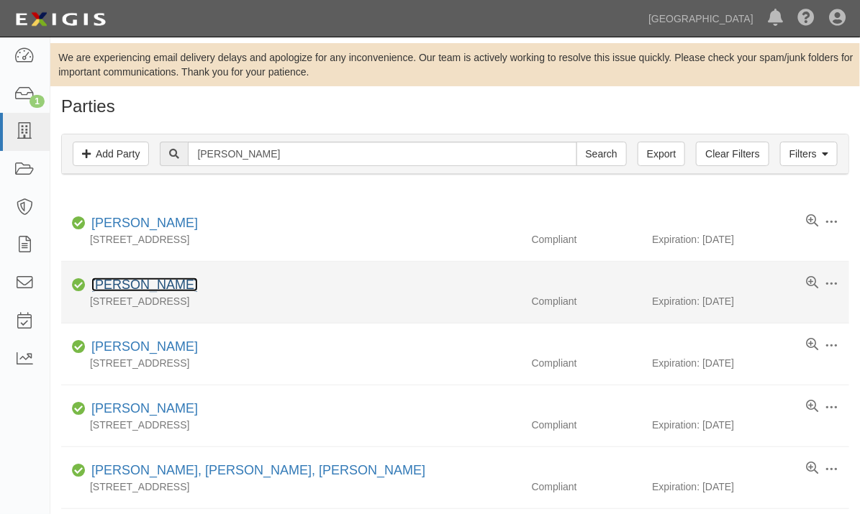
click at [136, 284] on link "[PERSON_NAME]" at bounding box center [144, 285] width 106 height 14
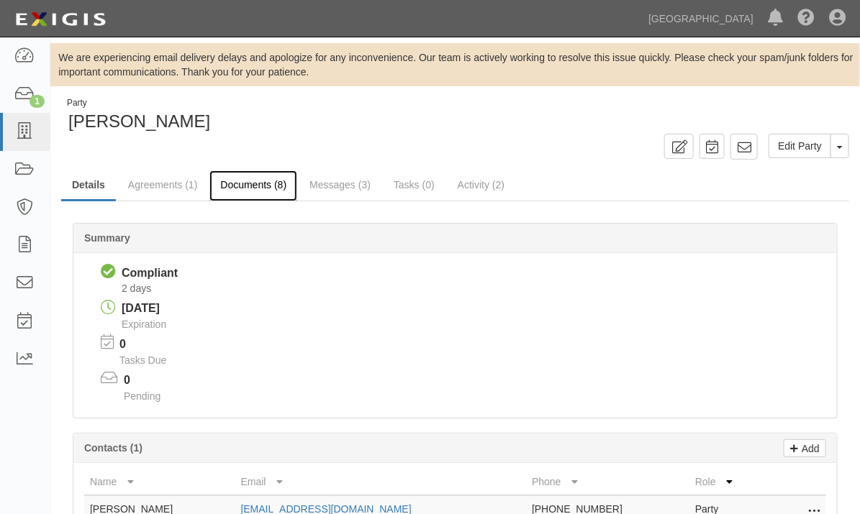
click at [240, 170] on link "Documents (8)" at bounding box center [253, 185] width 88 height 31
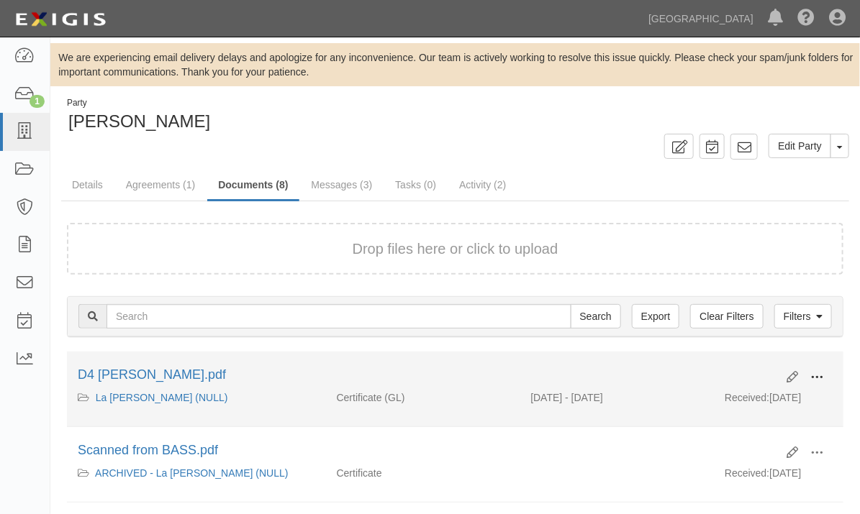
click at [807, 366] on button at bounding box center [817, 378] width 32 height 24
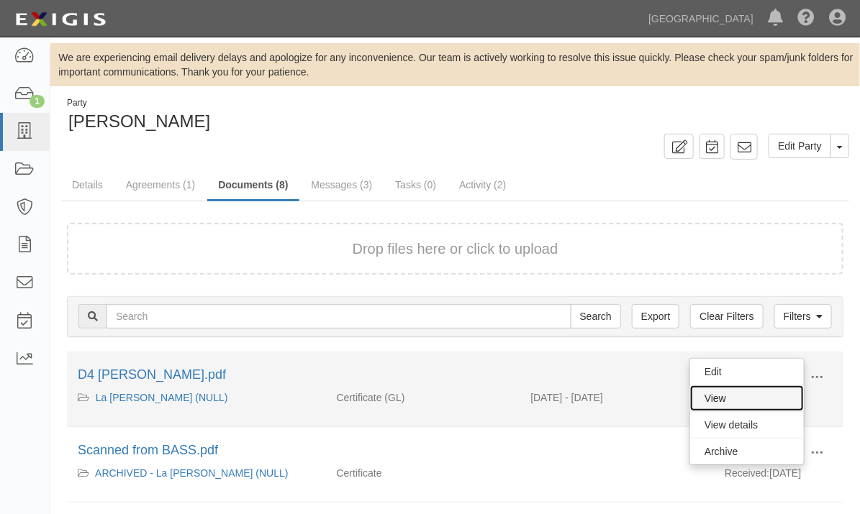
click at [749, 386] on link "View" at bounding box center [747, 399] width 114 height 26
